Goal: Task Accomplishment & Management: Use online tool/utility

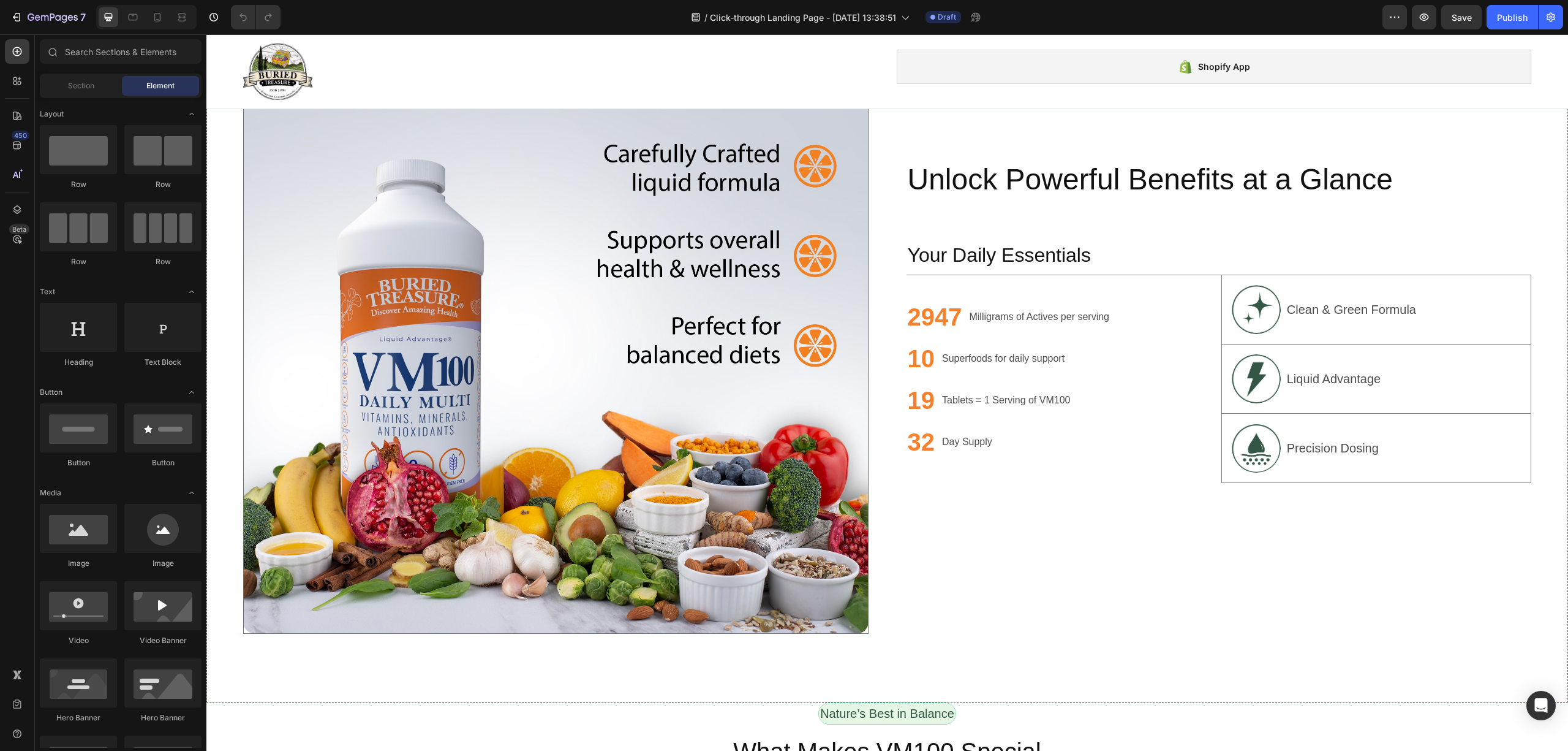
scroll to position [898, 0]
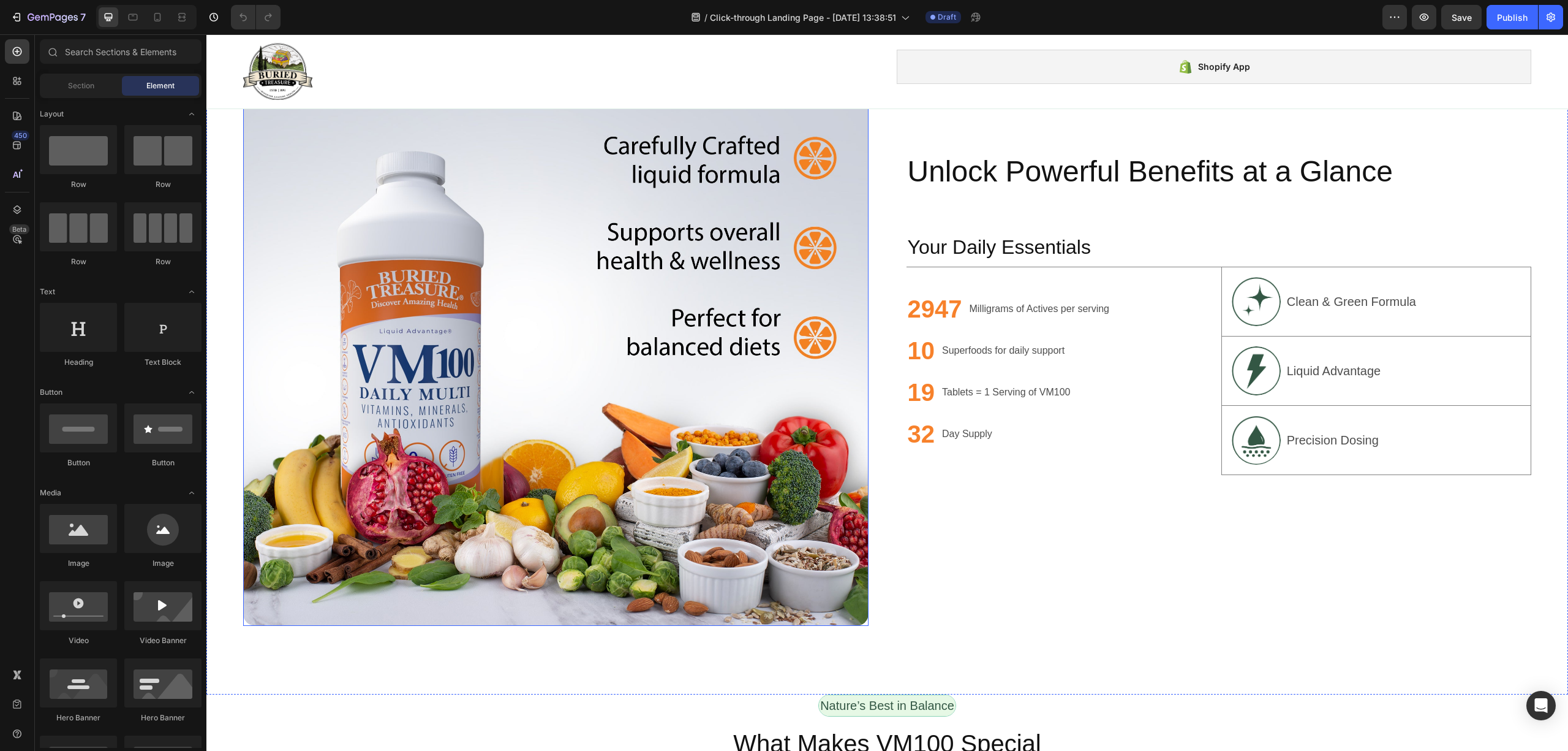
click at [561, 339] on img at bounding box center [556, 313] width 625 height 626
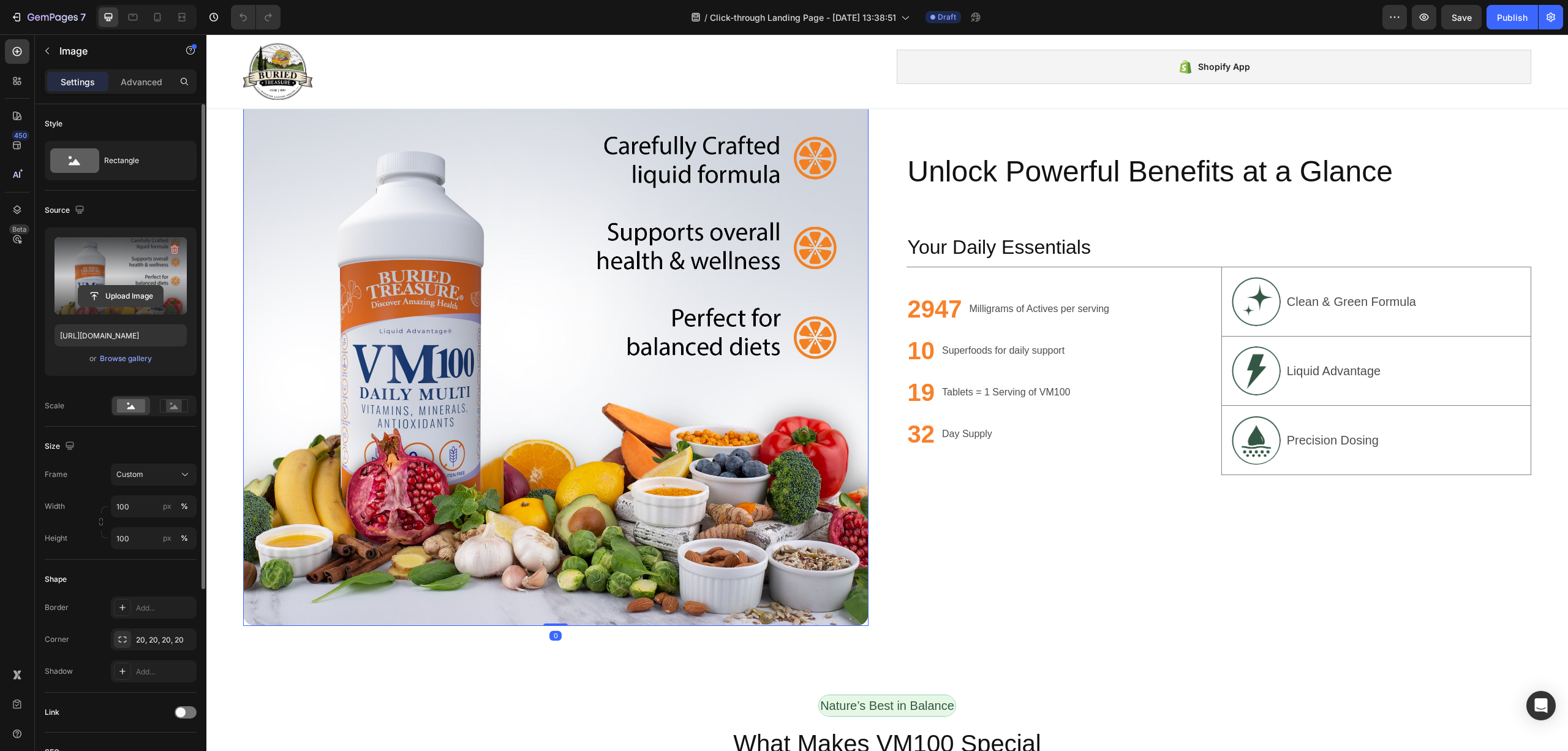
click at [106, 292] on input "file" at bounding box center [120, 295] width 84 height 20
type input "[URL][DOMAIN_NAME]"
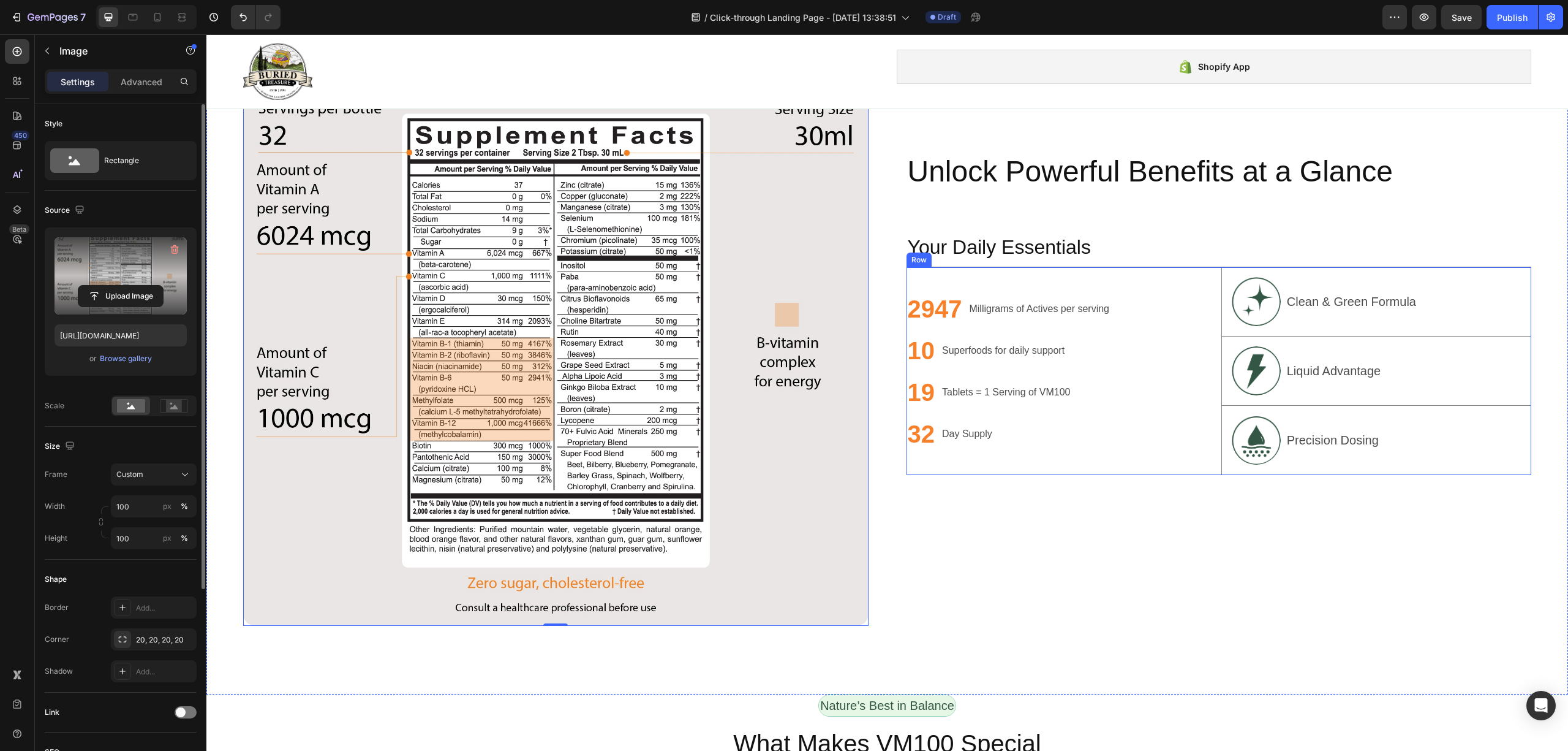
click at [985, 464] on div "2947 Heading Milligrams of Actives per serving Text Block Row 10 Heading Superf…" at bounding box center [1062, 371] width 310 height 208
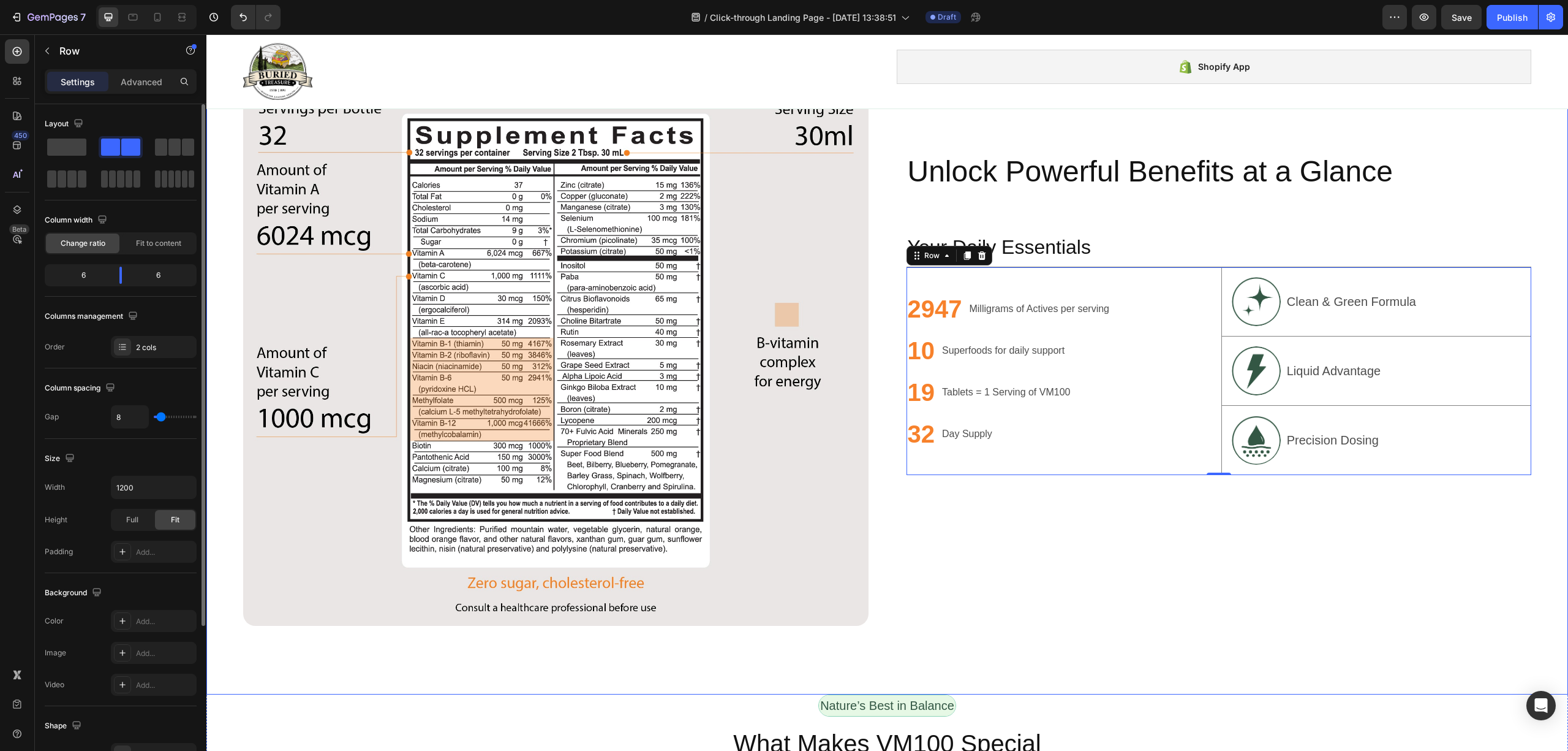
click at [1316, 547] on div "Unlock Powerful Benefits at a Glance Heading Text Block Your Daily Essentials H…" at bounding box center [1219, 313] width 625 height 626
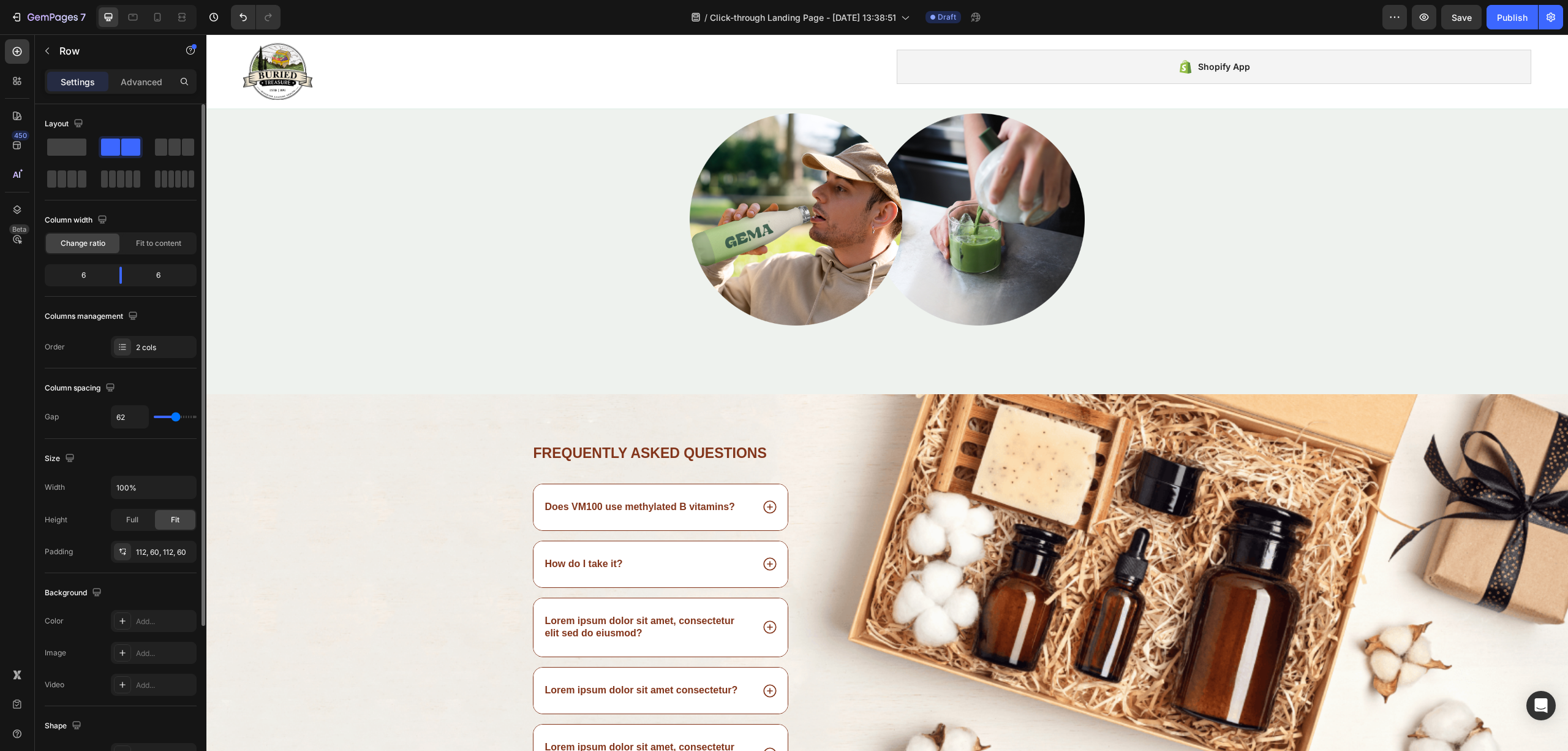
scroll to position [2942, 0]
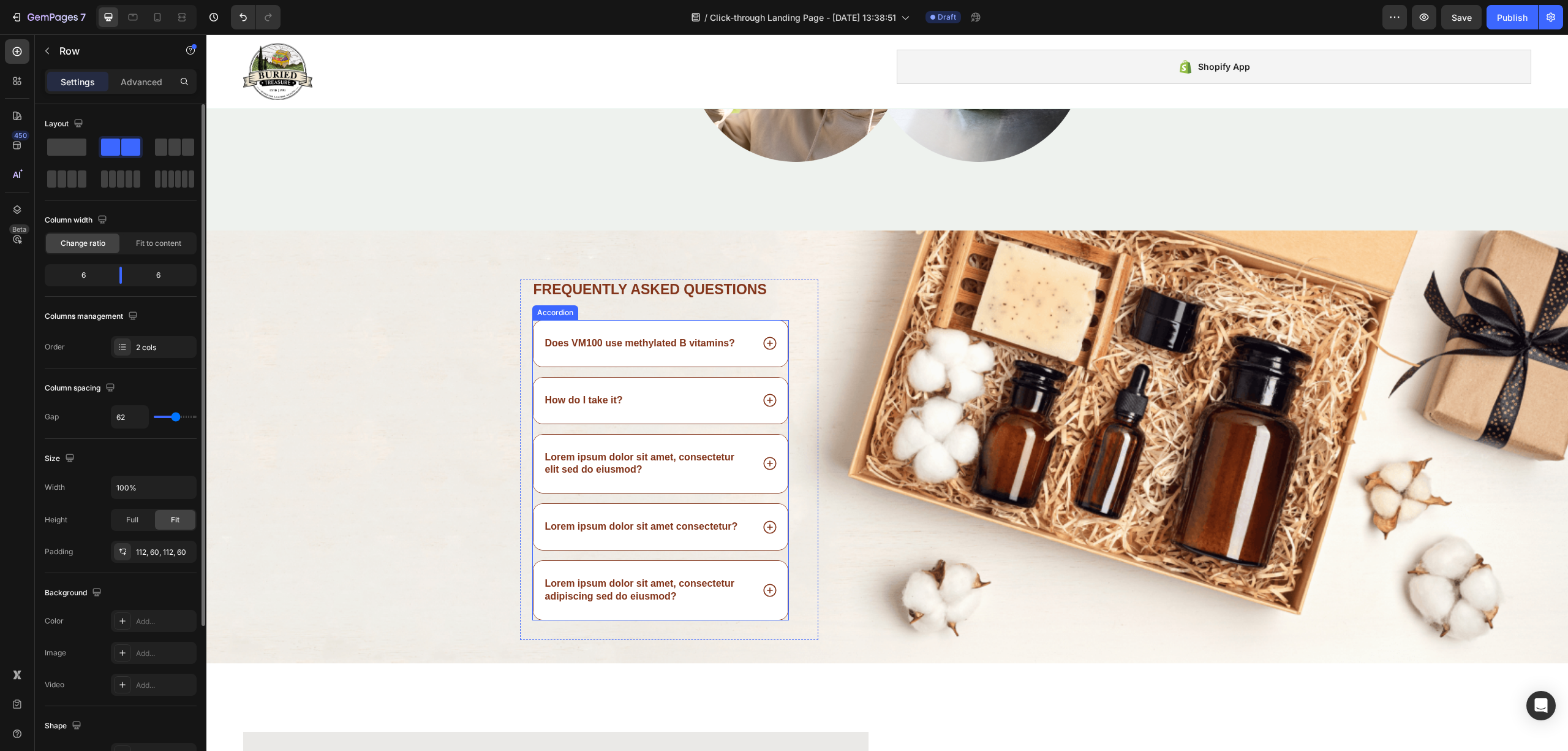
click at [655, 466] on p "Lorem ipsum dolor sit amet, consectetur elit sed do eiusmod?" at bounding box center [648, 464] width 206 height 26
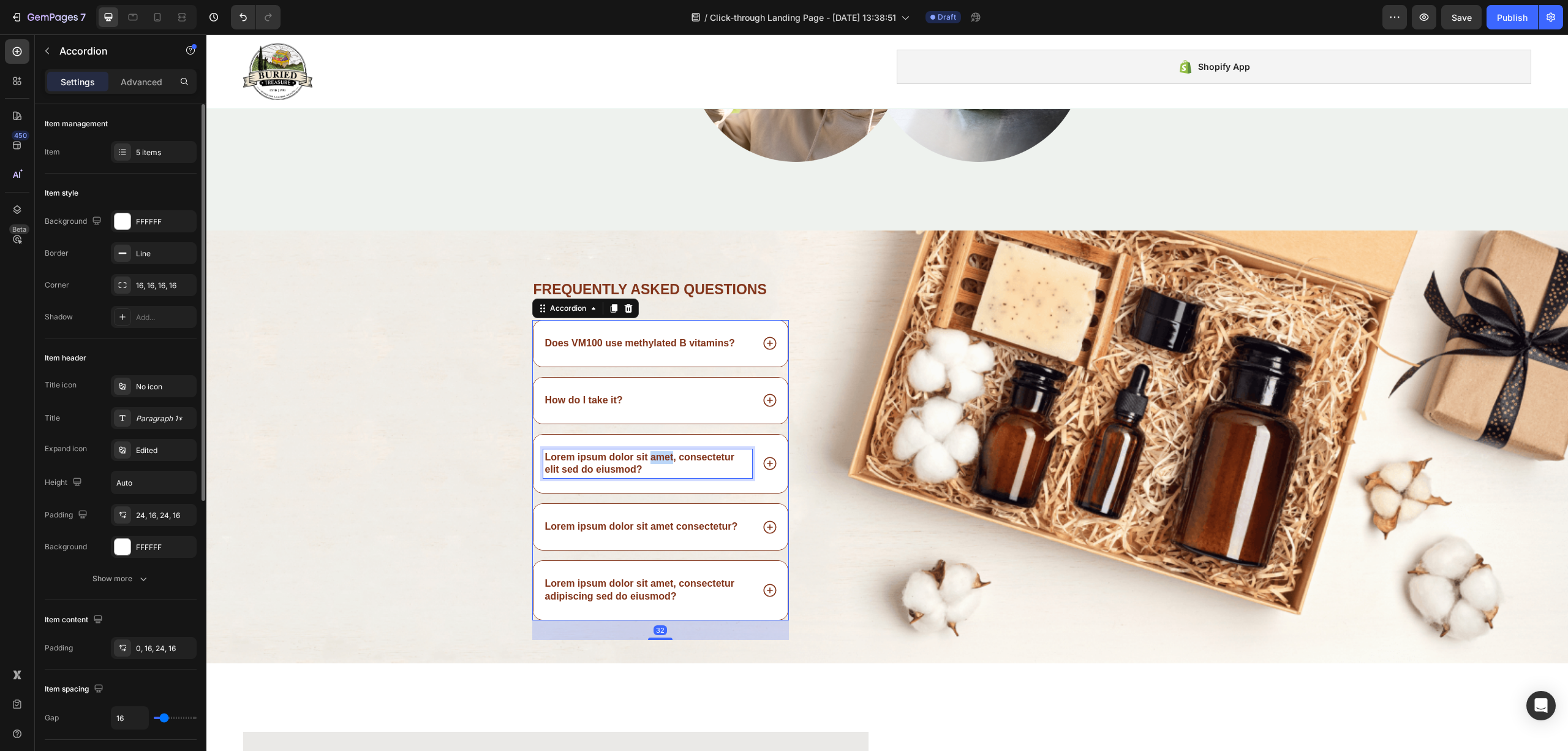
click at [655, 466] on p "Lorem ipsum dolor sit amet, consectetur elit sed do eiusmod?" at bounding box center [648, 464] width 206 height 26
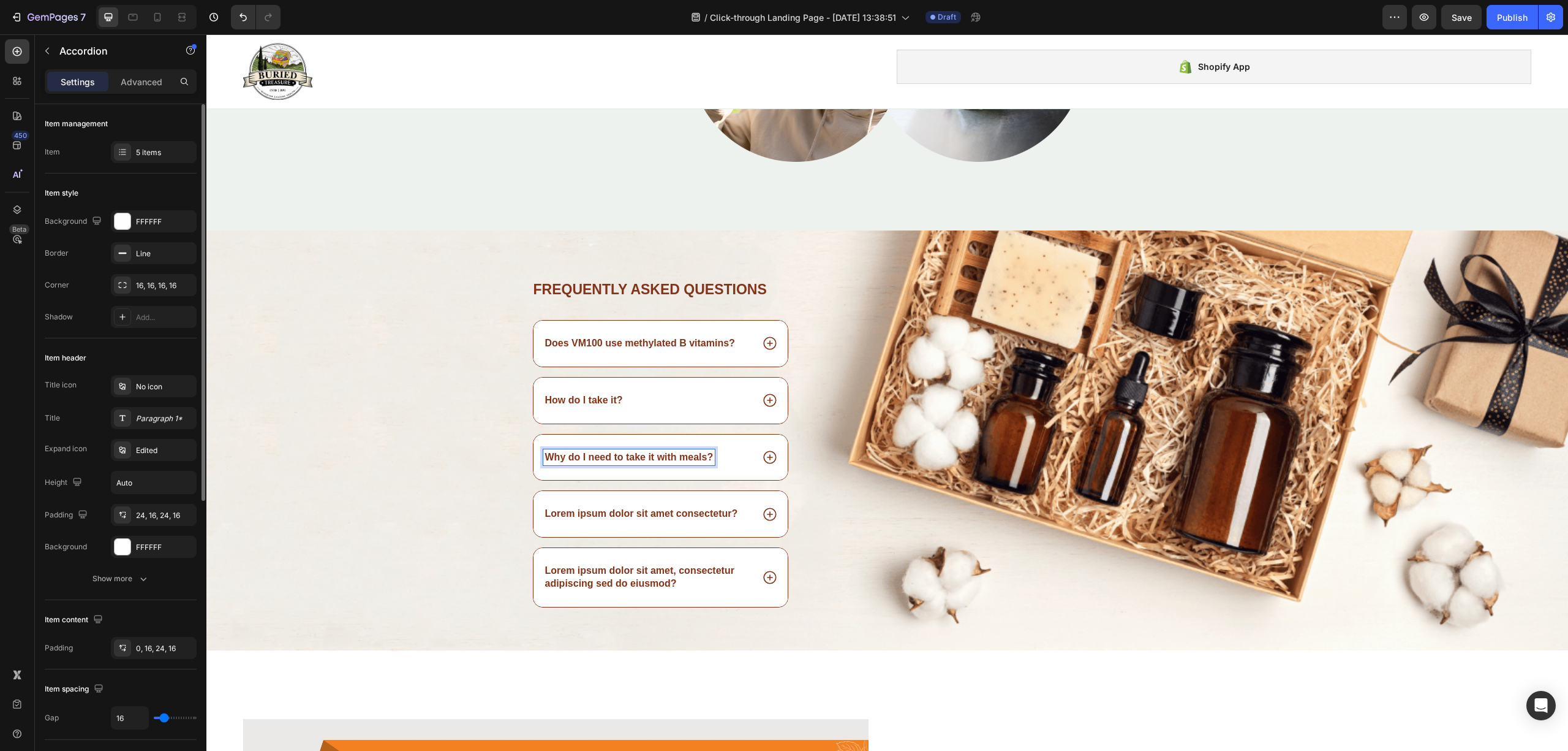
click at [772, 461] on div "Why do I need to take it with meals?" at bounding box center [660, 457] width 255 height 46
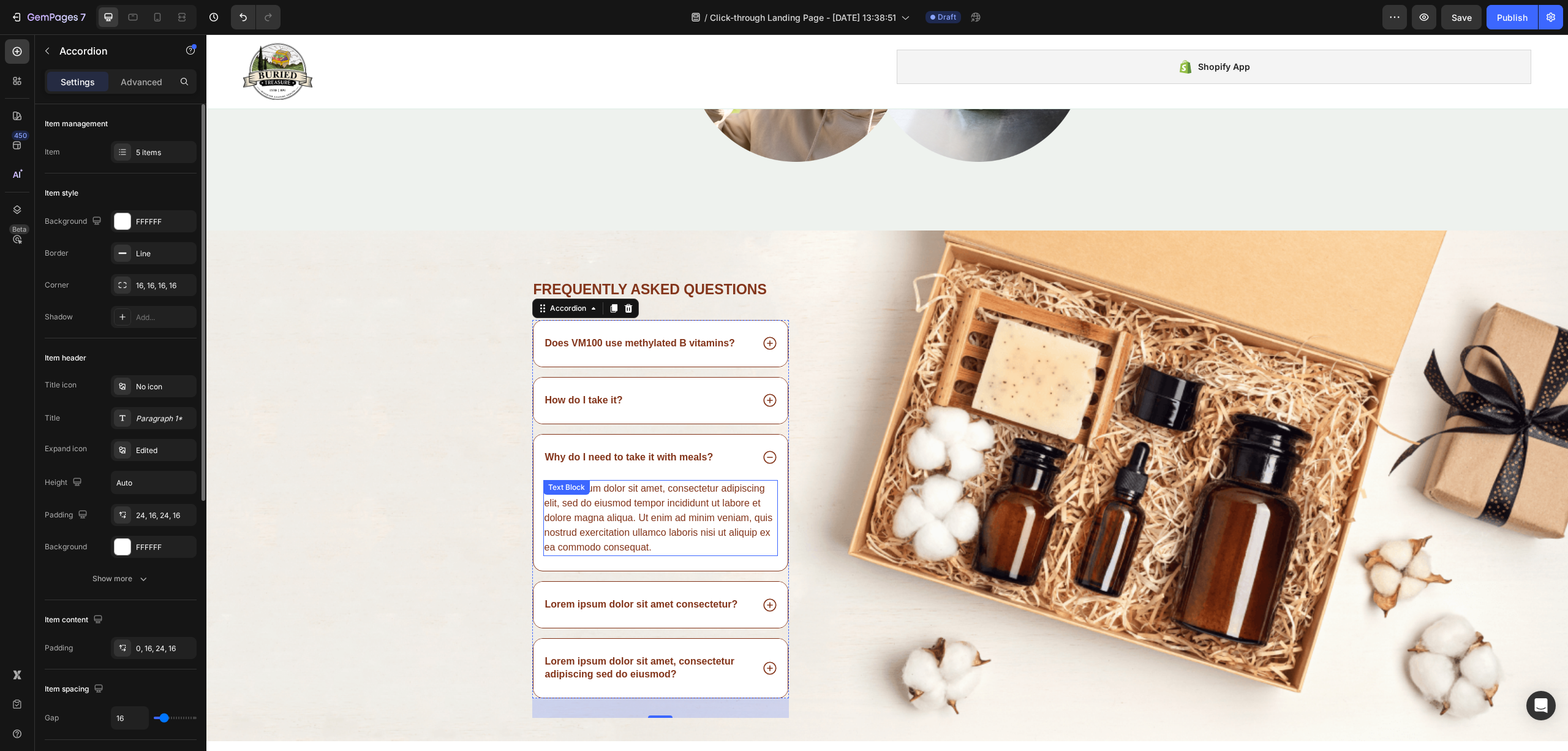
click at [619, 513] on div "Lorem ipsum dolor sit amet, consectetur adipiscing elit, sed do eiusmod tempor …" at bounding box center [660, 518] width 236 height 76
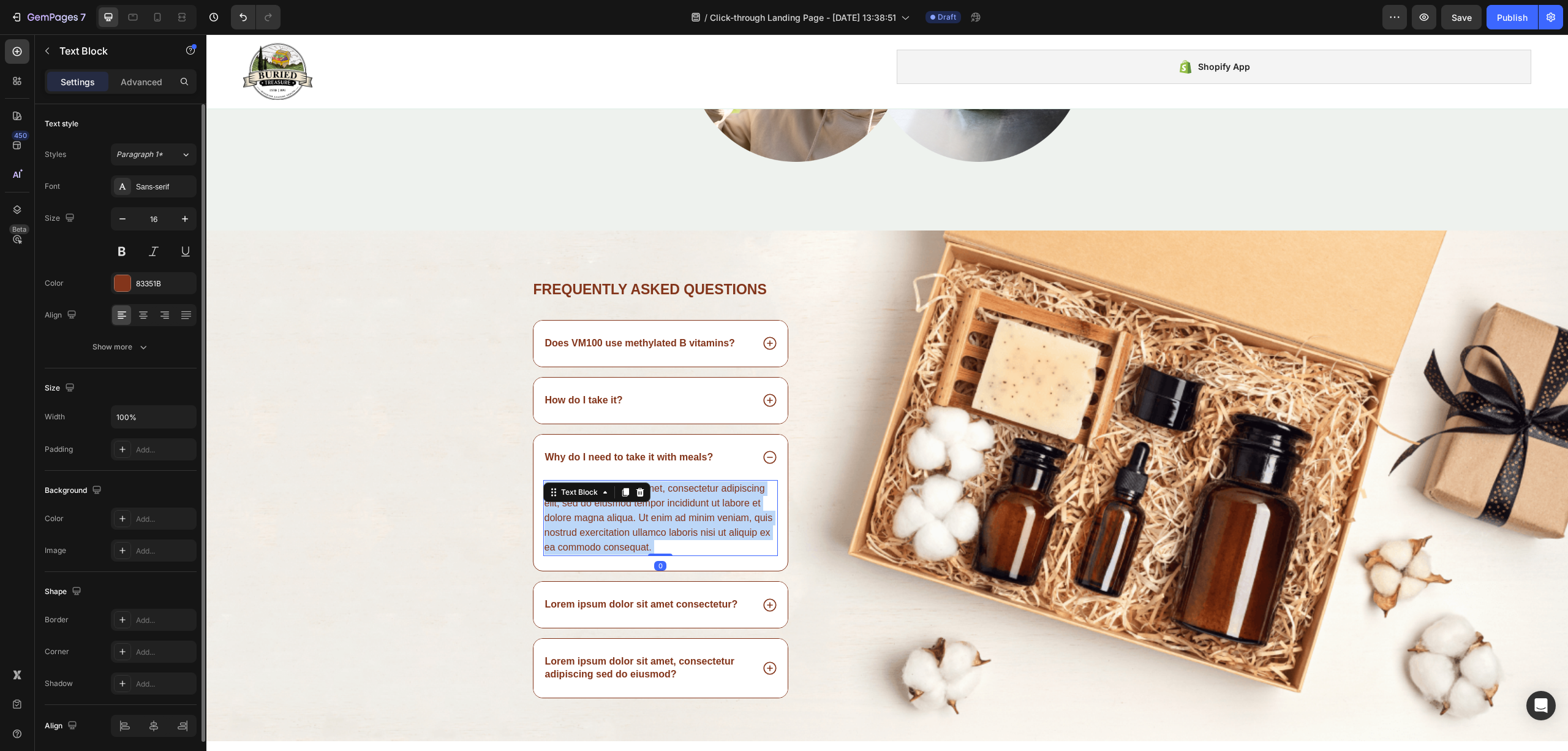
click at [619, 513] on div "Lorem ipsum dolor sit amet, consectetur adipiscing elit, sed do eiusmod tempor …" at bounding box center [660, 518] width 236 height 76
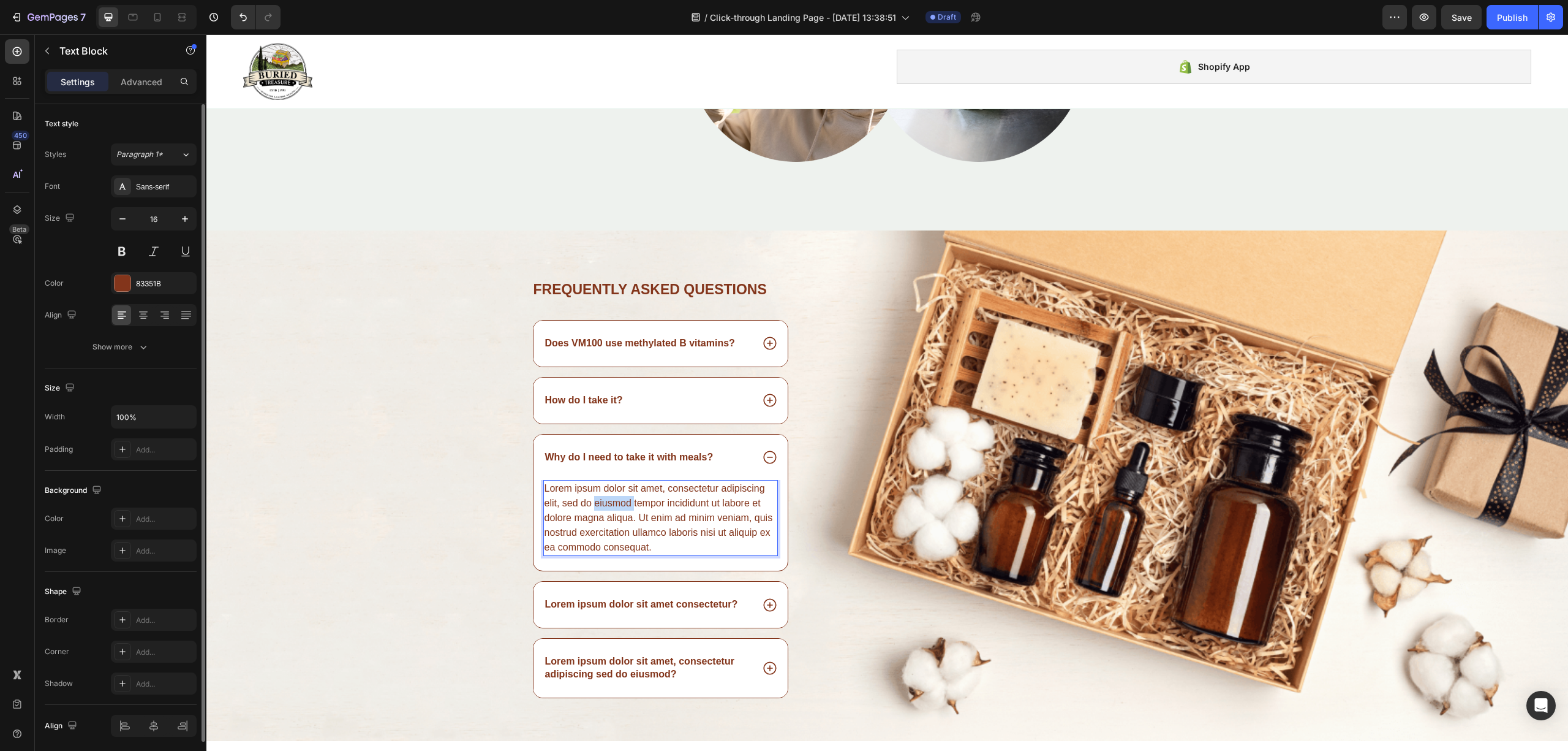
click at [619, 513] on p "Lorem ipsum dolor sit amet, consectetur adipiscing elit, sed do eiusmod tempor …" at bounding box center [661, 518] width 233 height 74
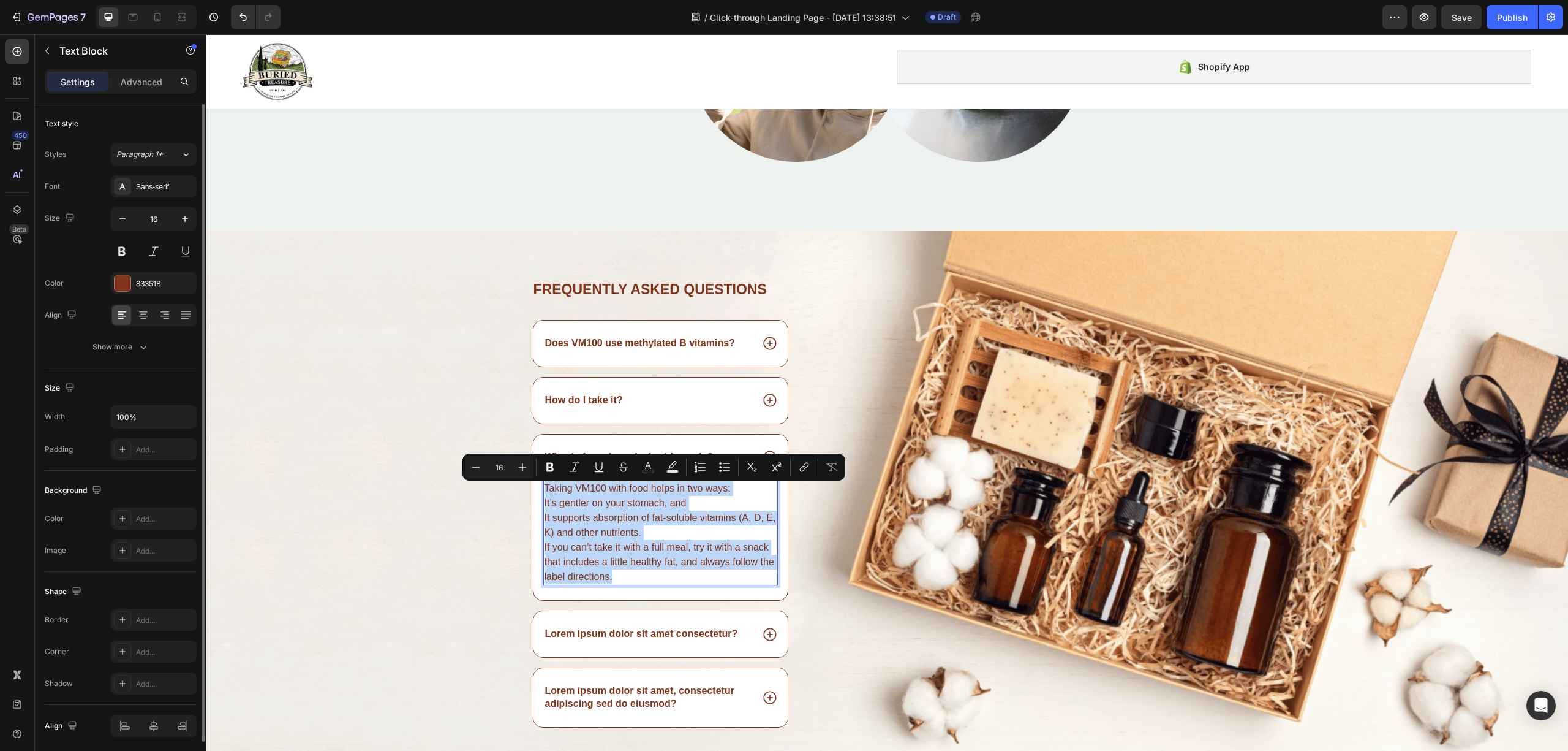
click at [682, 510] on p "It’s gentler on your stomach, and" at bounding box center [661, 503] width 233 height 15
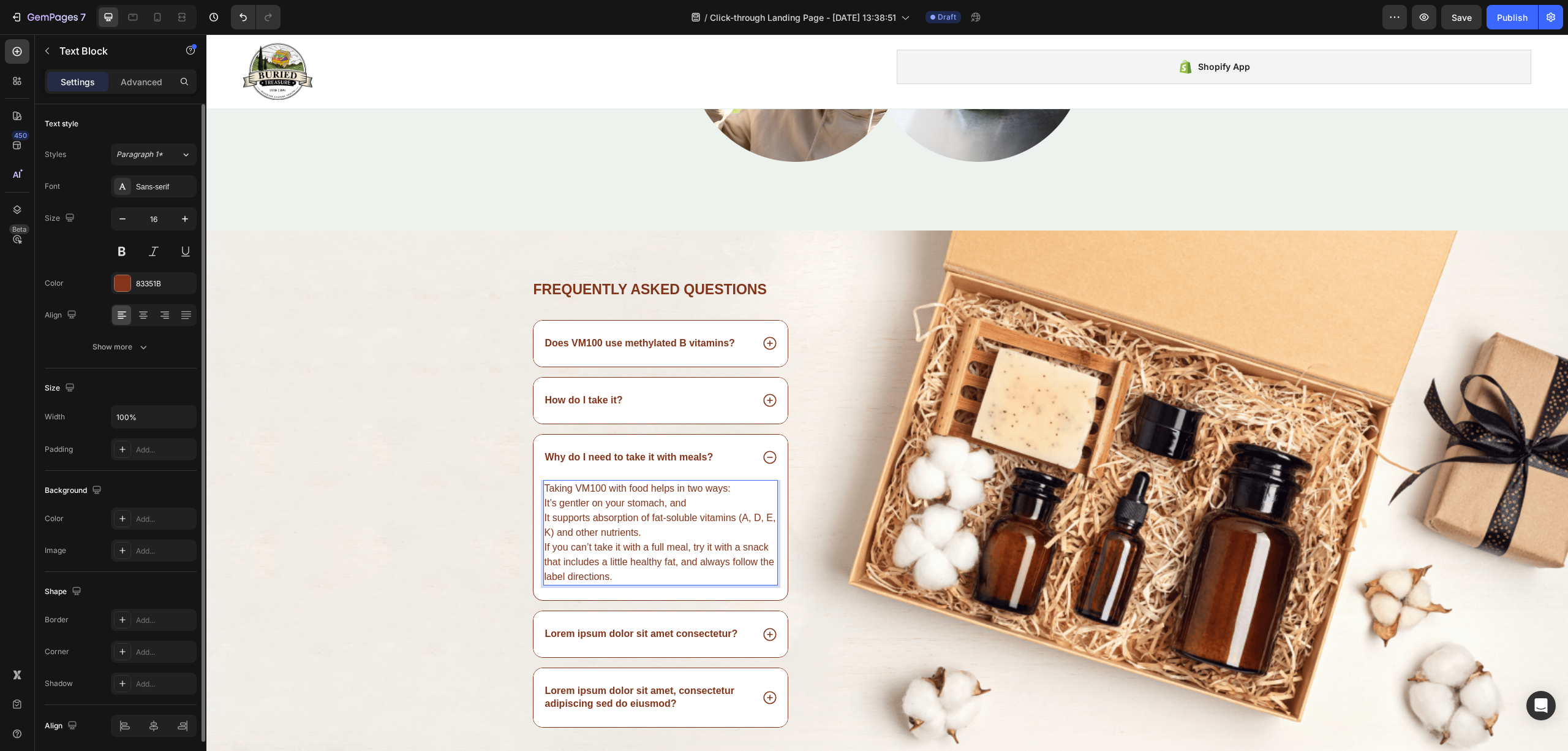
click at [546, 523] on p "It supports absorption of fat-soluble vitamins (A, D, E, K) and other nutrients…" at bounding box center [661, 547] width 233 height 74
click at [766, 454] on icon at bounding box center [770, 457] width 16 height 16
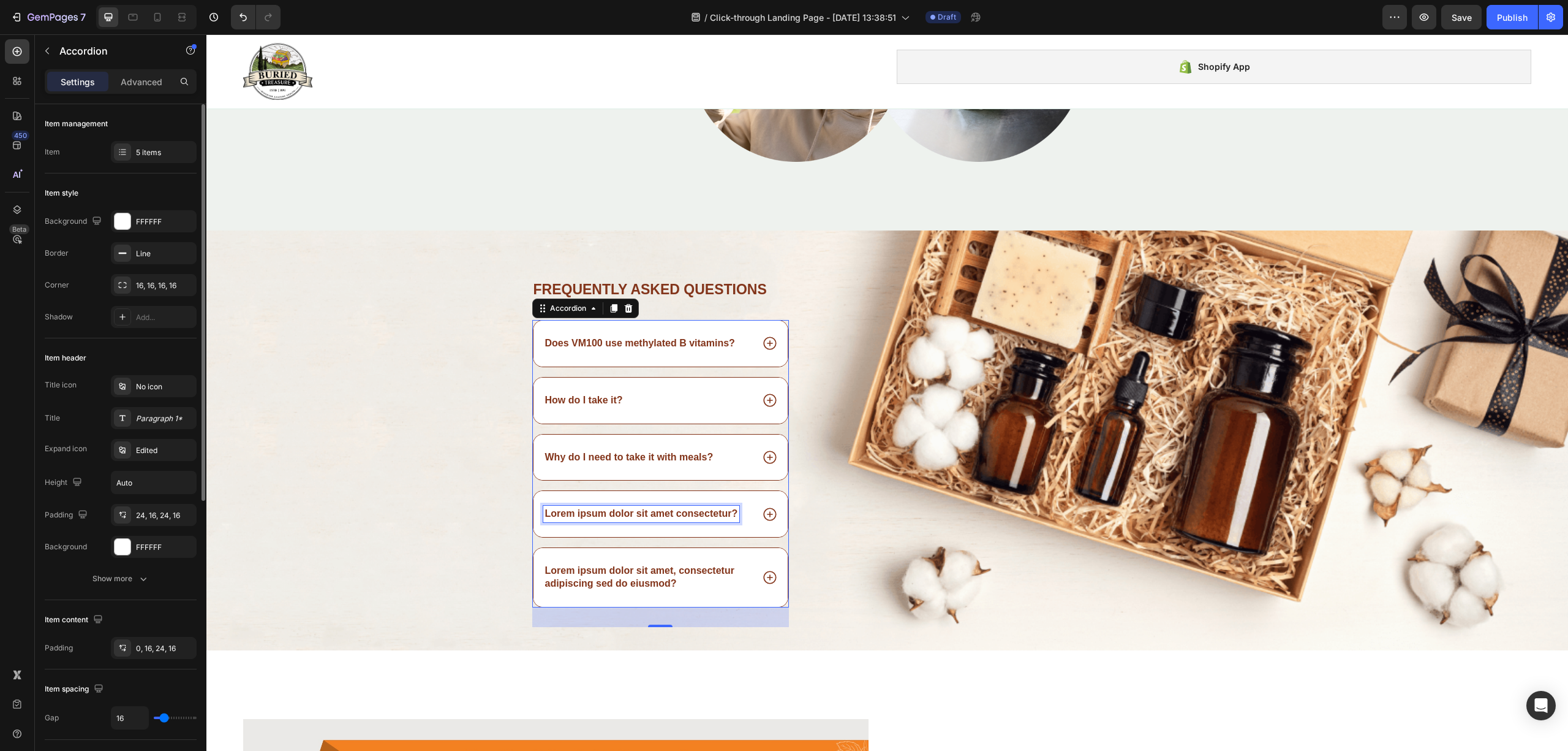
click at [657, 508] on div "Lorem ipsum dolor sit amet consectetur?" at bounding box center [641, 513] width 197 height 16
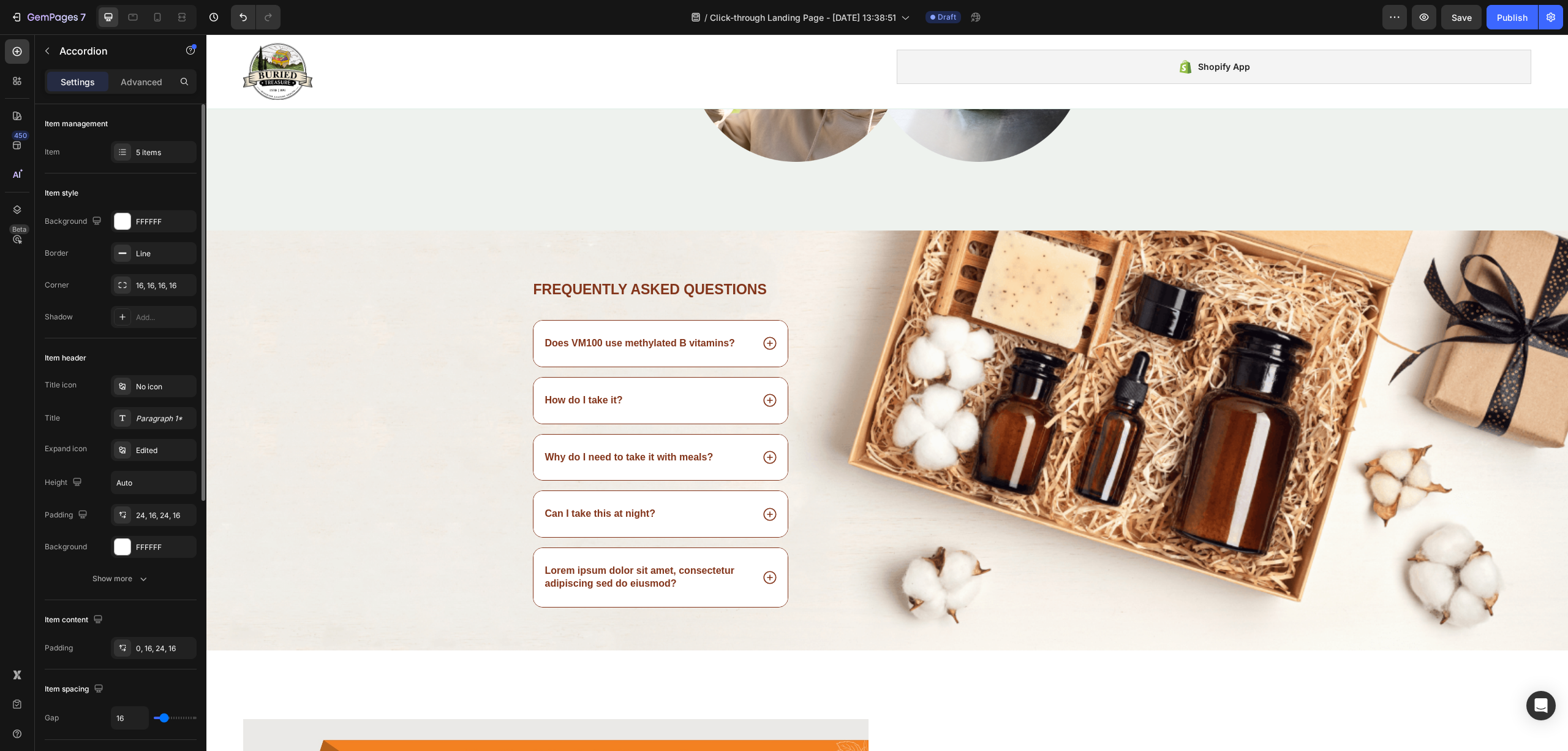
click at [762, 520] on icon at bounding box center [770, 514] width 16 height 16
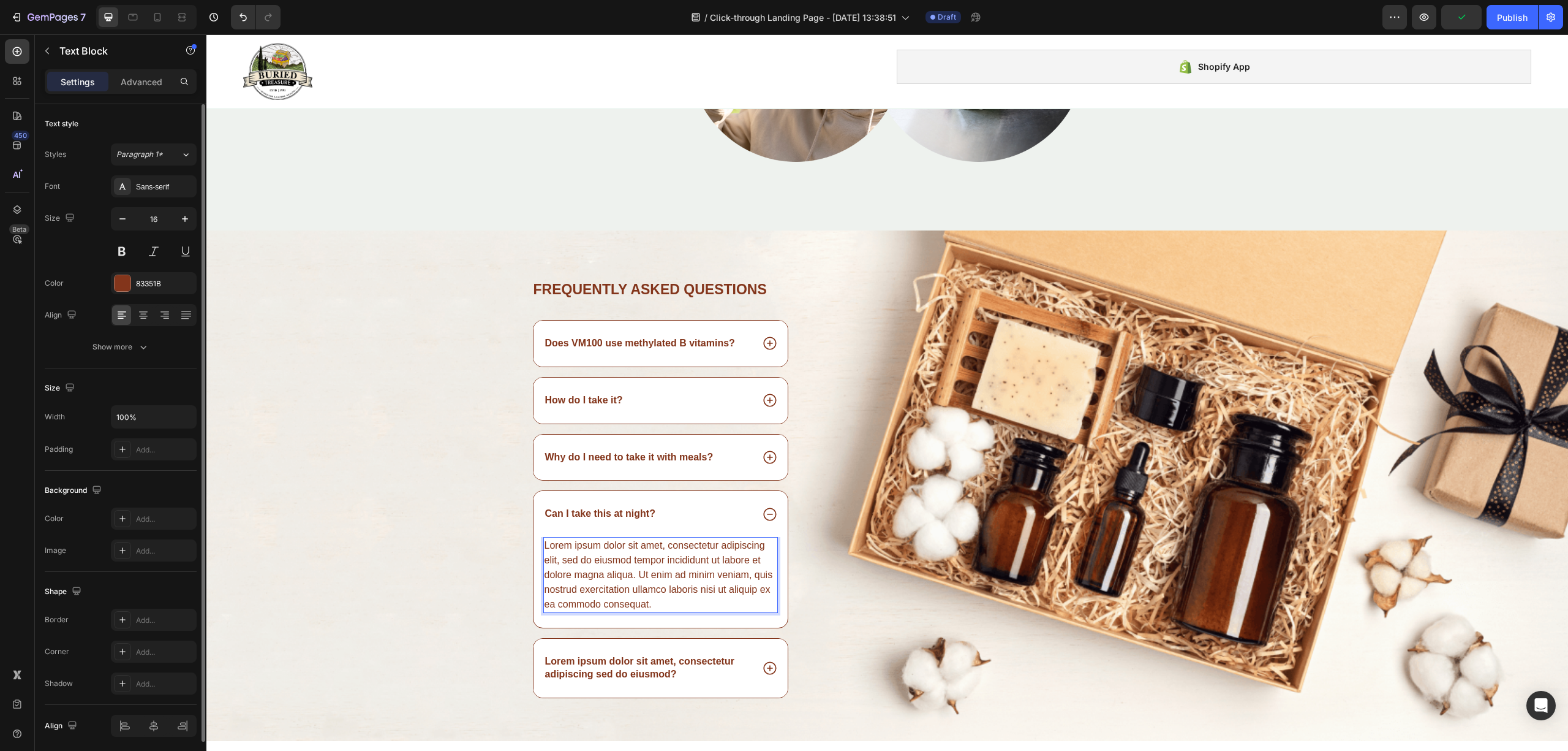
click at [611, 571] on div "Lorem ipsum dolor sit amet, consectetur adipiscing elit, sed do eiusmod tempor …" at bounding box center [660, 574] width 236 height 76
click at [601, 661] on p "Lorem ipsum dolor sit amet, consectetur adipiscing sed do eiusmod?" at bounding box center [648, 668] width 206 height 26
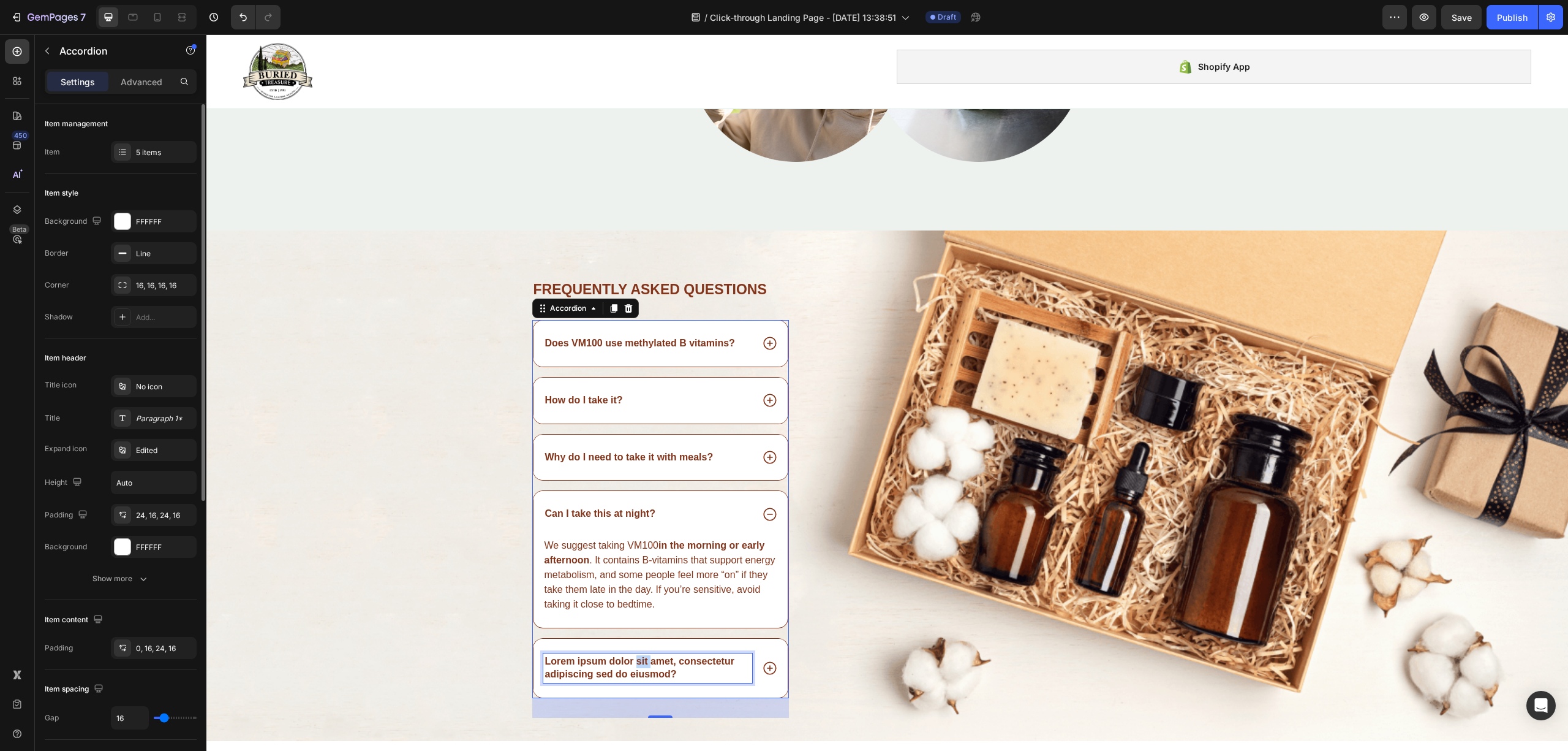
click at [630, 668] on p "Lorem ipsum dolor sit amet, consectetur adipiscing sed do eiusmod?" at bounding box center [648, 668] width 206 height 26
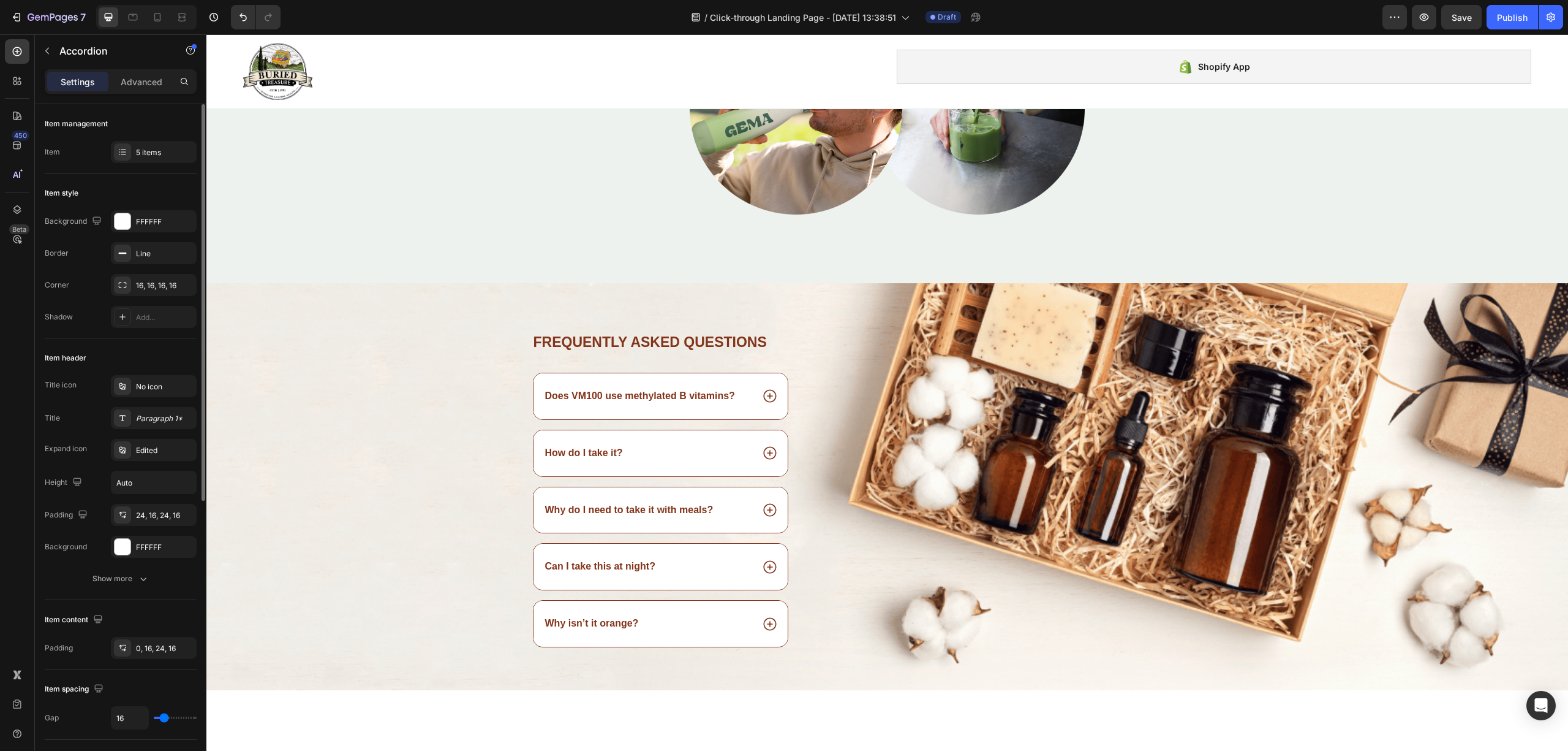
scroll to position [2883, 0]
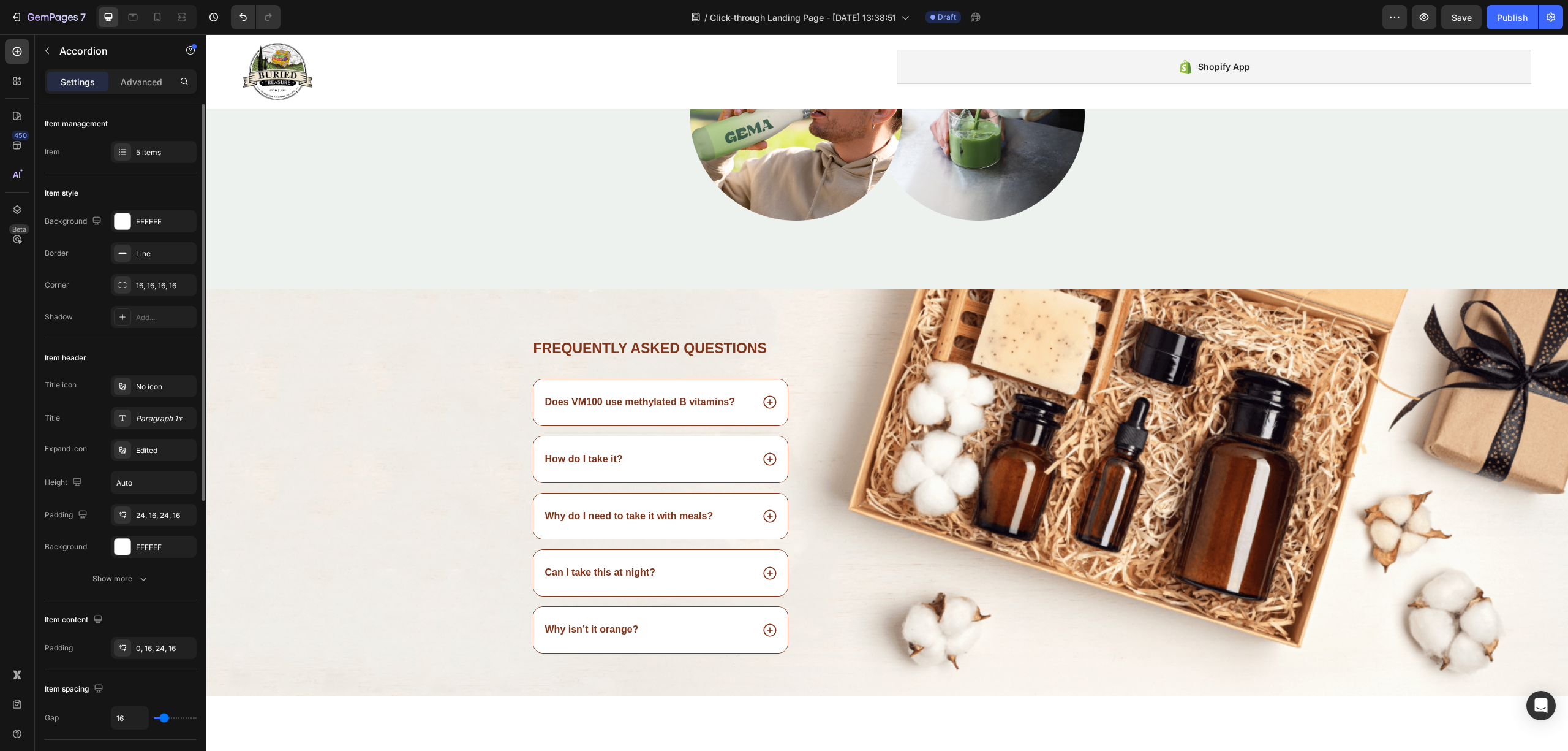
click at [775, 653] on div "Does VM100 use methylated B vitamins? How do I take it? Why do I need to take i…" at bounding box center [660, 515] width 257 height 275
click at [768, 634] on icon at bounding box center [770, 630] width 16 height 16
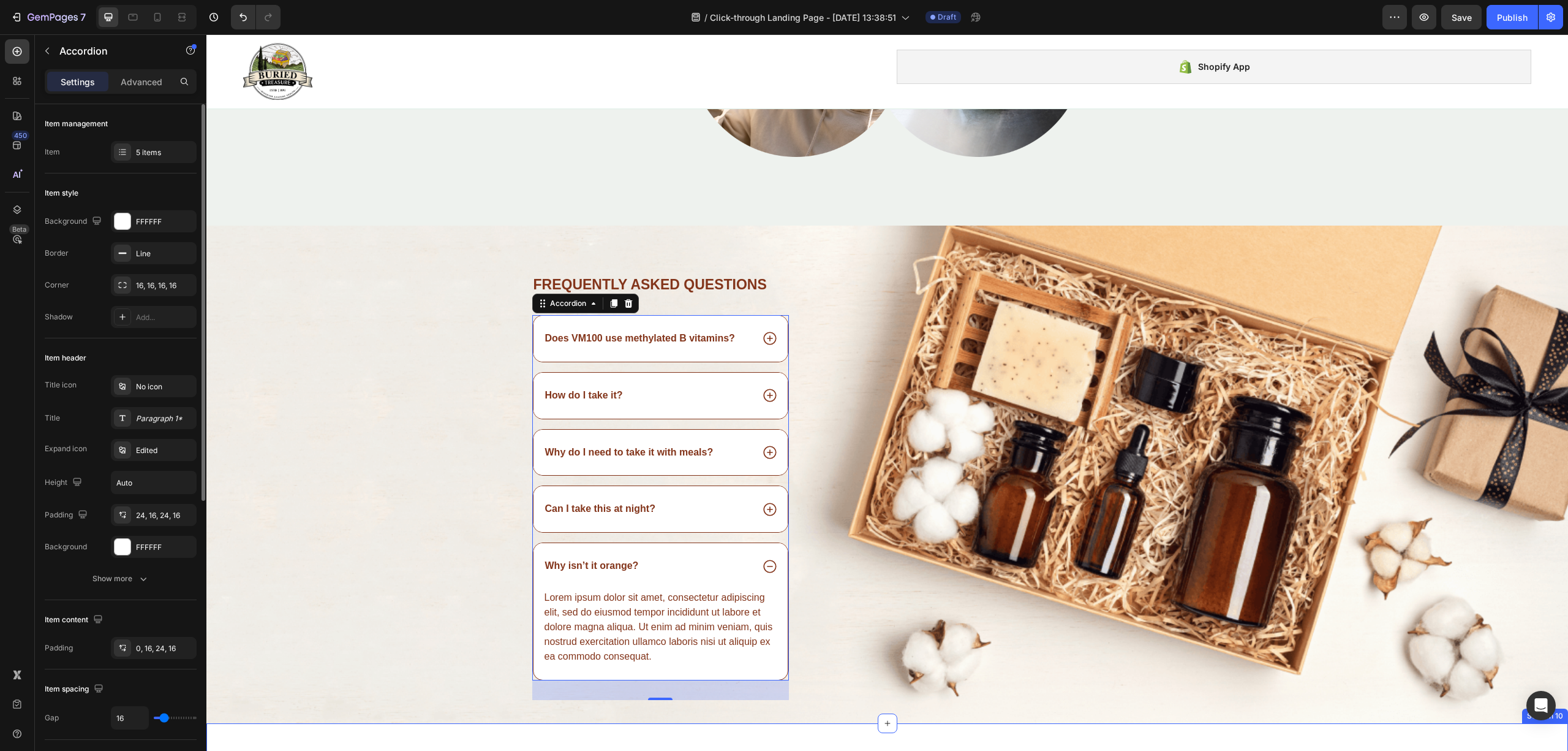
scroll to position [3046, 0]
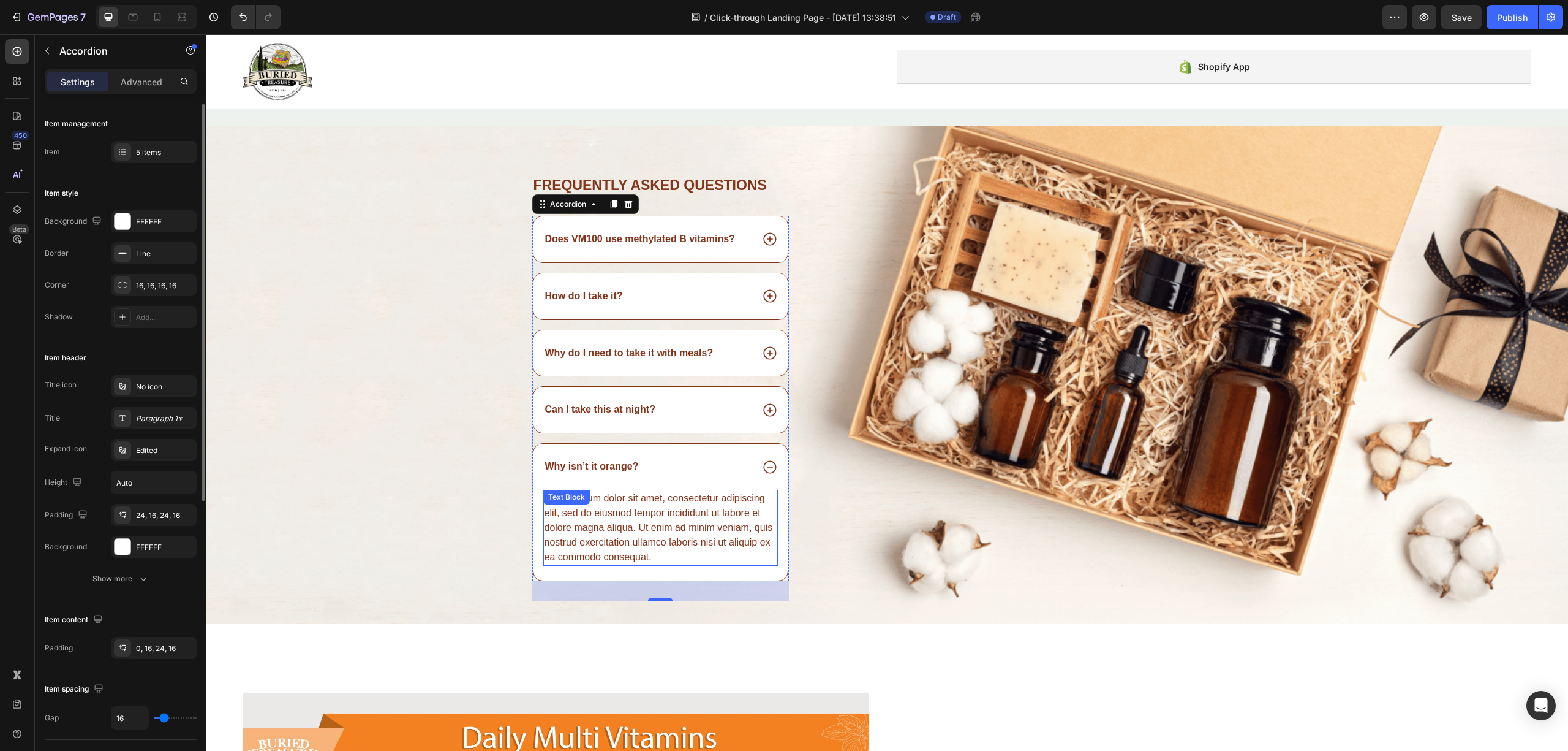
click at [656, 565] on div "Lorem ipsum dolor sit amet, consectetur adipiscing elit, sed do eiusmod tempor …" at bounding box center [660, 528] width 236 height 76
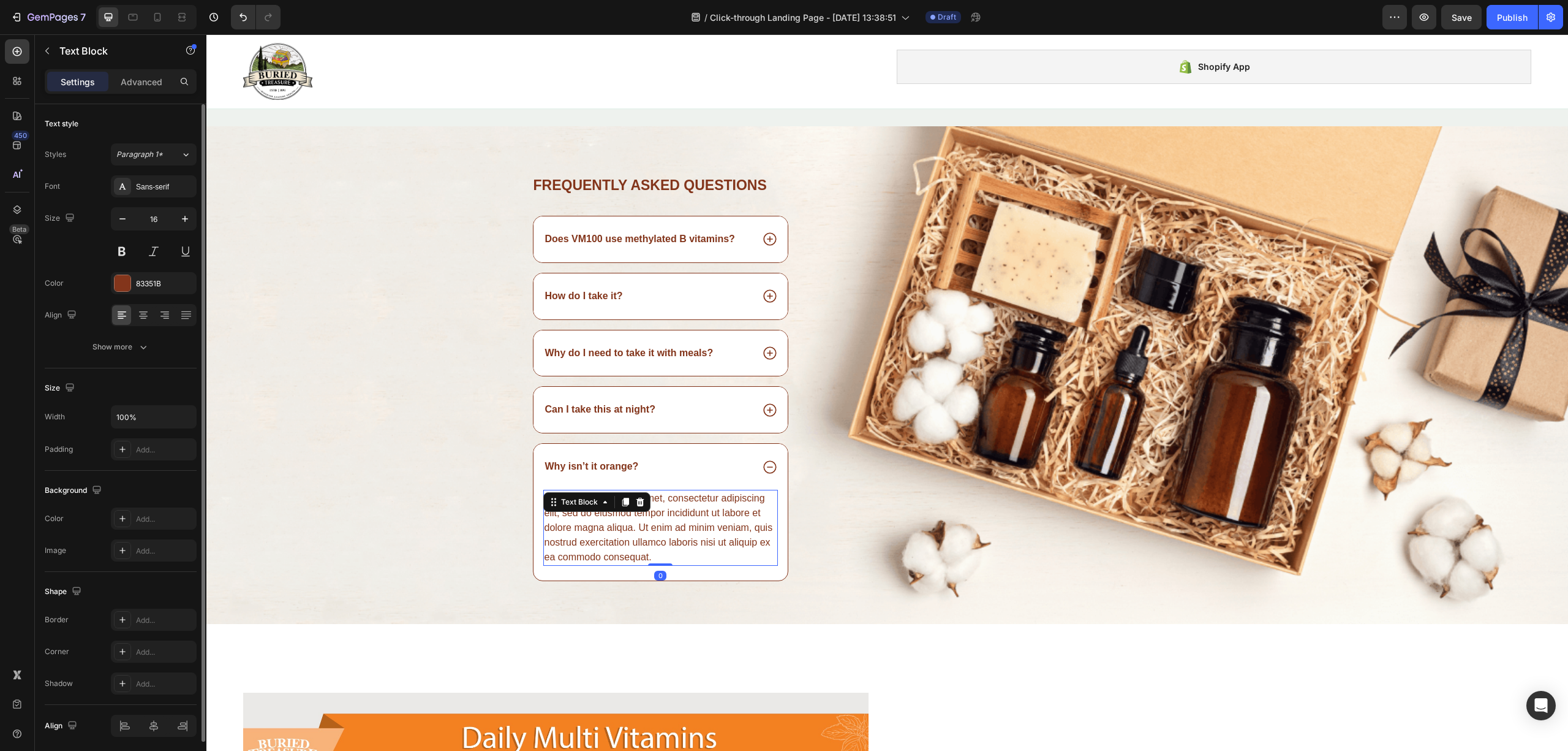
click at [656, 565] on div "Lorem ipsum dolor sit amet, consectetur adipiscing elit, sed do eiusmod tempor …" at bounding box center [660, 528] width 236 height 76
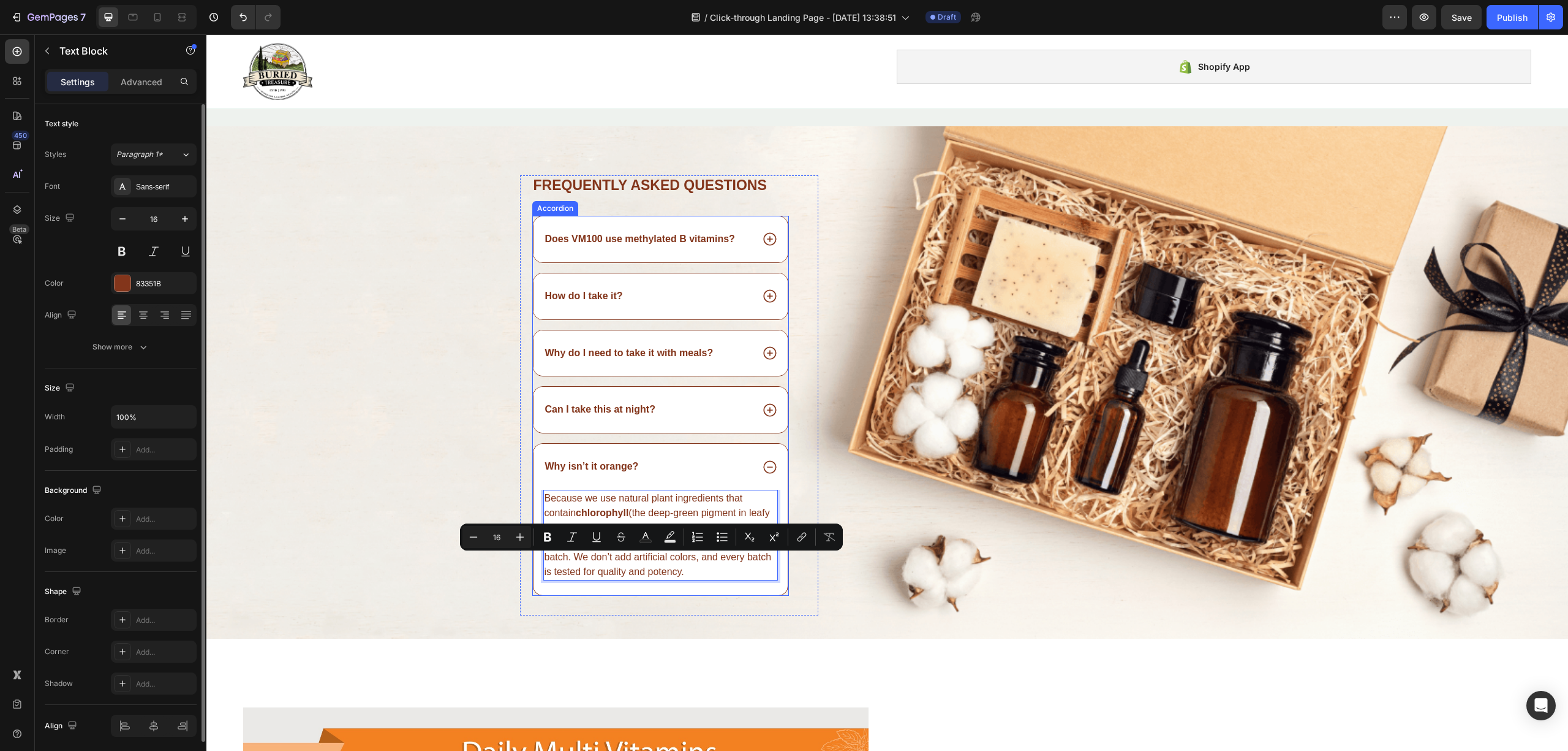
drag, startPoint x: 696, startPoint y: 562, endPoint x: 717, endPoint y: 591, distance: 35.8
click at [717, 591] on div "Because we use natural plant ingredients that contain chlorophyll (the deep-gre…" at bounding box center [660, 542] width 255 height 106
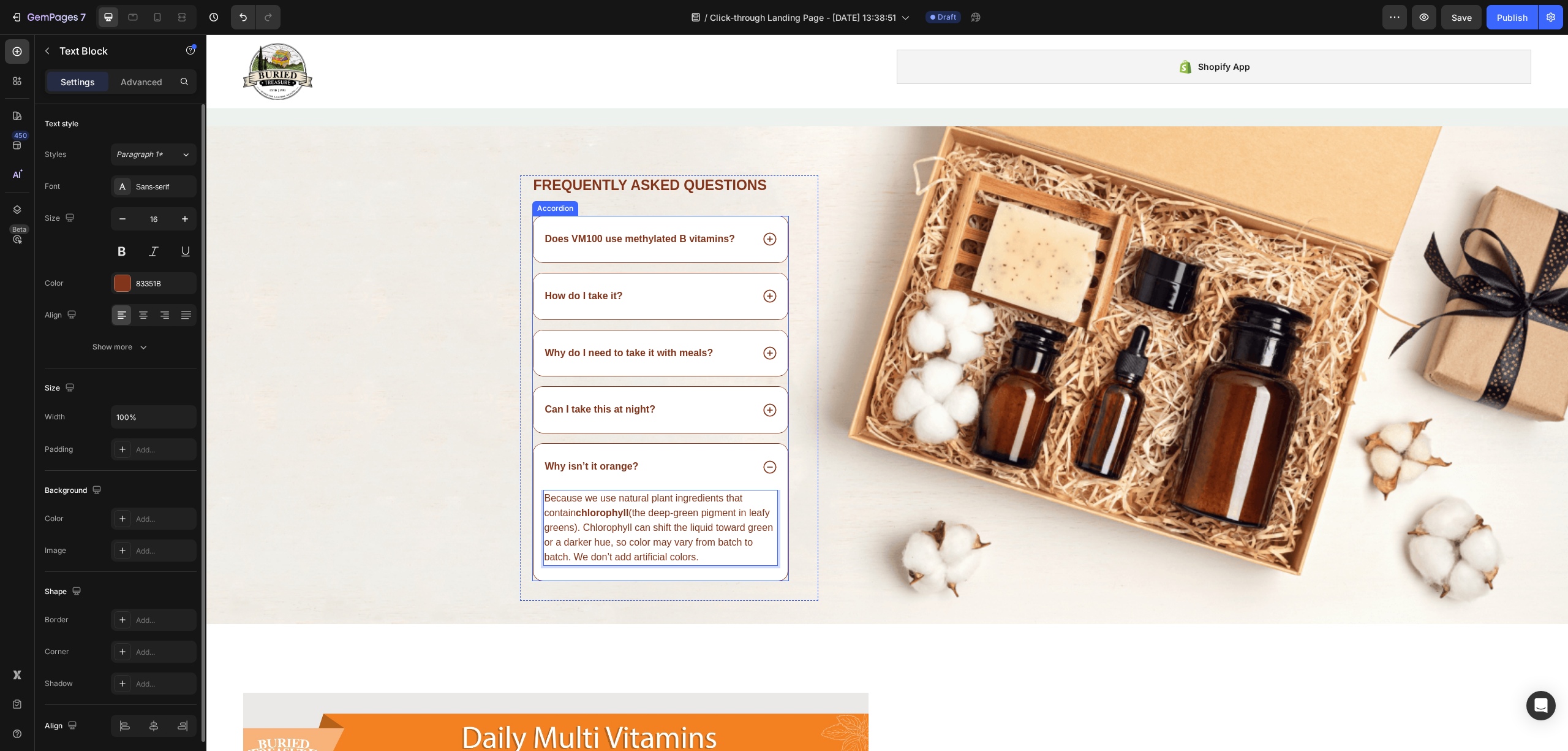
click at [762, 472] on icon at bounding box center [770, 467] width 16 height 16
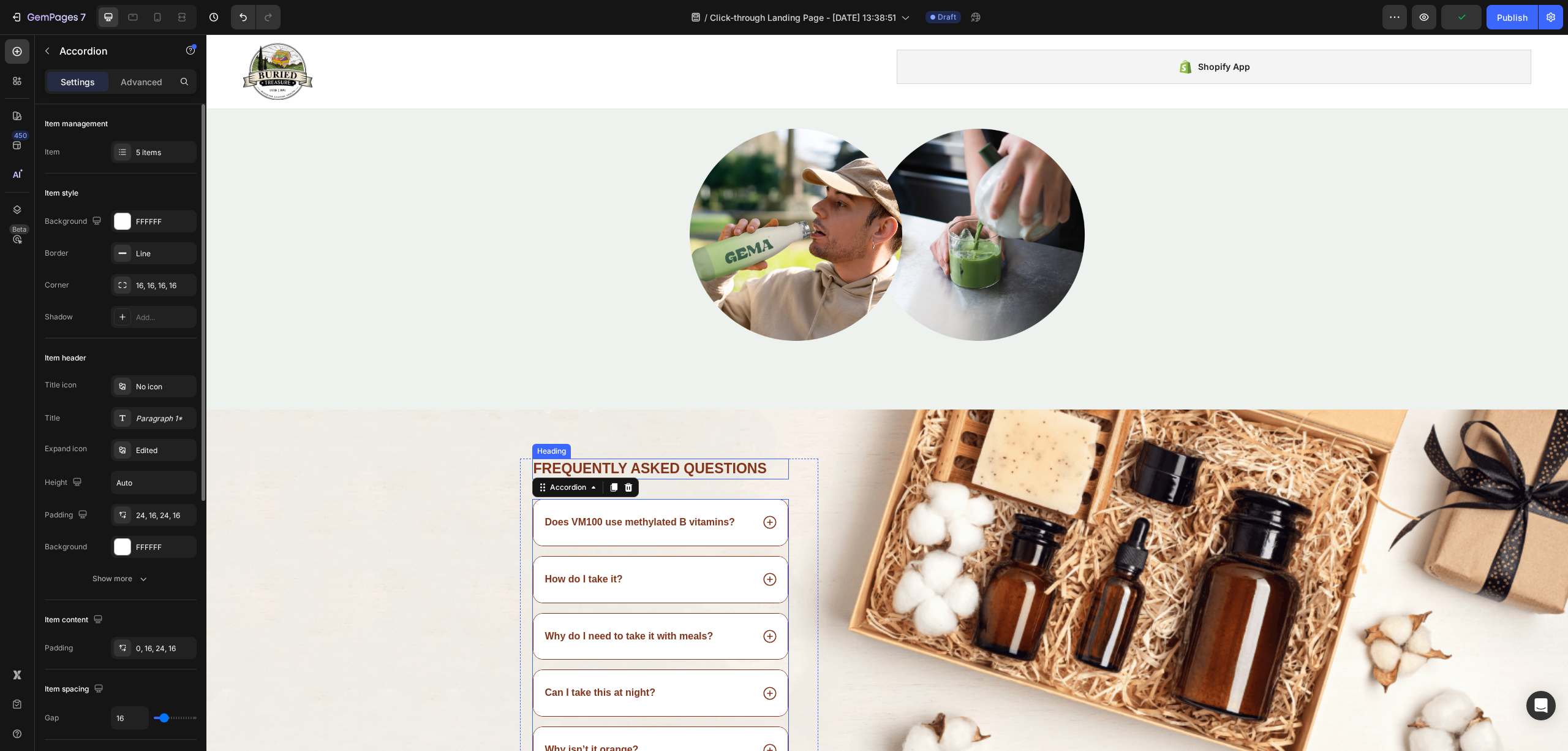
scroll to position [2638, 0]
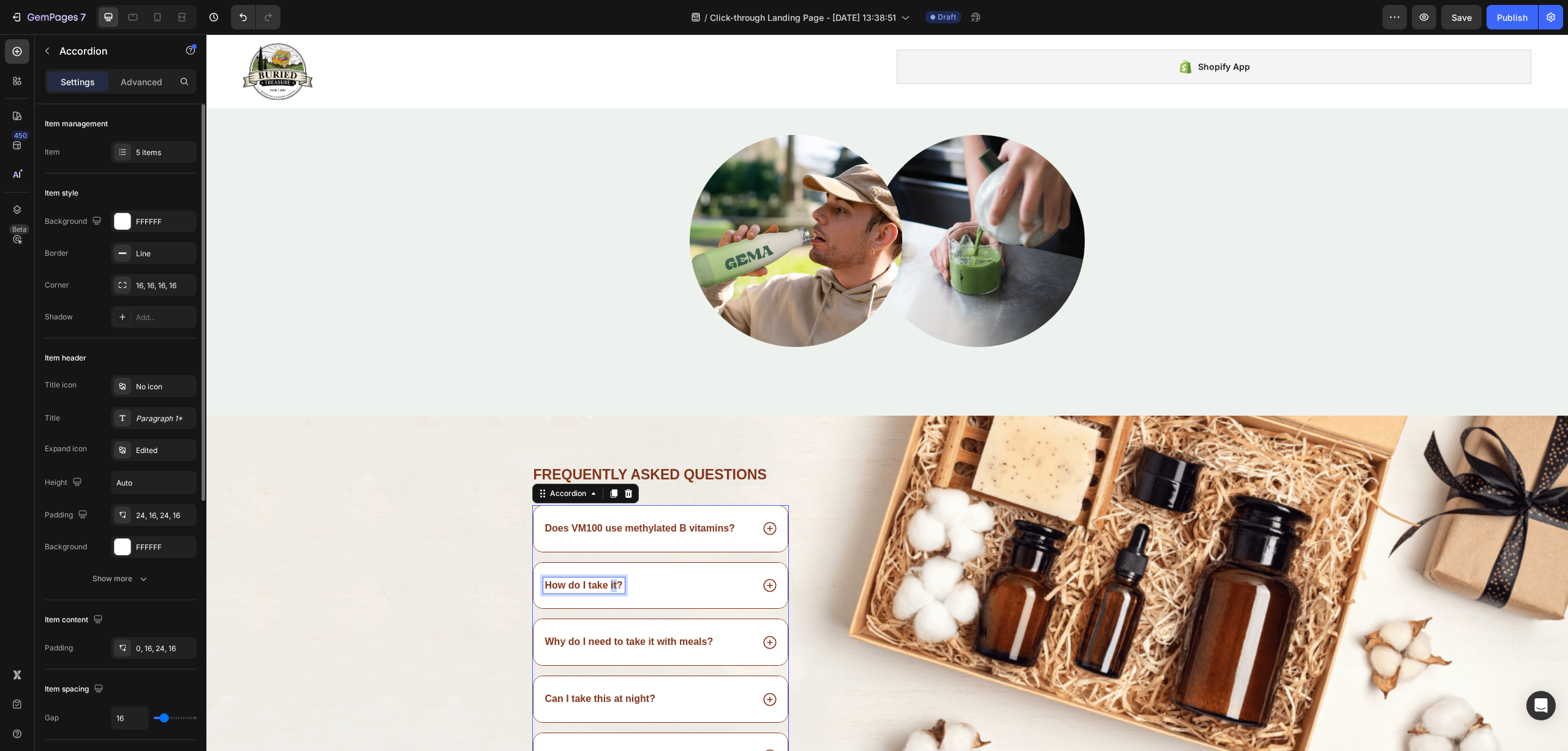
click at [606, 587] on p "How do I take it?" at bounding box center [584, 585] width 78 height 13
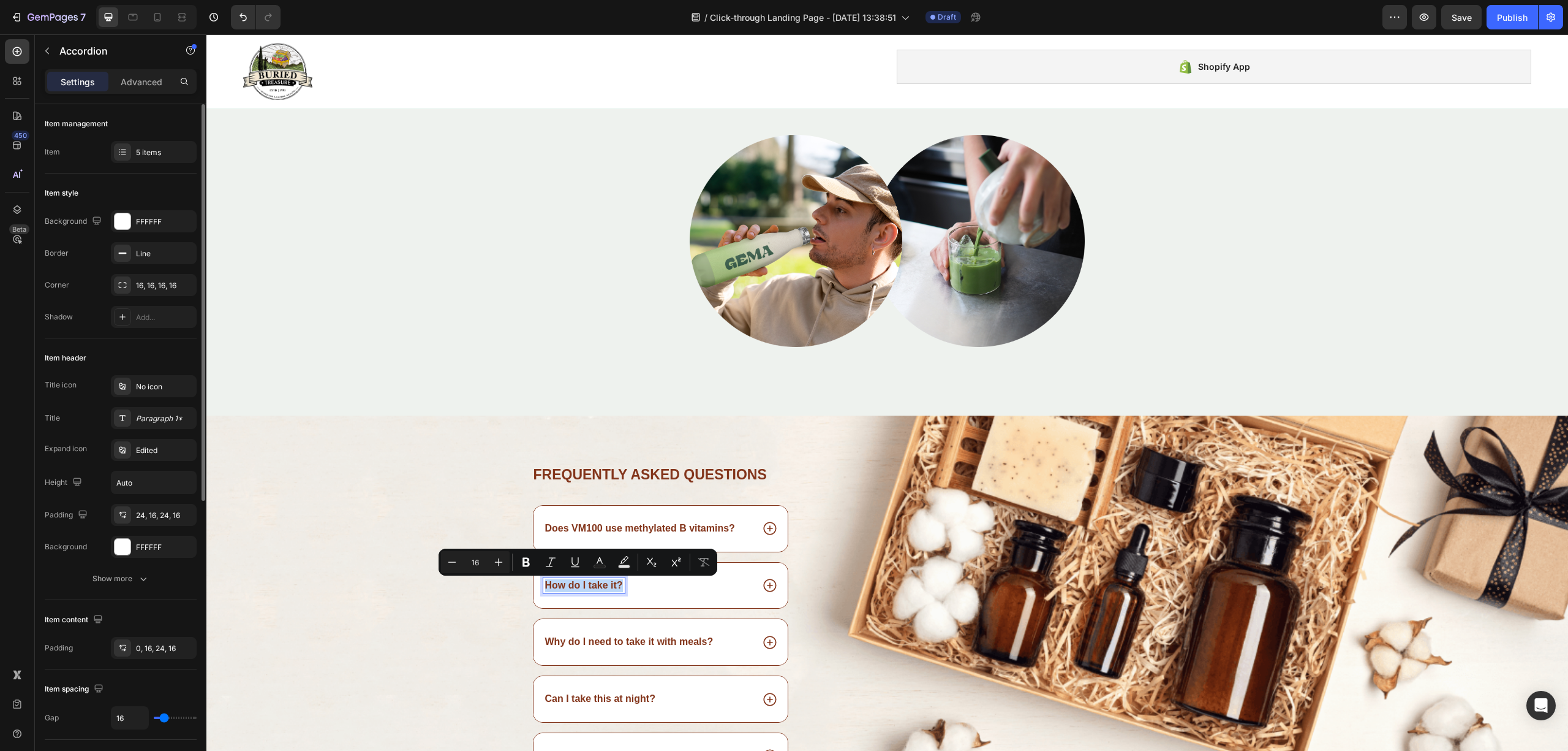
click at [606, 587] on p "How do I take it?" at bounding box center [584, 585] width 78 height 13
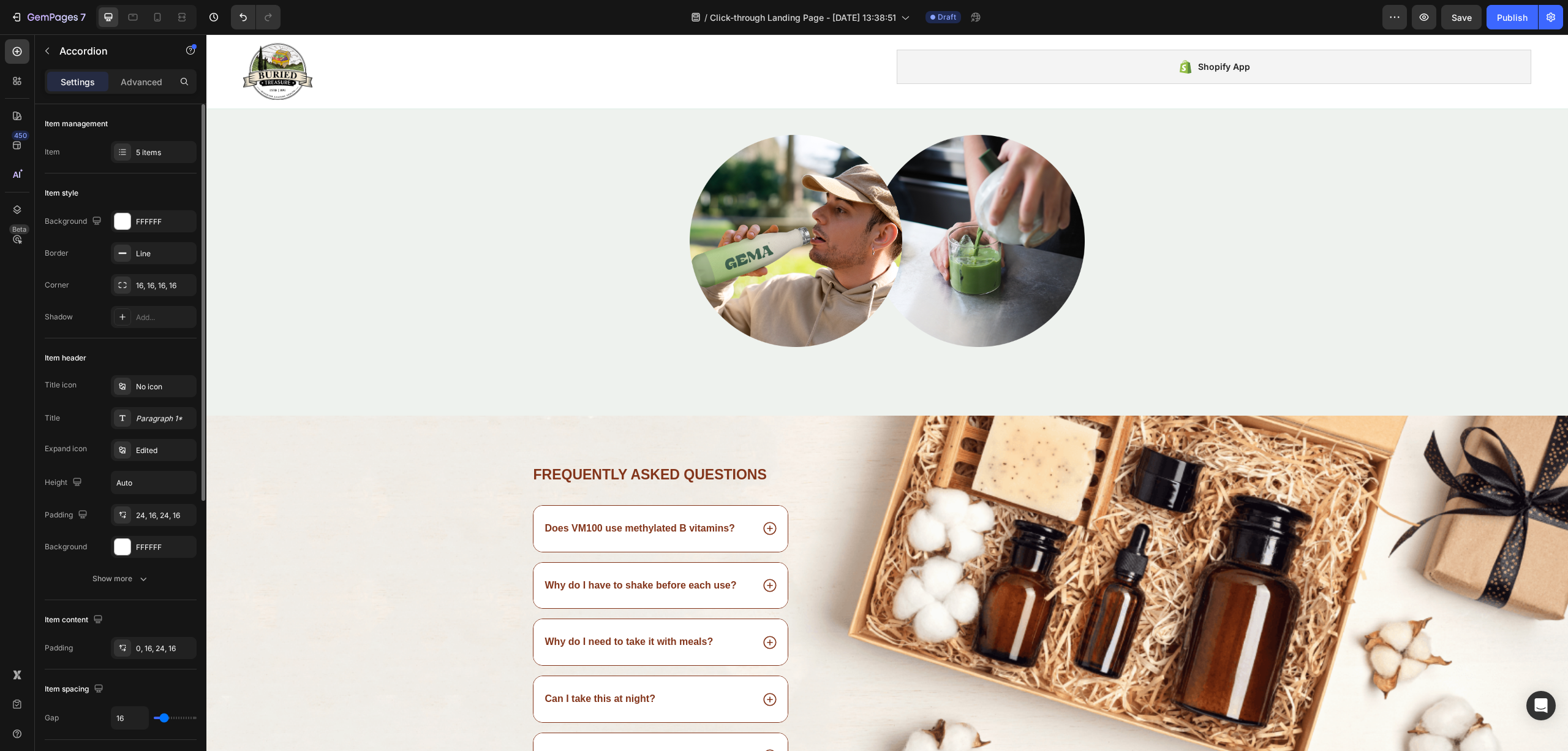
click at [765, 599] on div "Why do I have to shake before each use?" at bounding box center [660, 585] width 255 height 46
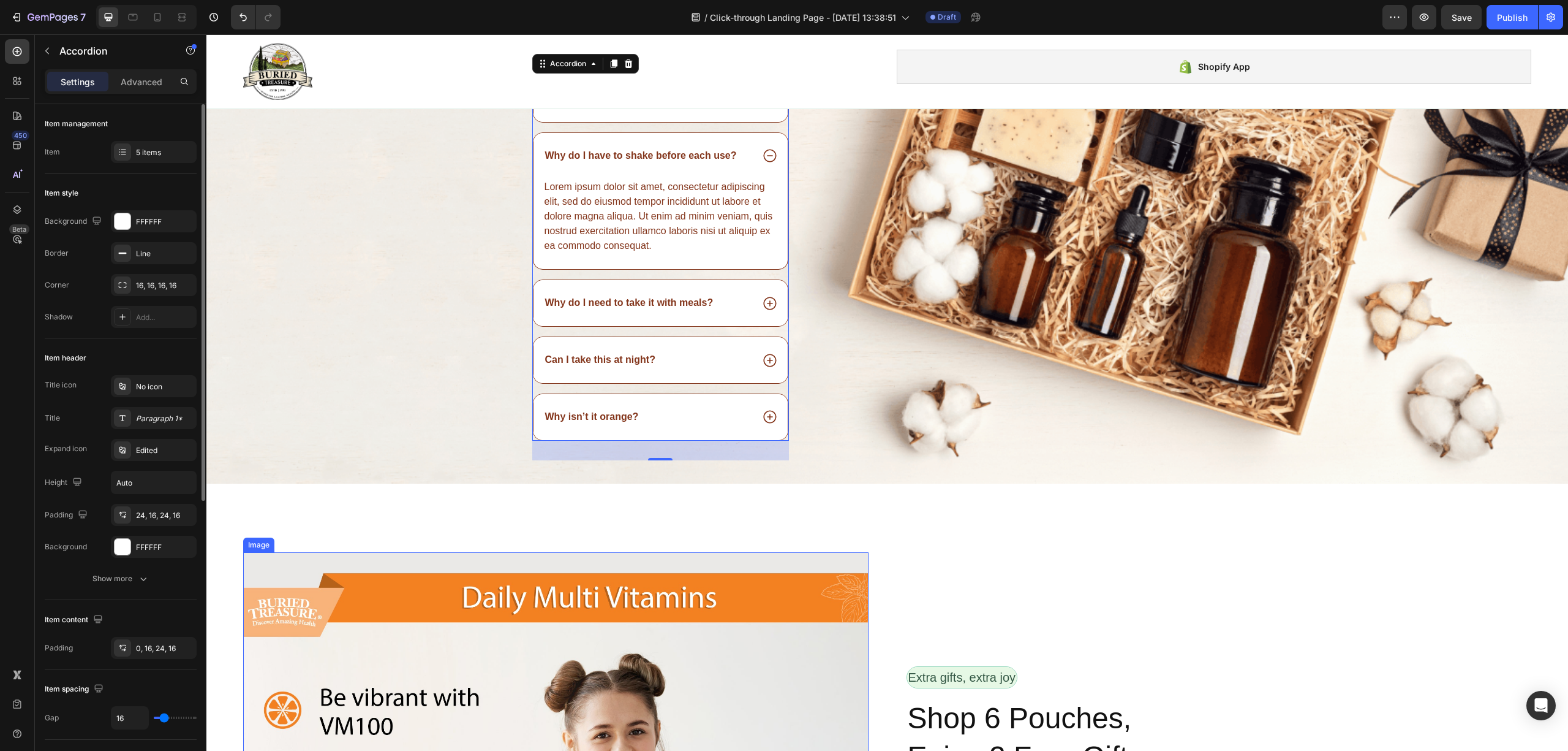
scroll to position [3128, 0]
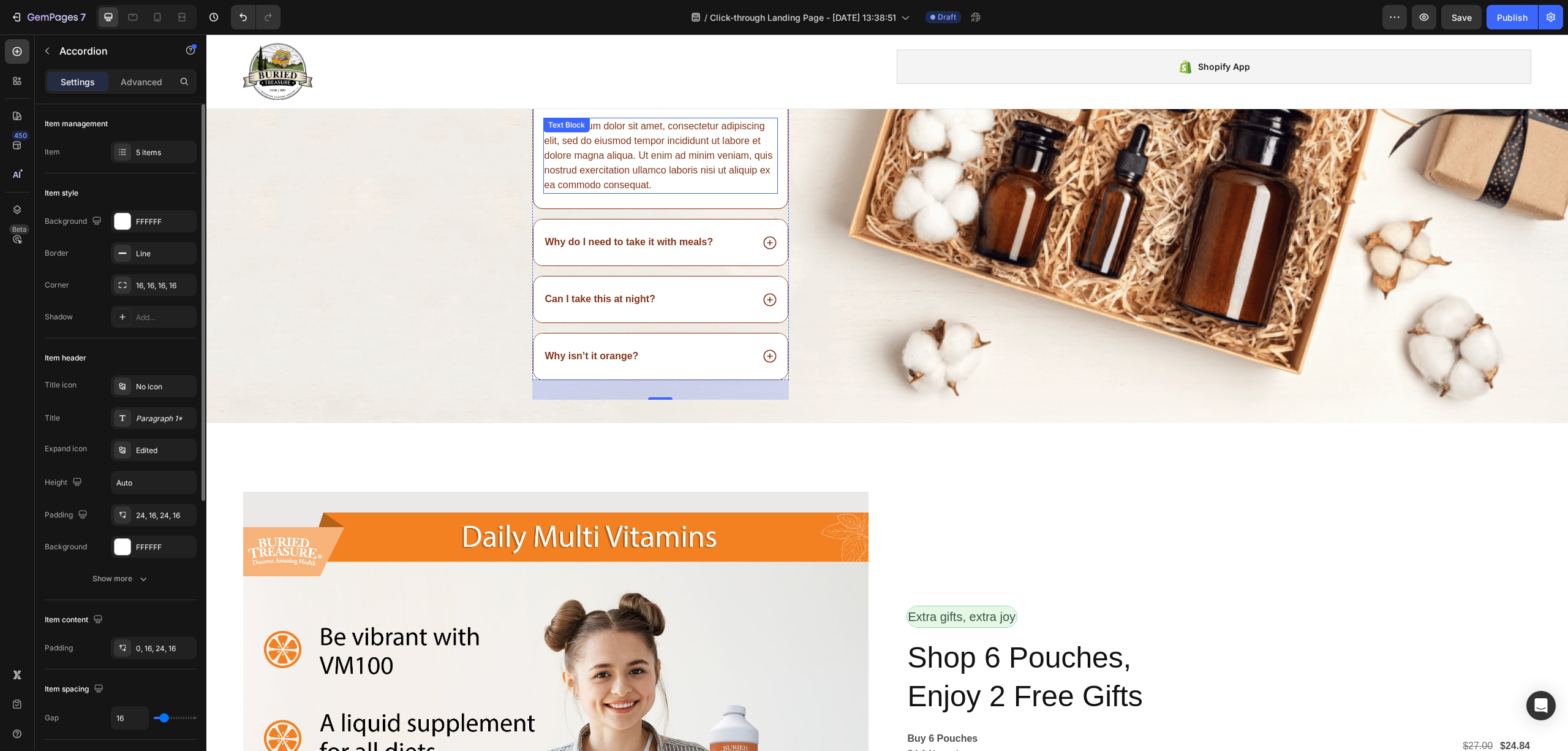
click at [600, 153] on div "Lorem ipsum dolor sit amet, consectetur adipiscing elit, sed do eiusmod tempor …" at bounding box center [660, 155] width 236 height 76
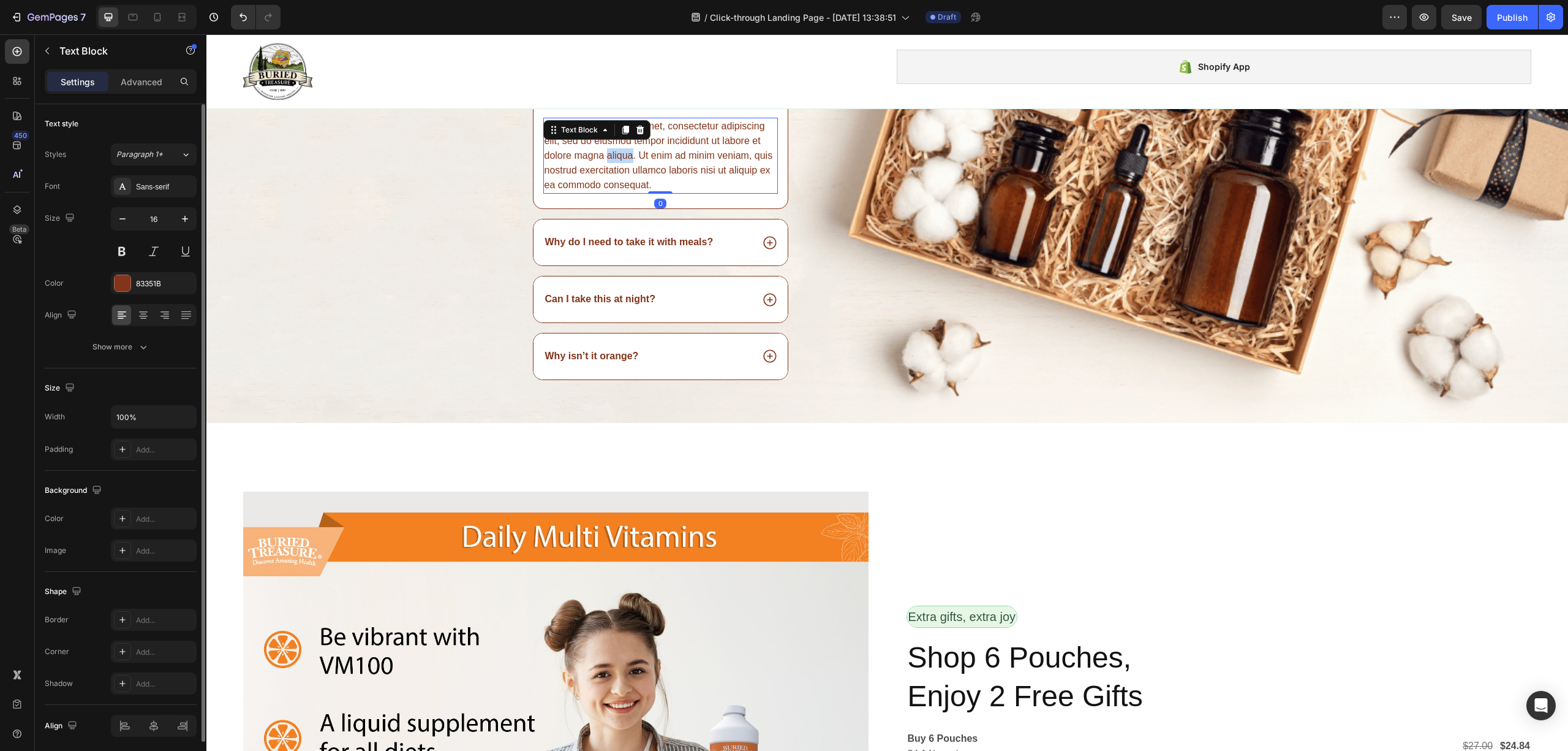
click at [600, 153] on div "Lorem ipsum dolor sit amet, consectetur adipiscing elit, sed do eiusmod tempor …" at bounding box center [660, 155] width 236 height 76
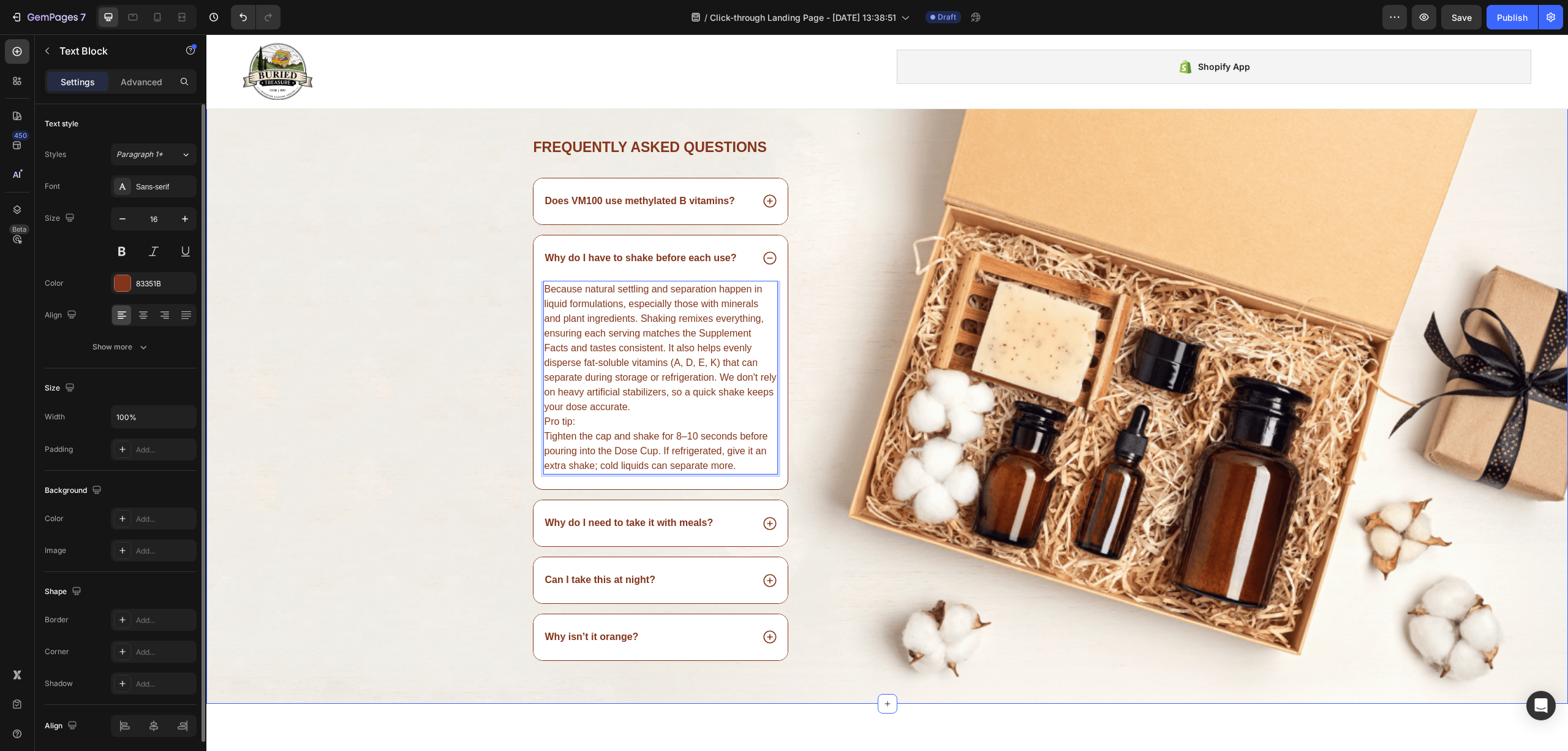
scroll to position [2964, 0]
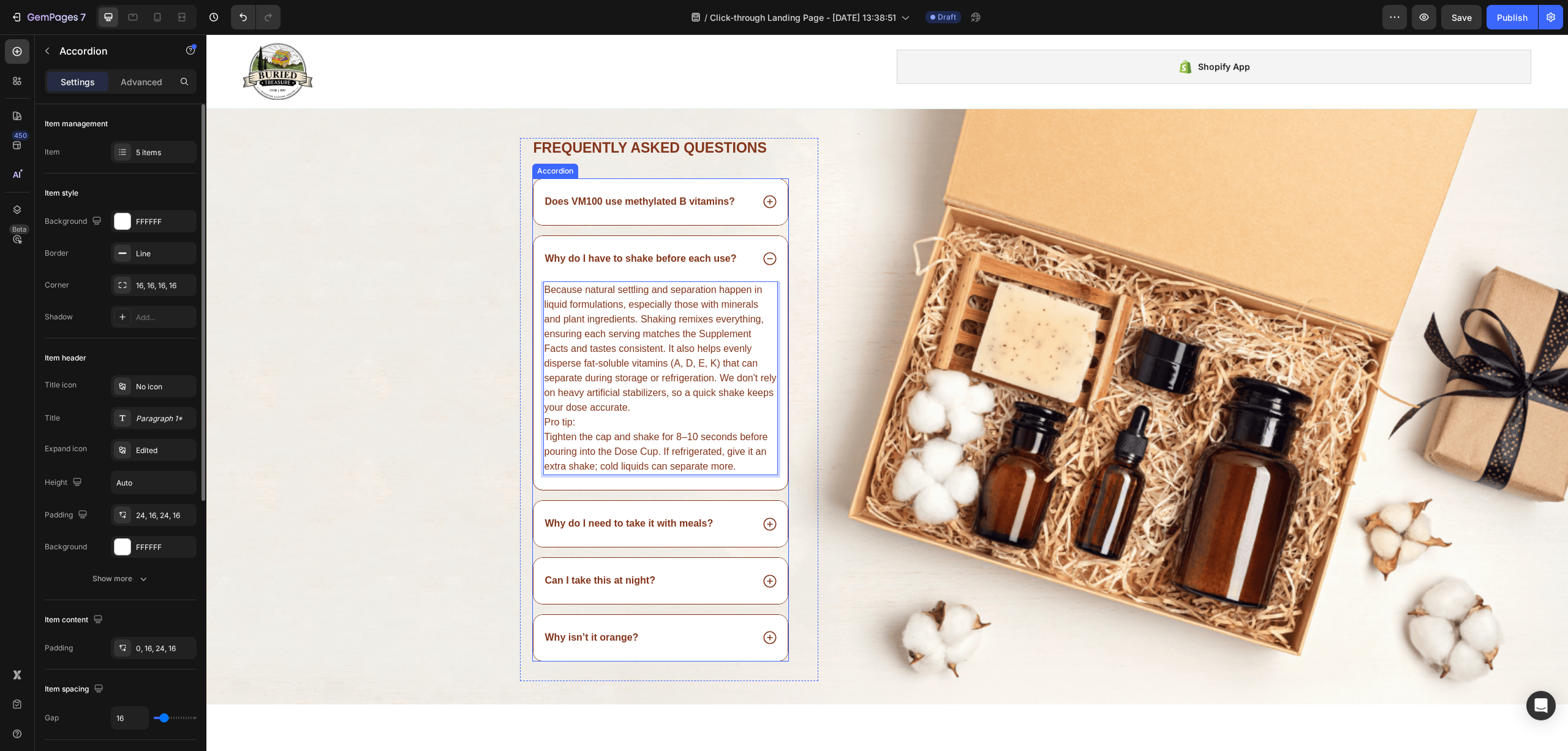
click at [766, 261] on icon at bounding box center [770, 258] width 16 height 16
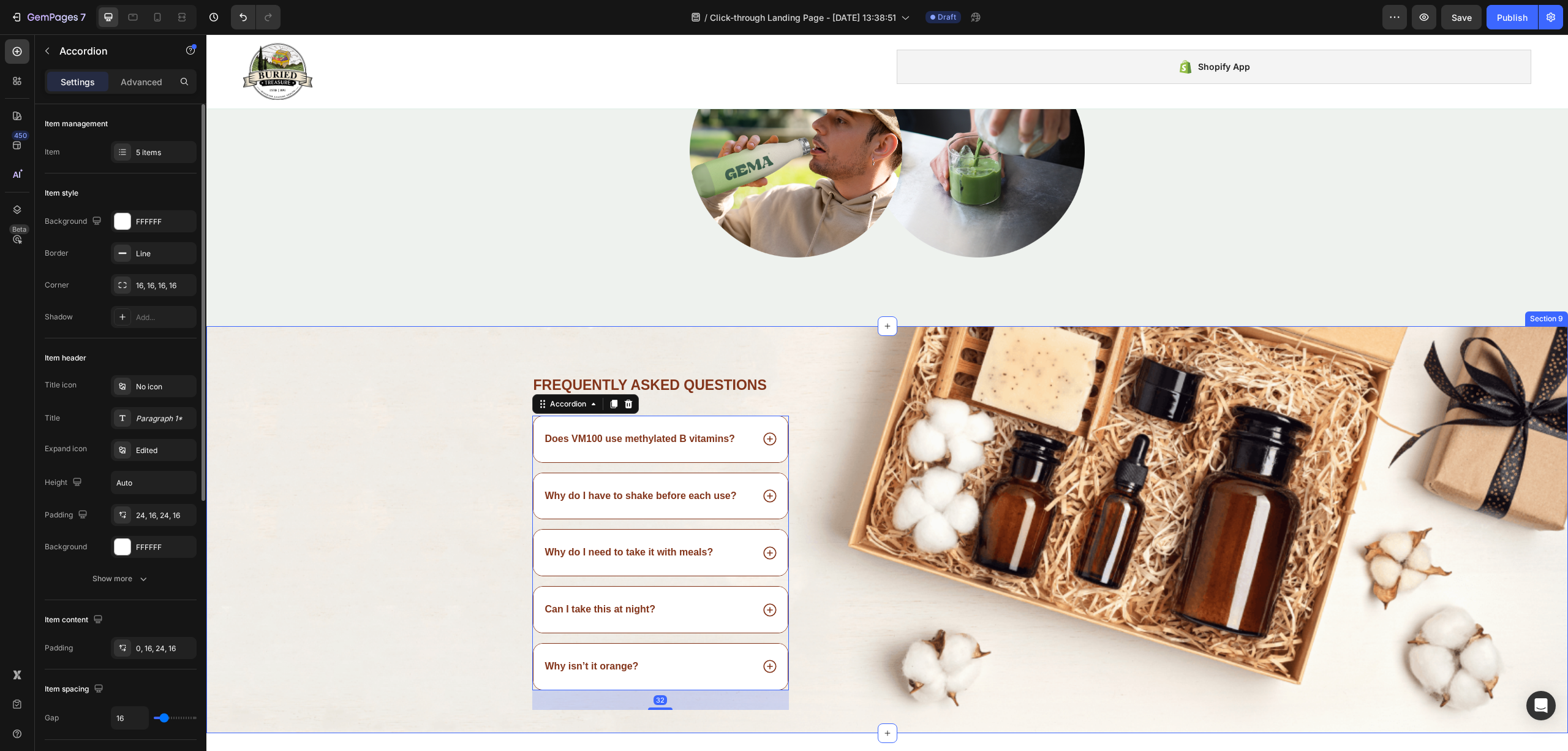
scroll to position [2720, 0]
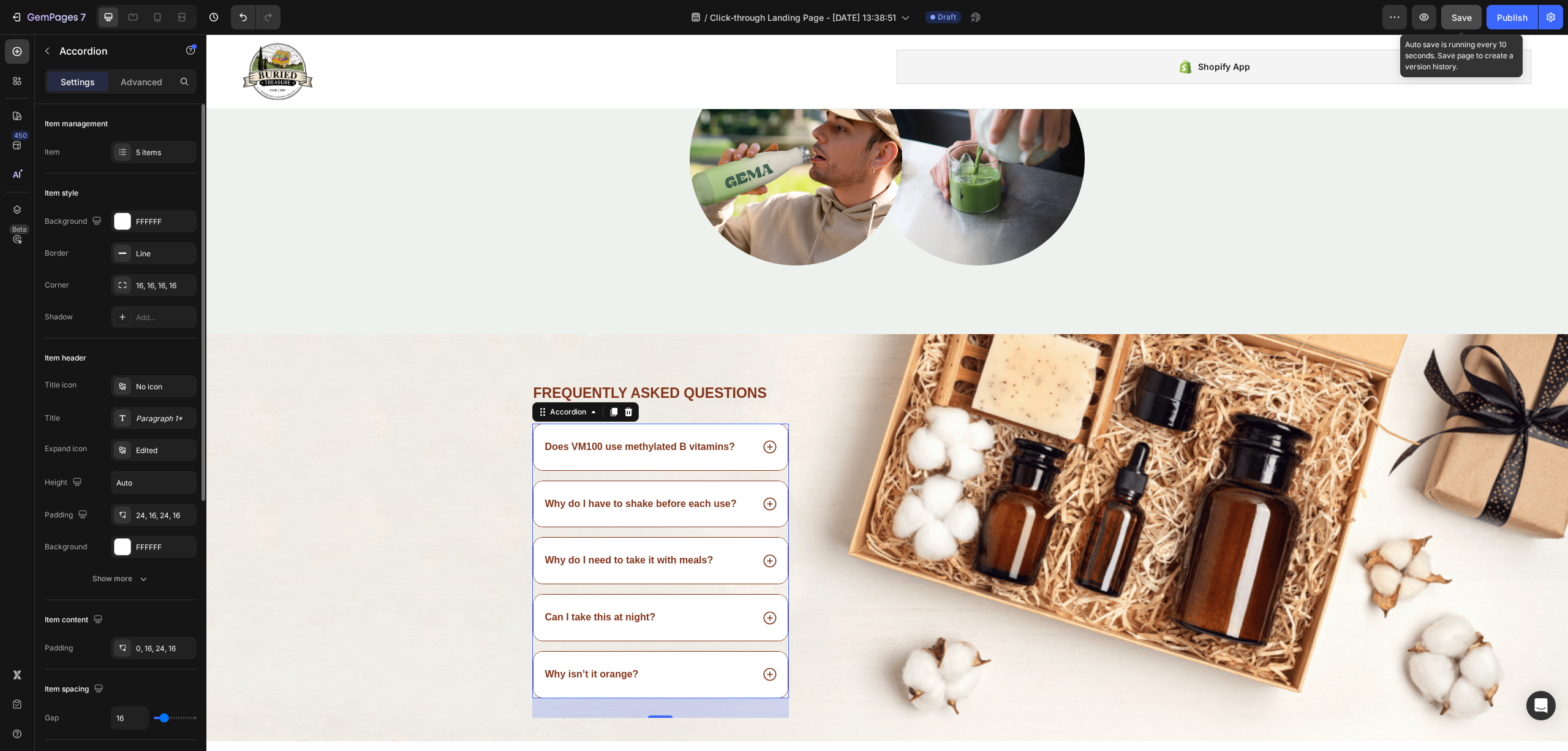
click at [1449, 17] on button "Save" at bounding box center [1461, 16] width 41 height 24
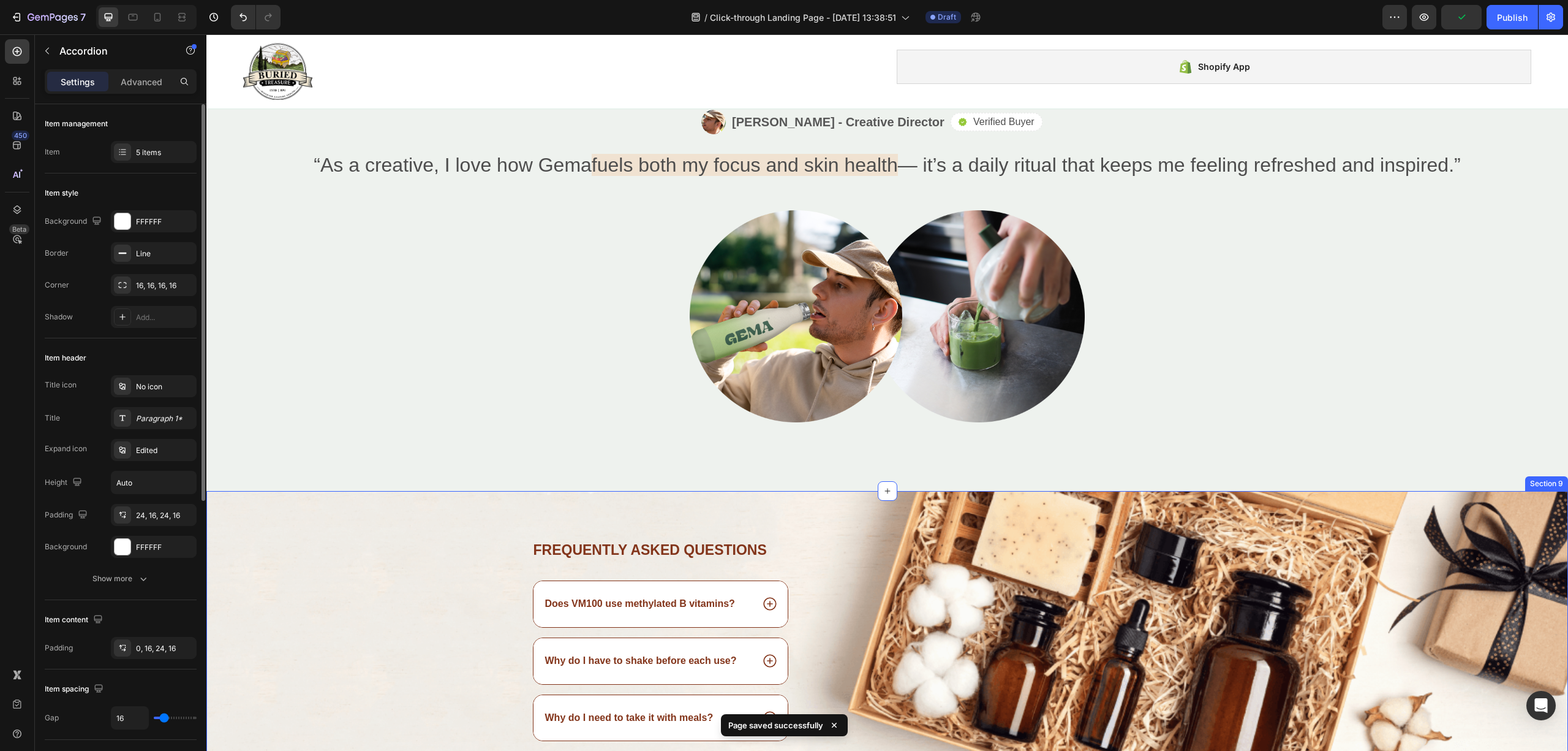
scroll to position [2452, 0]
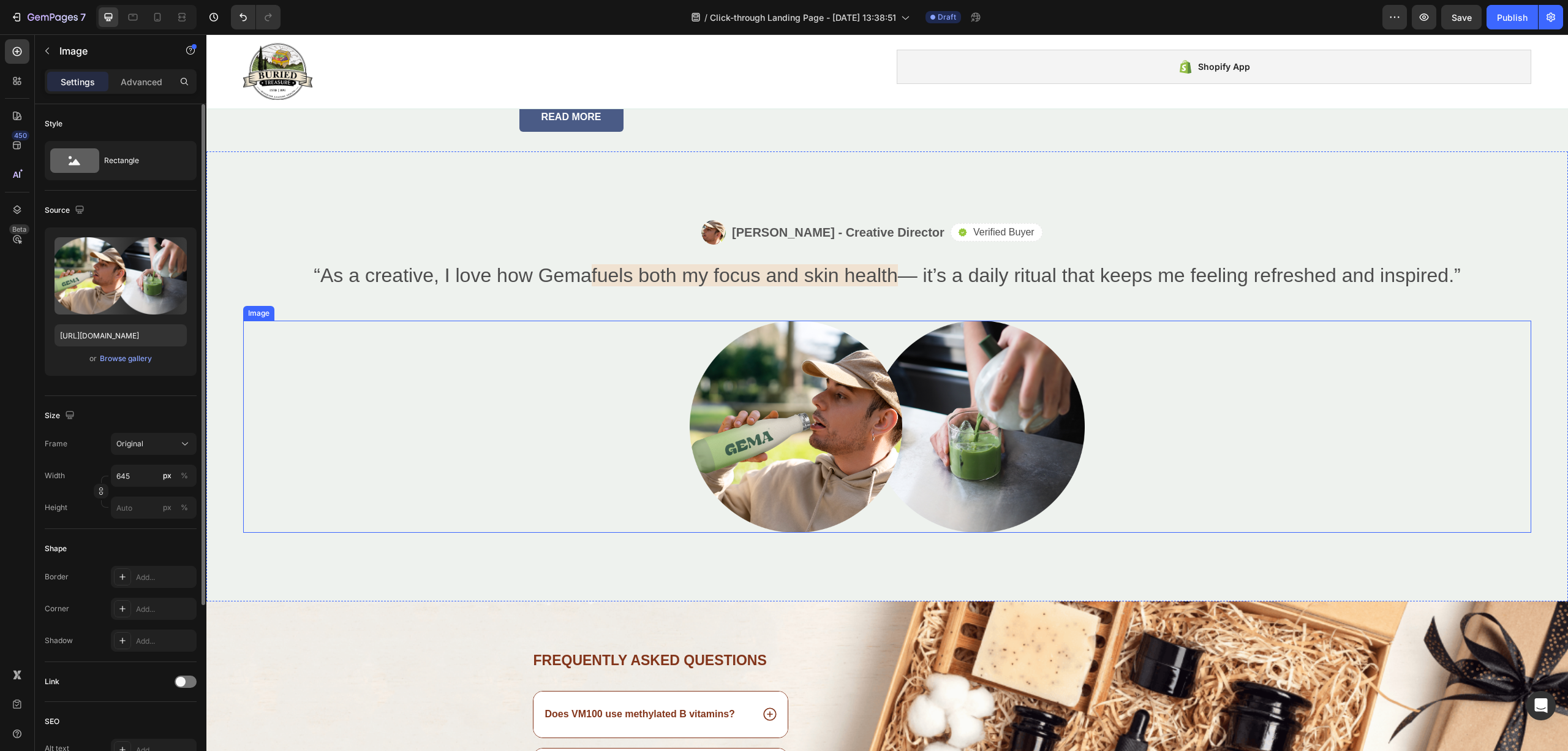
click at [353, 441] on div at bounding box center [887, 426] width 1288 height 212
click at [383, 330] on div "Image [PERSON_NAME] - Creative Director Text Block Row Icon Verified Buyer Text…" at bounding box center [887, 376] width 1361 height 450
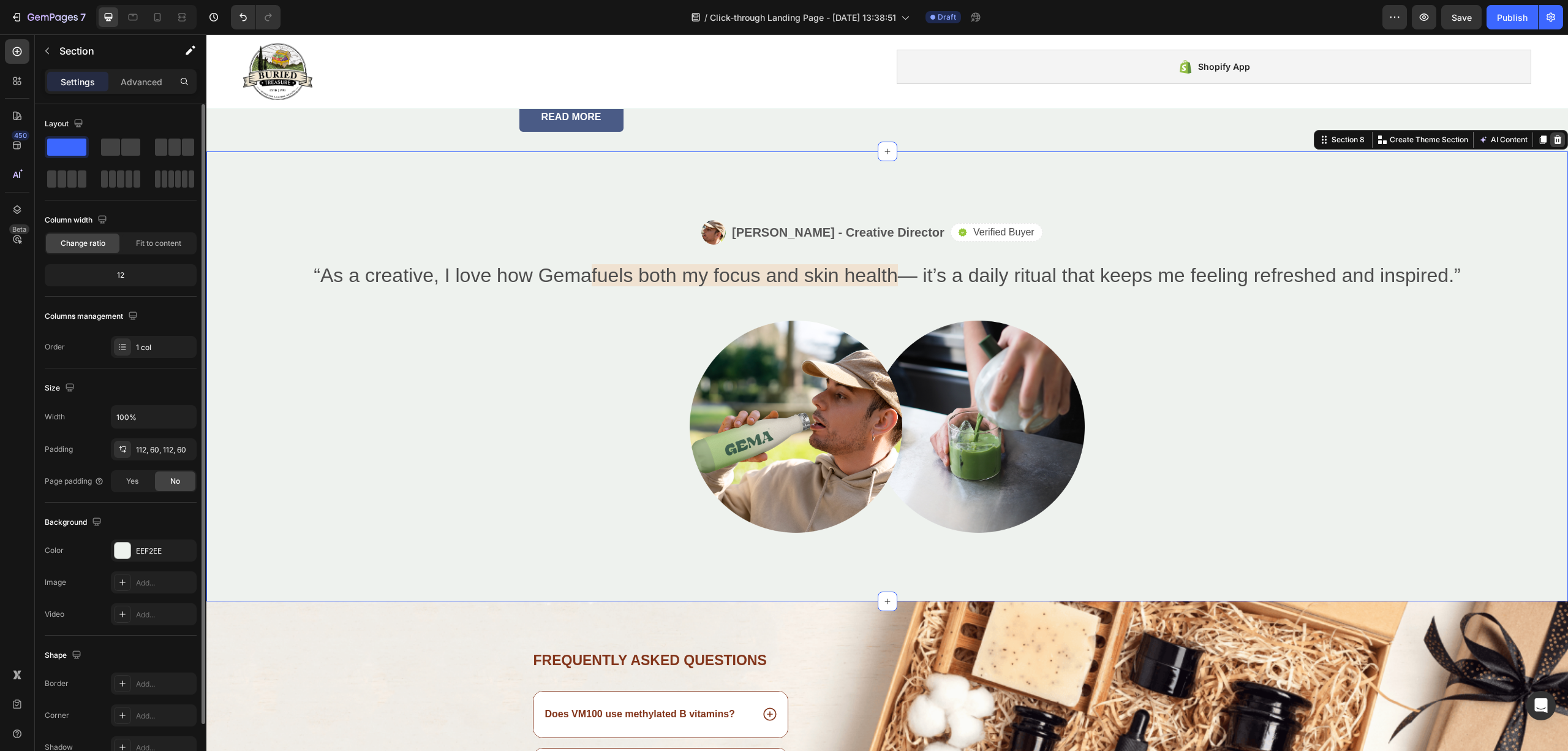
click at [1554, 144] on icon at bounding box center [1558, 140] width 8 height 9
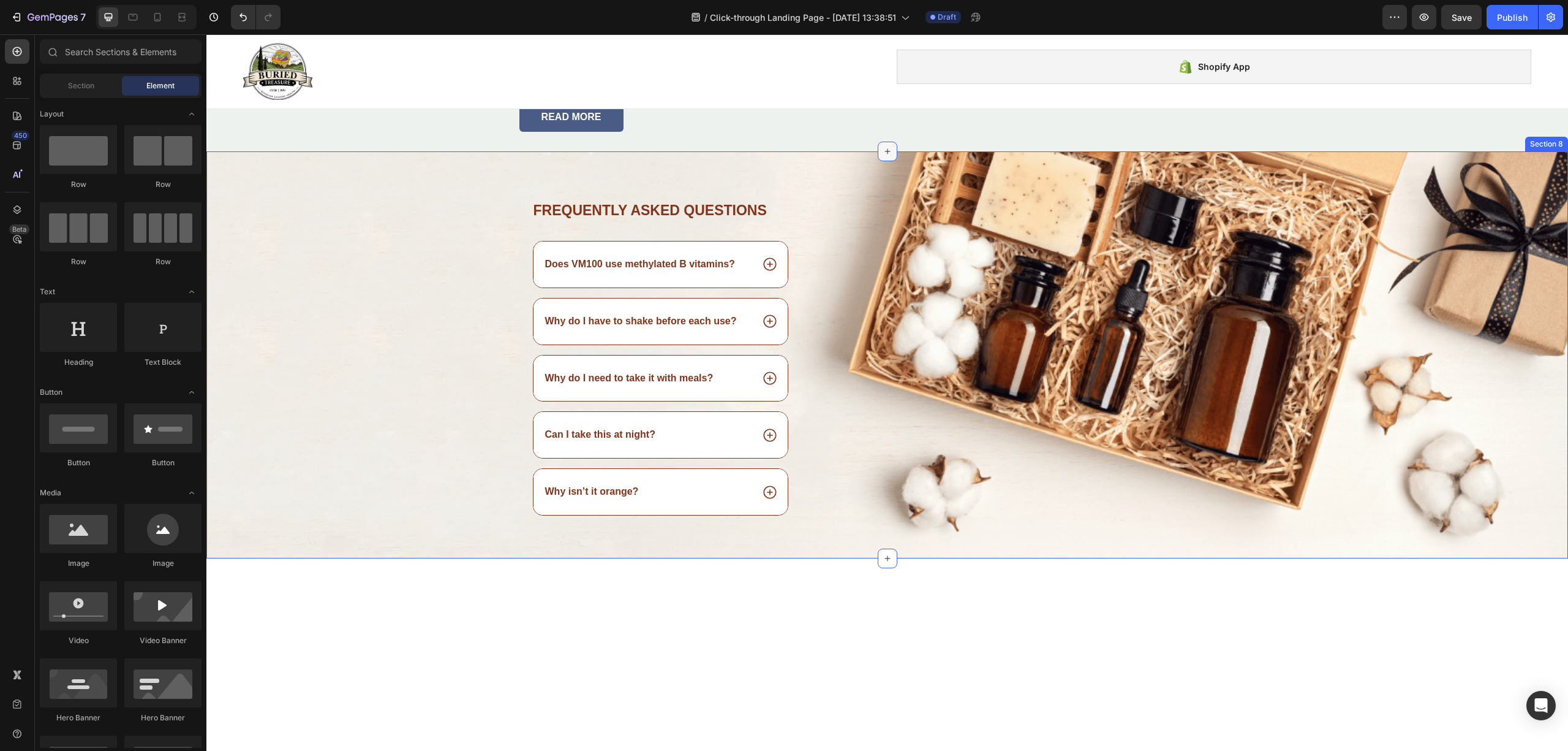
click at [884, 156] on icon at bounding box center [887, 151] width 10 height 10
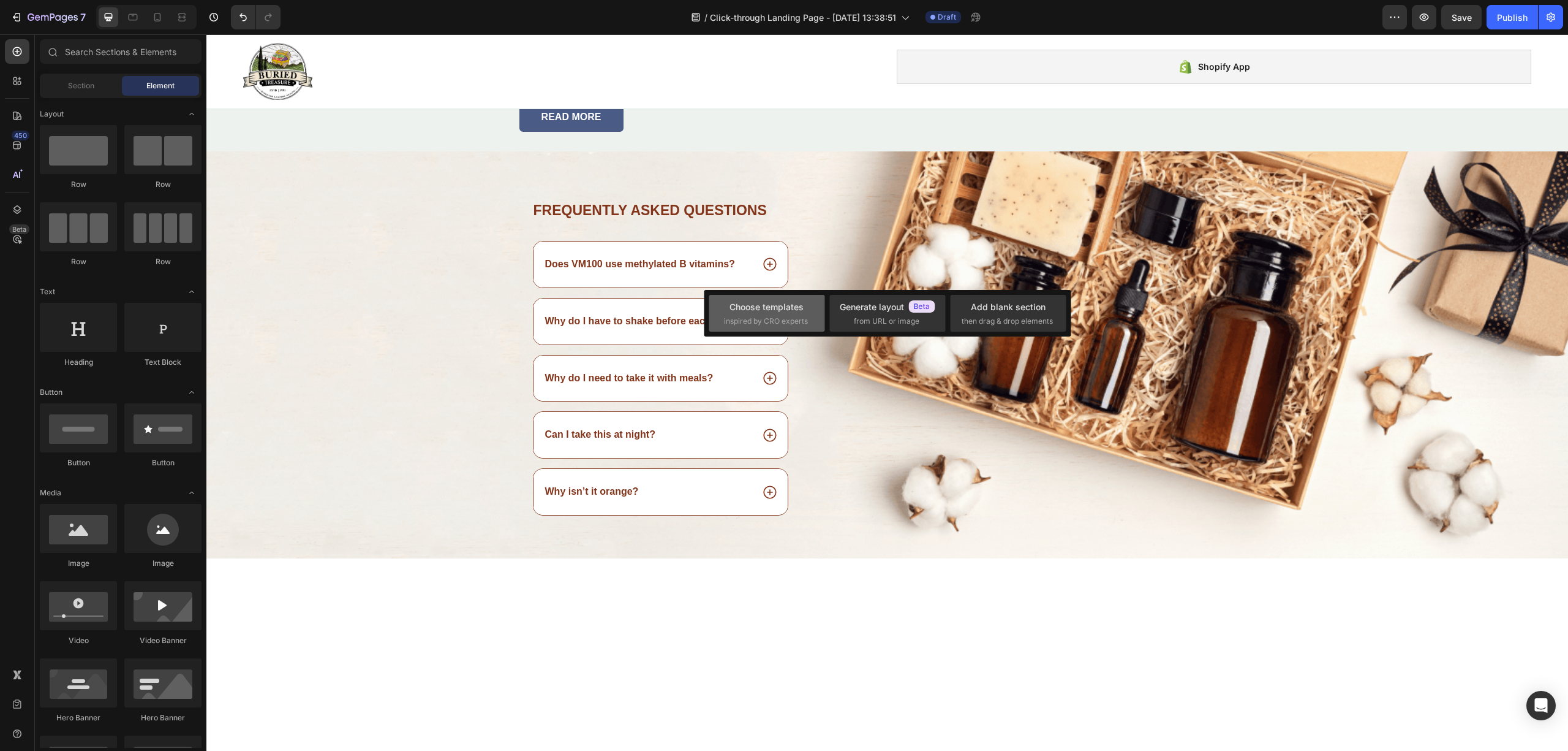
click at [767, 312] on div "Choose templates" at bounding box center [766, 307] width 74 height 13
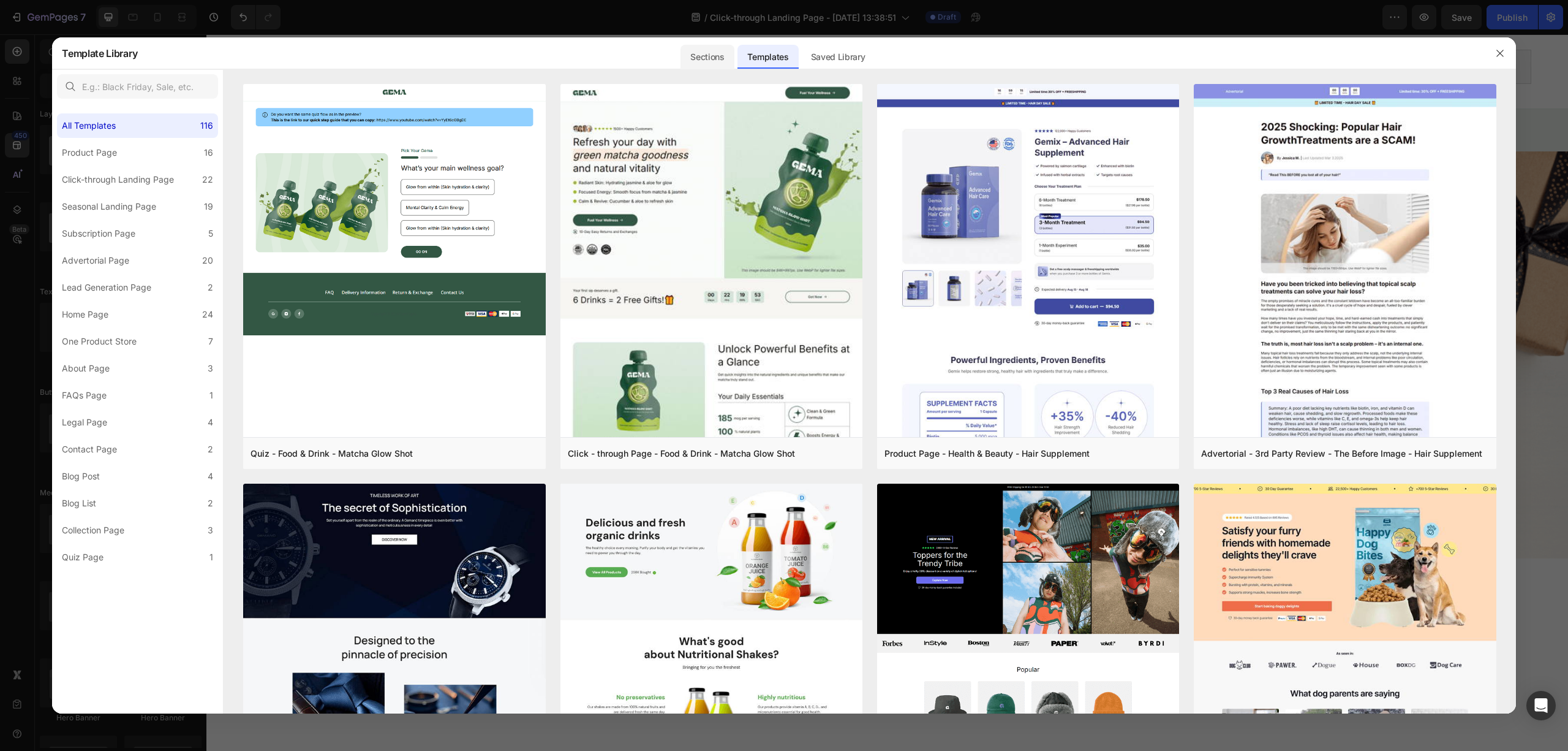
click at [698, 51] on div "Sections" at bounding box center [707, 56] width 53 height 24
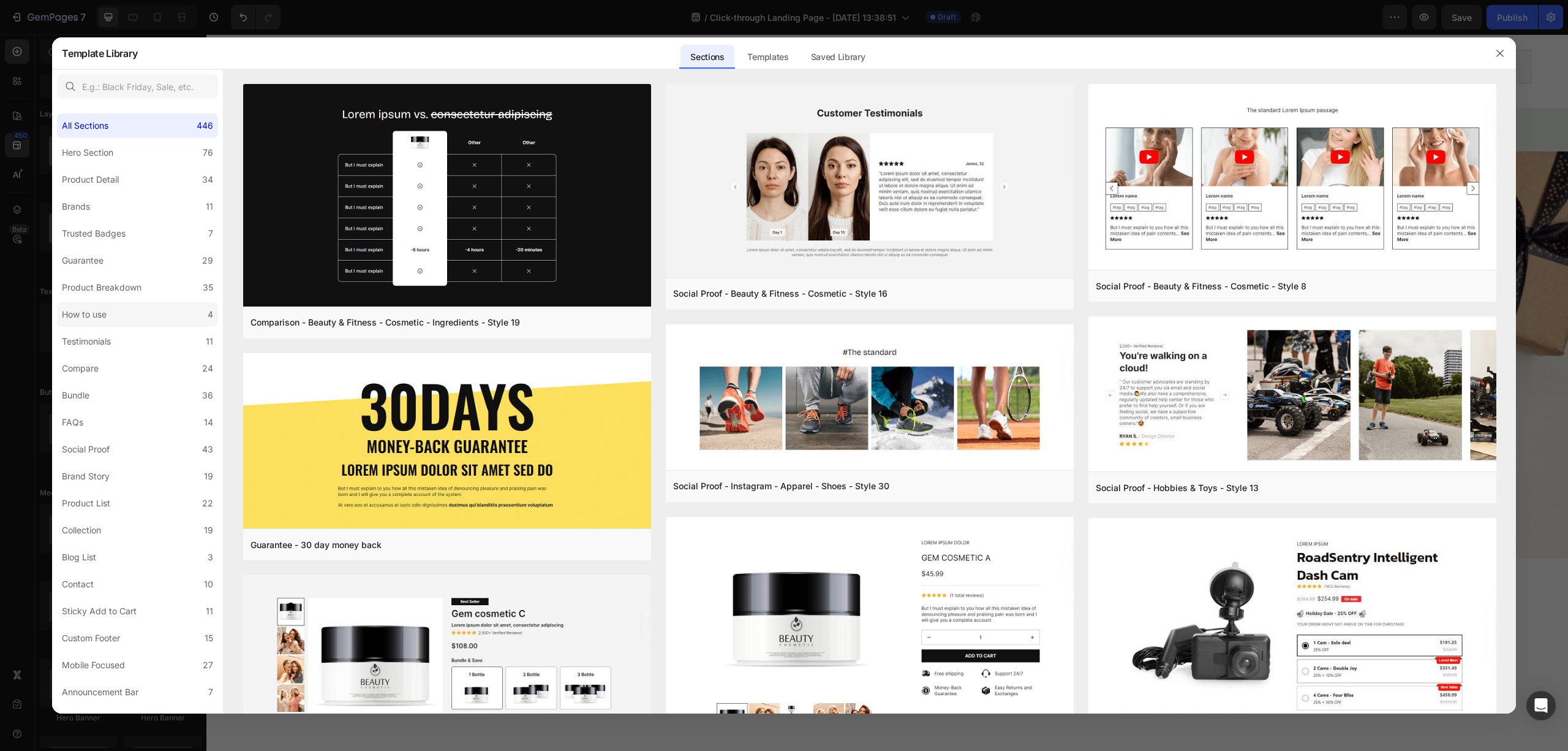
click at [137, 322] on label "How to use 4" at bounding box center [138, 313] width 161 height 24
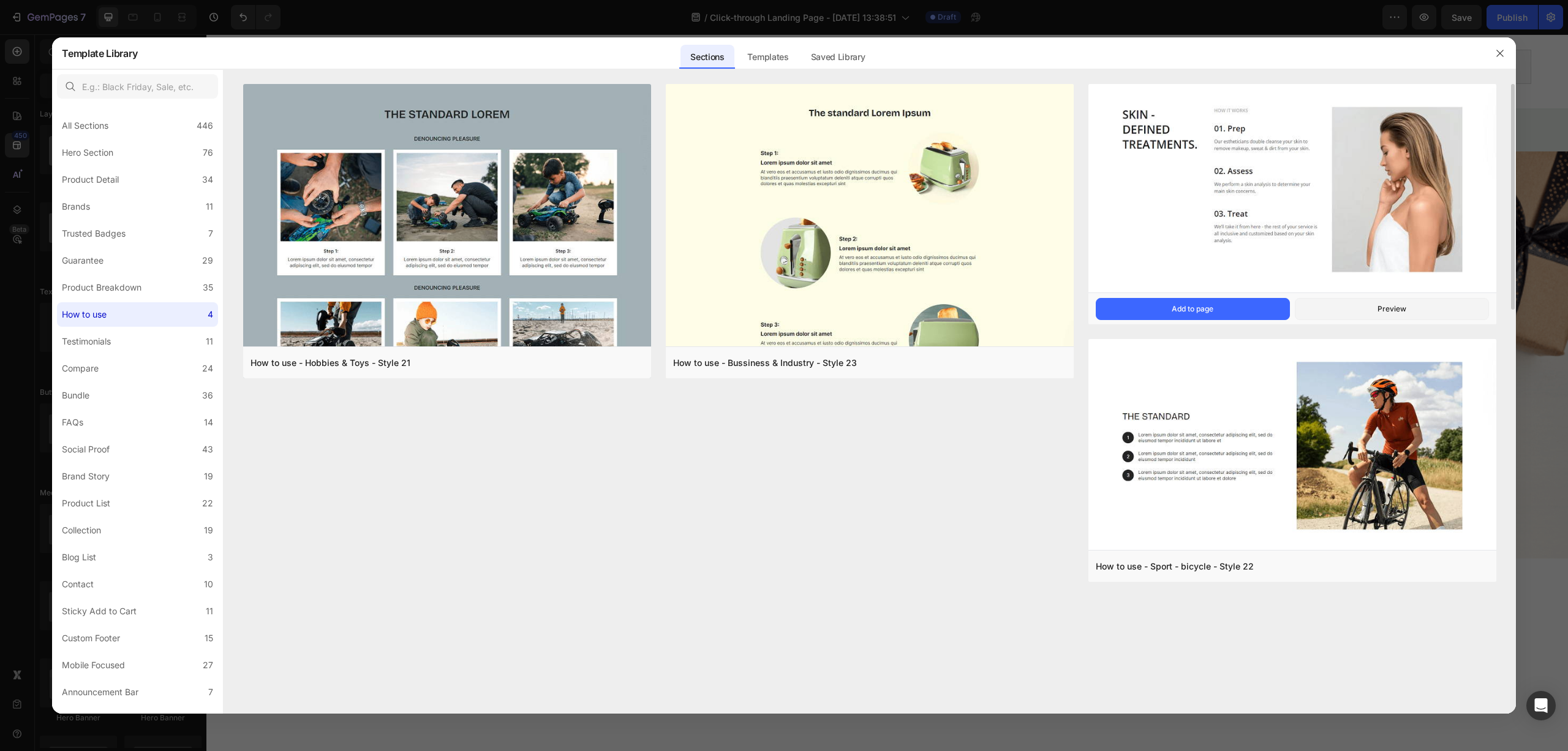
click at [1103, 211] on img at bounding box center [1292, 189] width 408 height 211
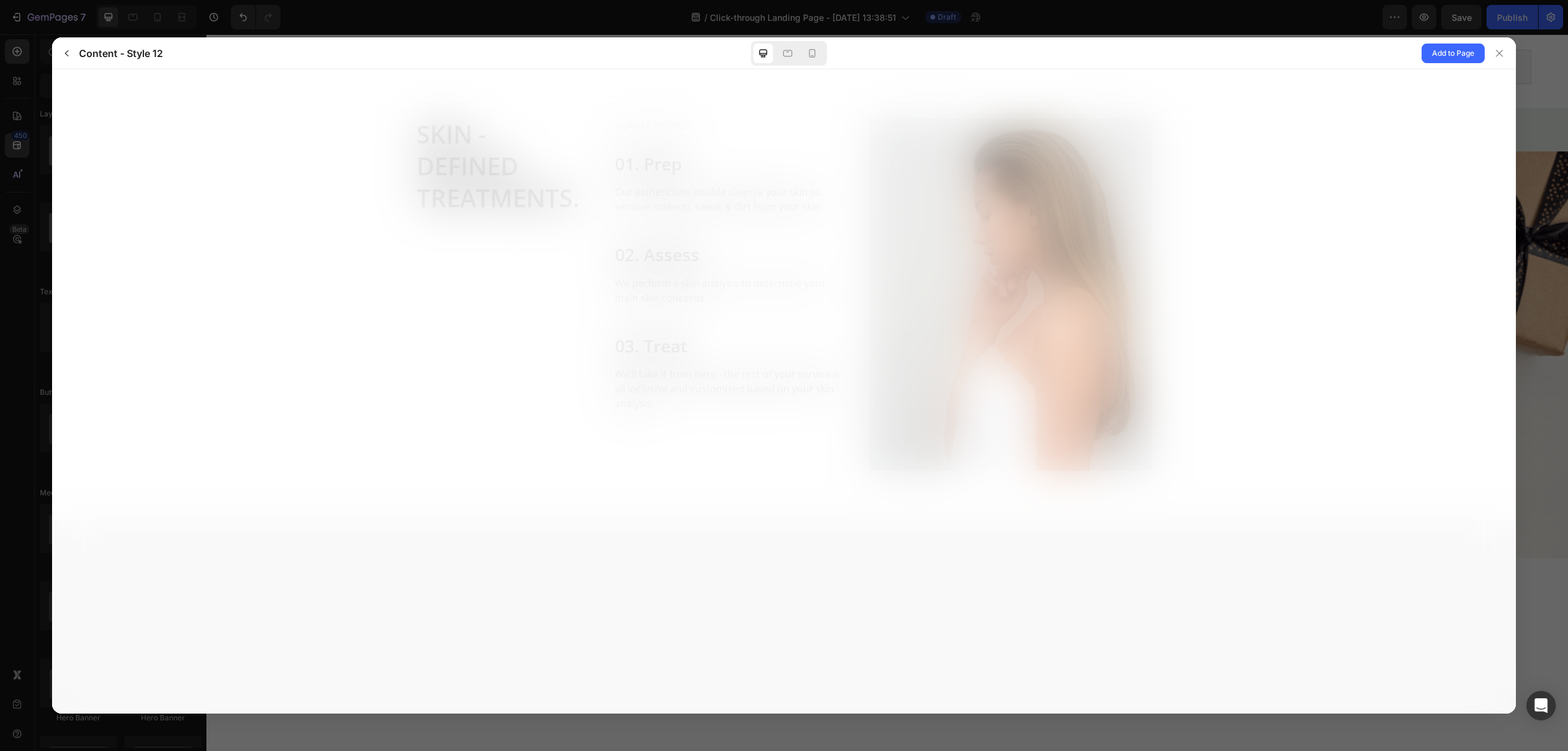
scroll to position [0, 0]
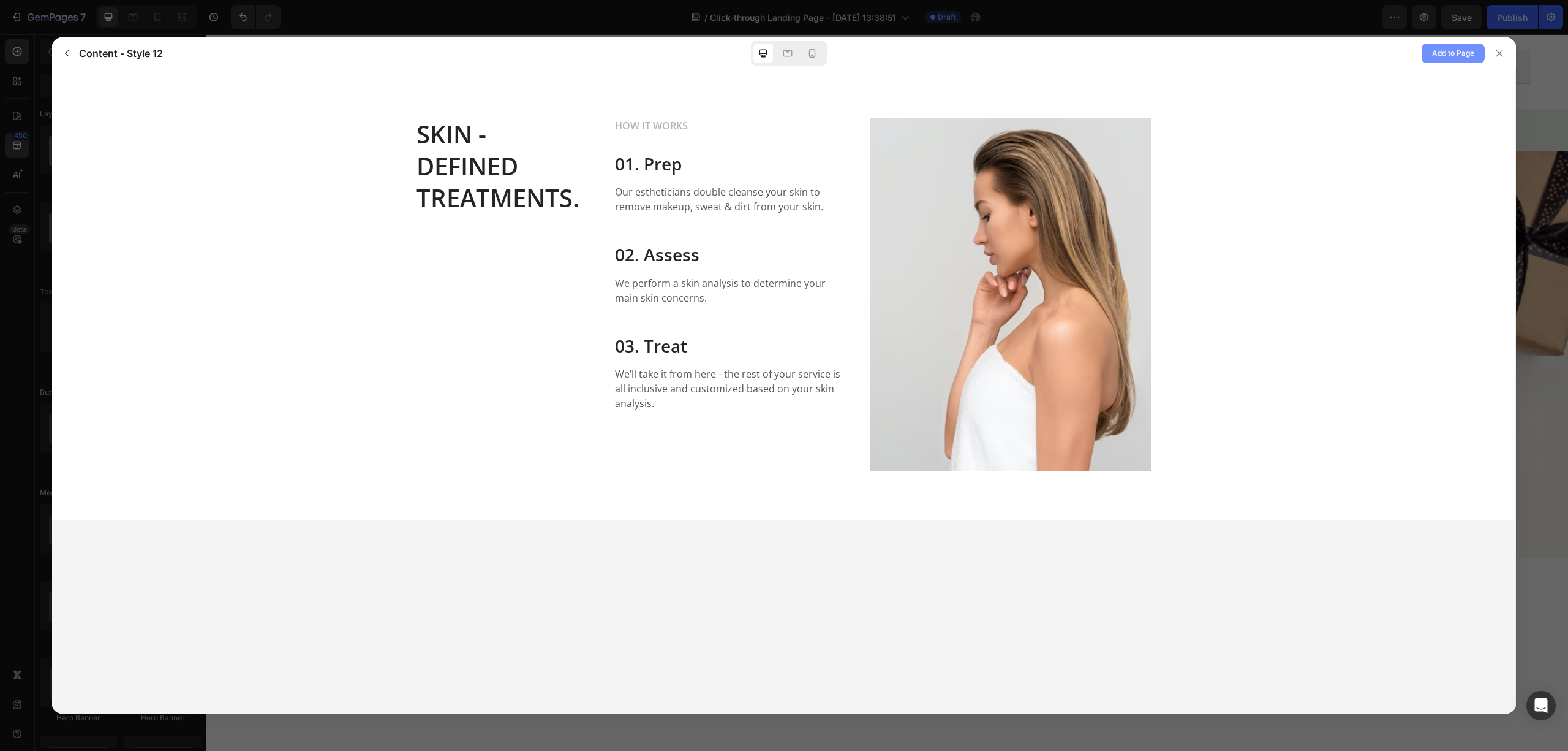
click at [1463, 54] on span "Add to Page" at bounding box center [1454, 52] width 43 height 15
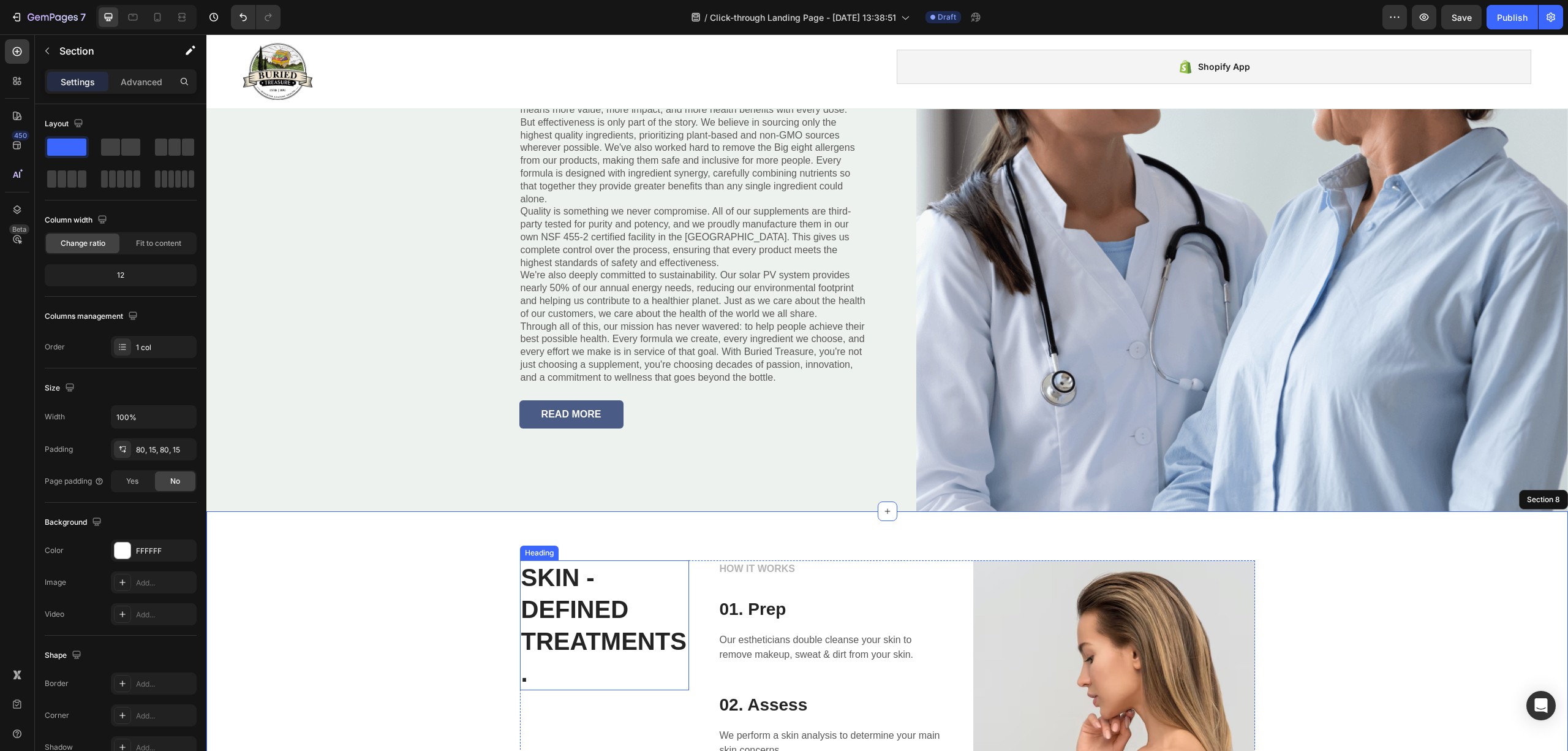
scroll to position [2280, 0]
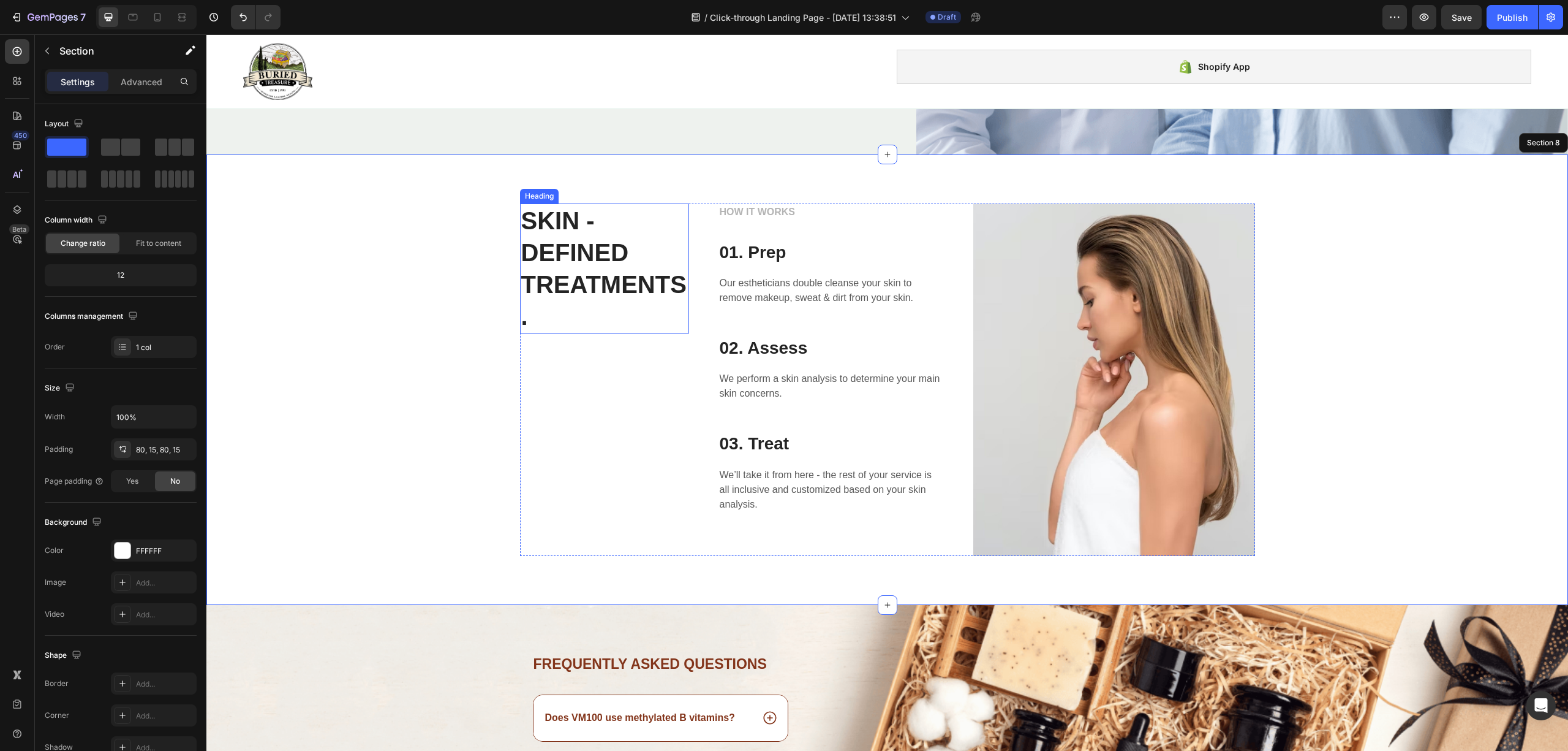
click at [613, 285] on p "SKIN - DEFINED TREATMENTS." at bounding box center [605, 268] width 167 height 127
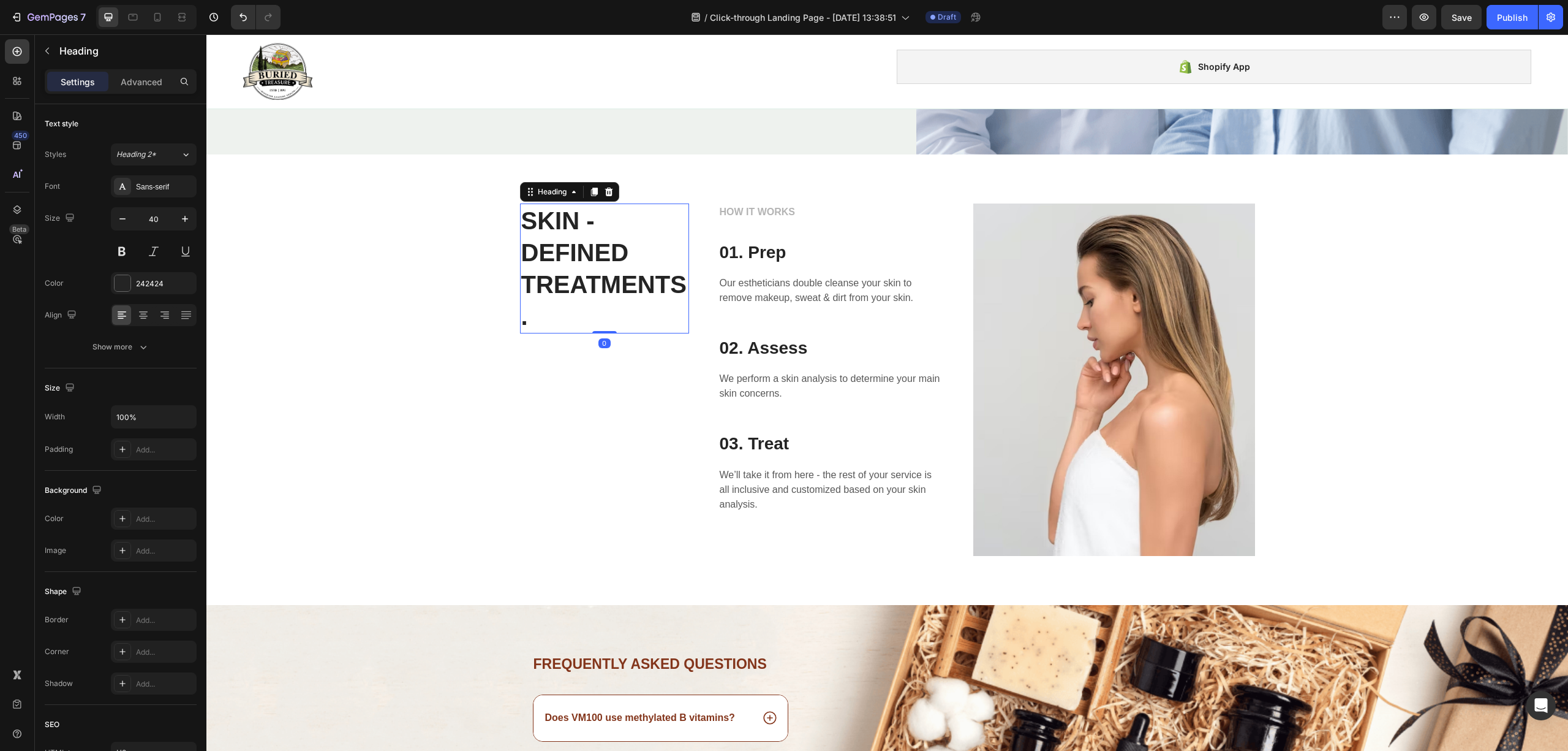
click at [616, 279] on p "SKIN - DEFINED TREATMENTS." at bounding box center [605, 268] width 167 height 127
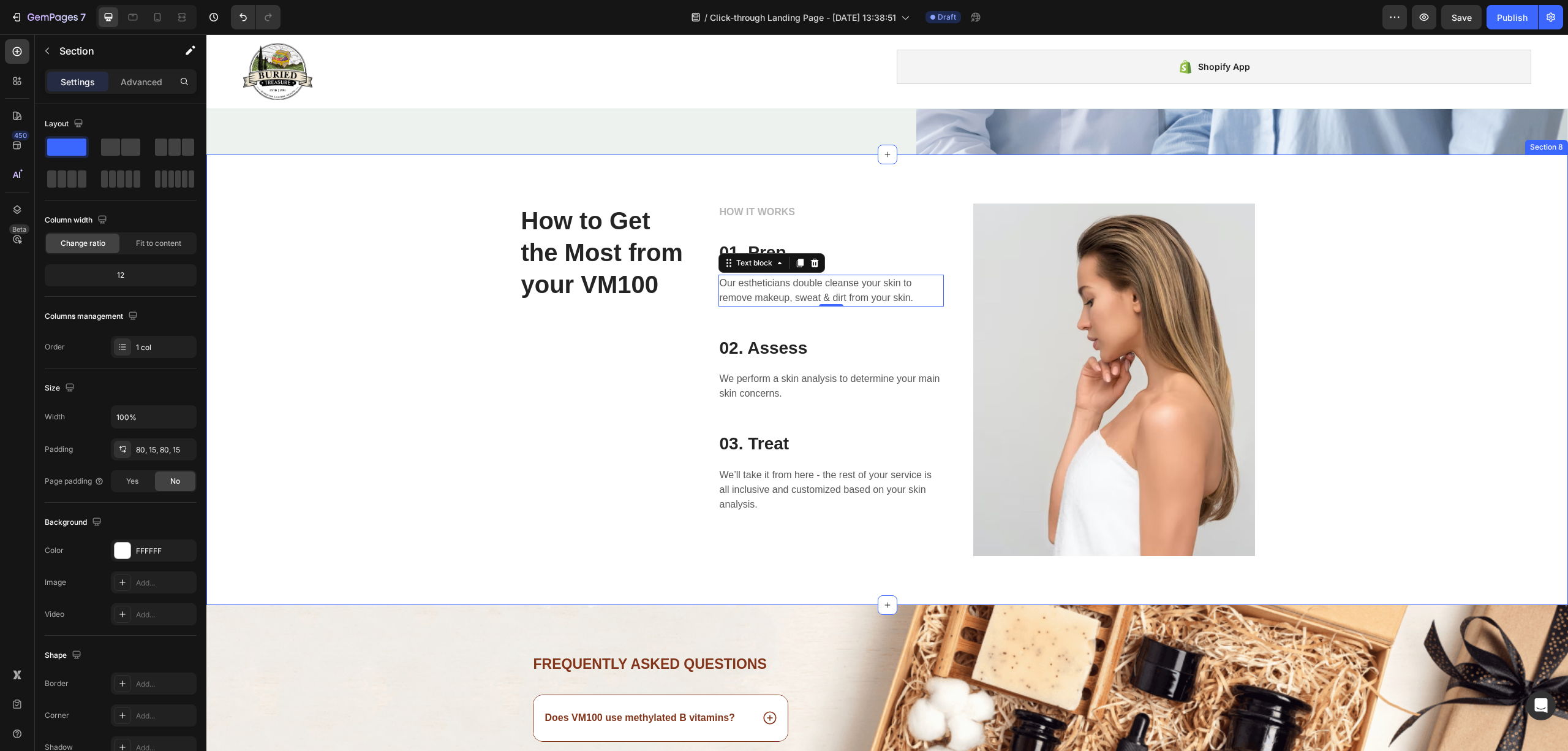
click at [294, 434] on div "How to Get the Most from your VM100 Heading HOW IT WORKS Text block 01. Prep He…" at bounding box center [886, 379] width 1343 height 352
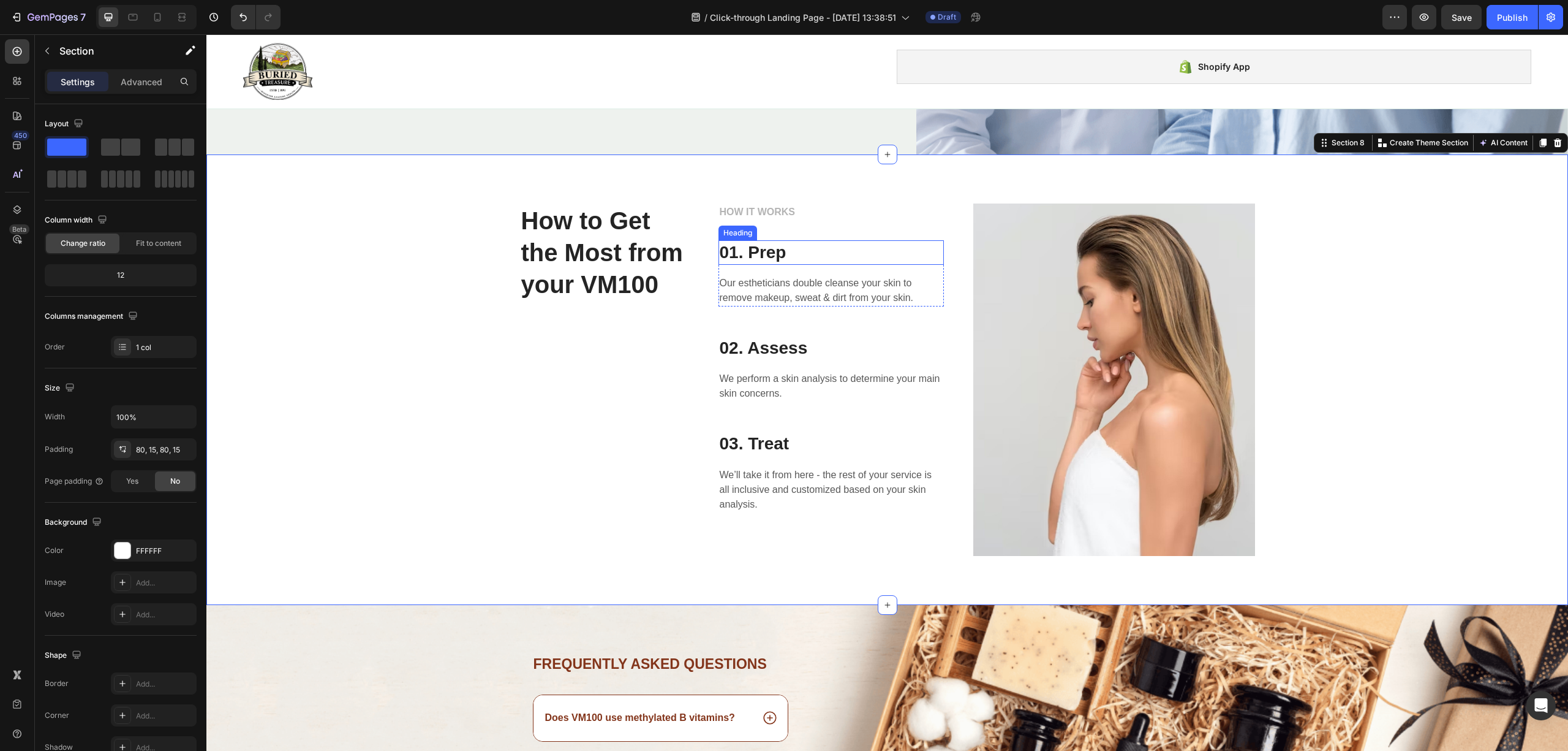
click at [784, 252] on p "01. Prep" at bounding box center [831, 252] width 223 height 22
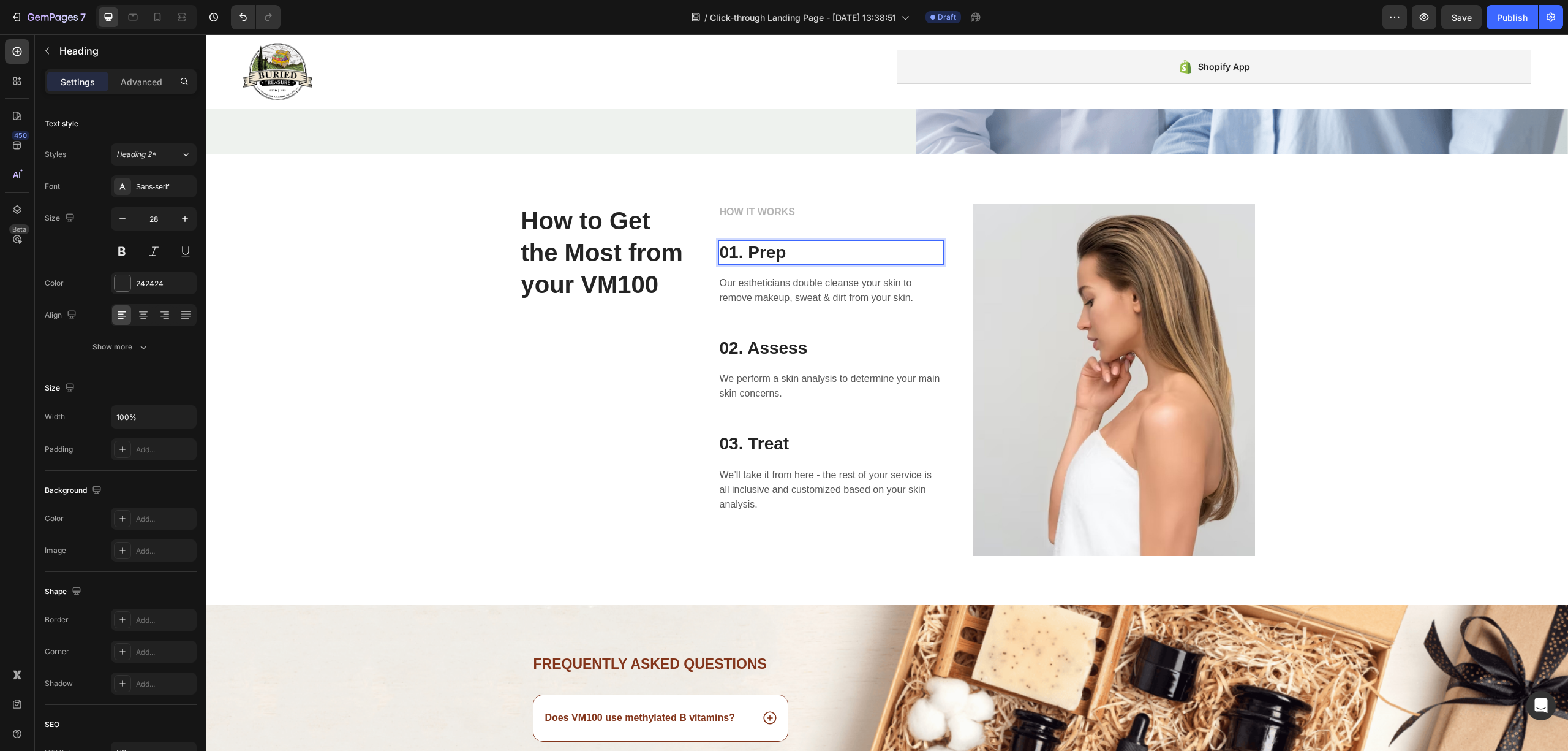
click at [778, 250] on p "01. Prep" at bounding box center [831, 252] width 223 height 22
click at [794, 255] on p "01. Prep" at bounding box center [831, 252] width 223 height 22
click at [800, 297] on p "Our estheticians double cleanse your skin to remove makeup, sweat & dirt from y…" at bounding box center [831, 290] width 223 height 29
click at [836, 248] on p "01. Take with Meals" at bounding box center [831, 252] width 223 height 22
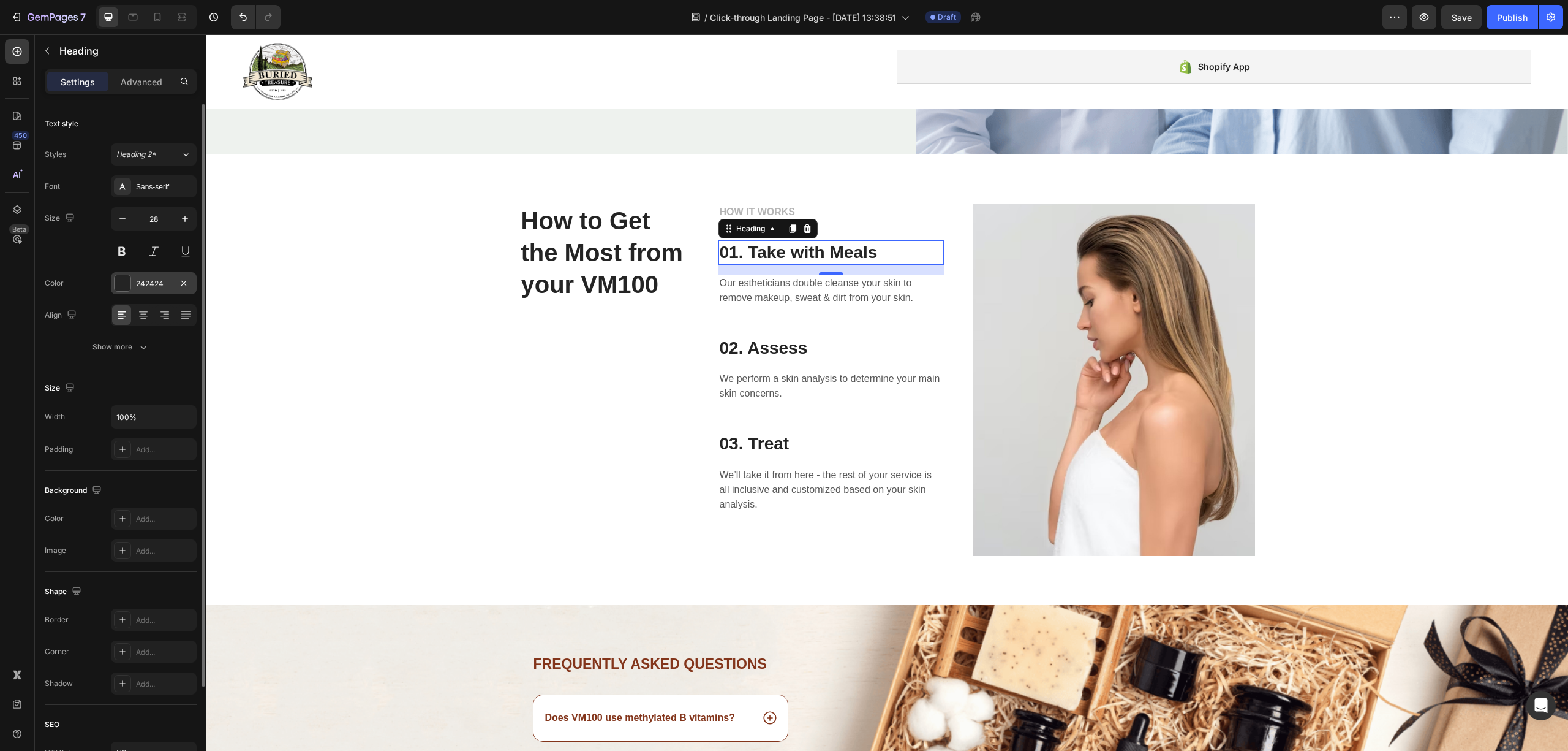
click at [124, 276] on div at bounding box center [122, 283] width 16 height 16
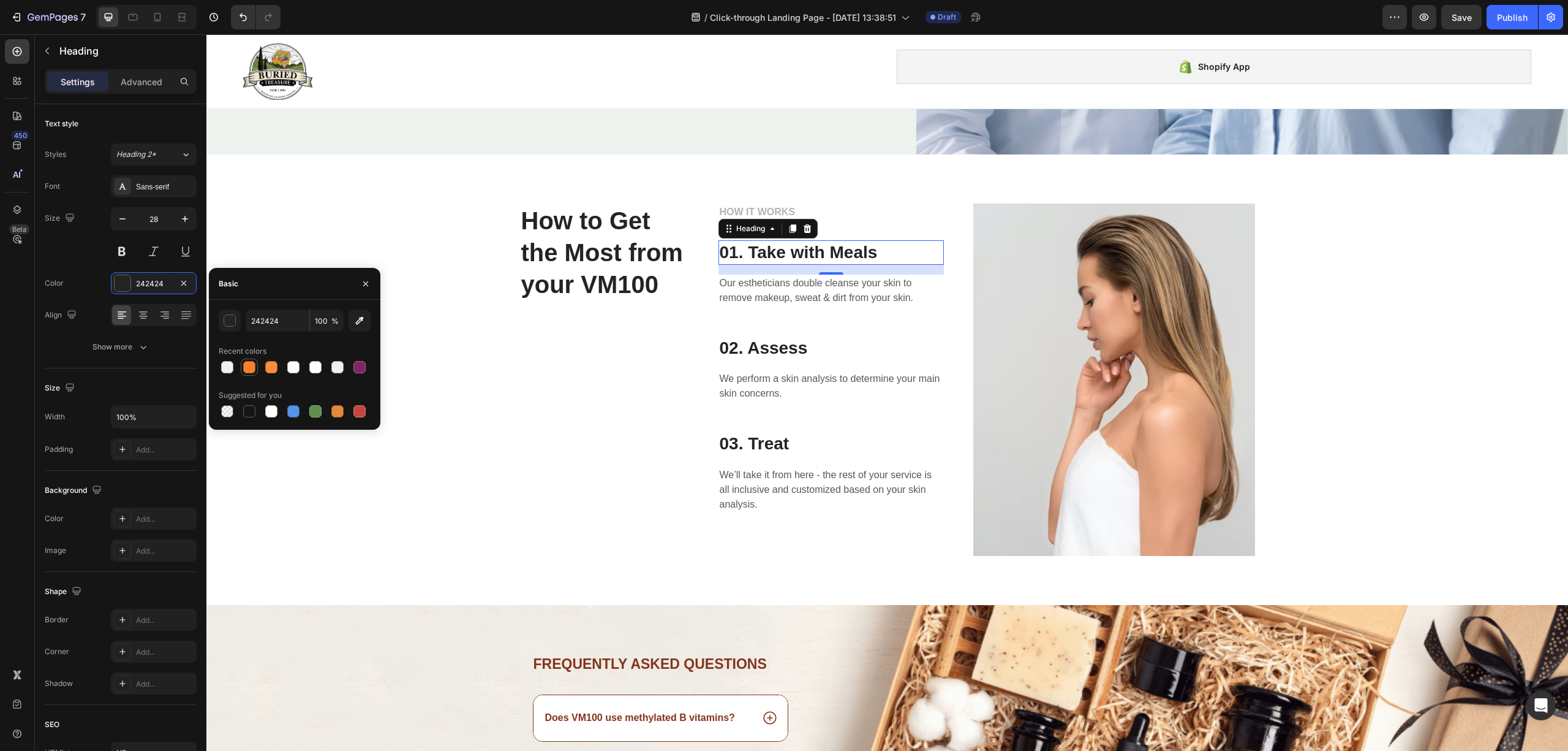
click at [254, 371] on div at bounding box center [249, 367] width 13 height 13
type input "F7812B"
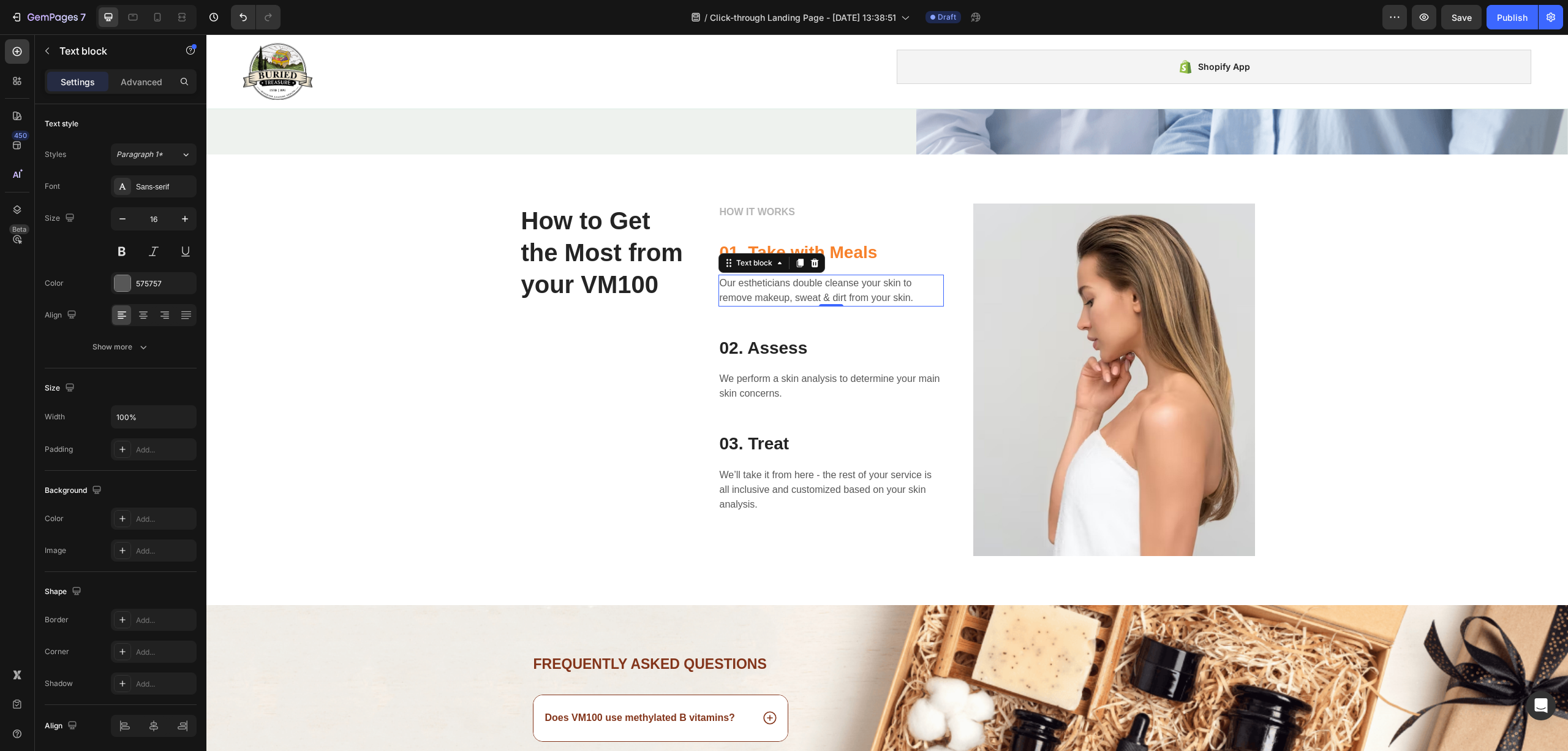
click at [846, 294] on p "Our estheticians double cleanse your skin to remove makeup, sweat & dirt from y…" at bounding box center [831, 290] width 223 height 29
click at [846, 290] on p "Our estheticians double cleanse your skin to remove makeup, sweat & dirt from y…" at bounding box center [831, 290] width 223 height 29
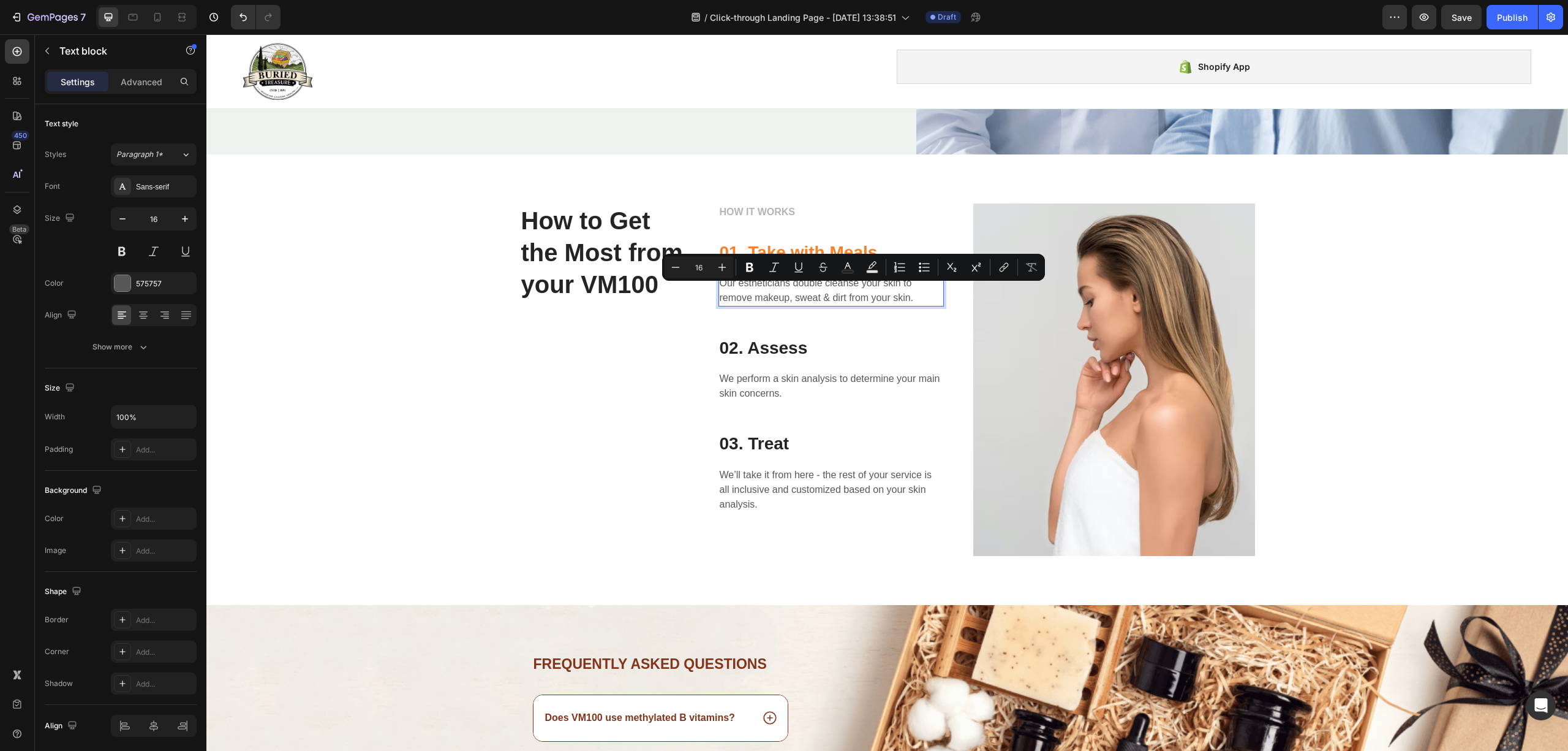
click at [820, 287] on p "Our estheticians double cleanse your skin to remove makeup, sweat & dirt from y…" at bounding box center [831, 290] width 223 height 29
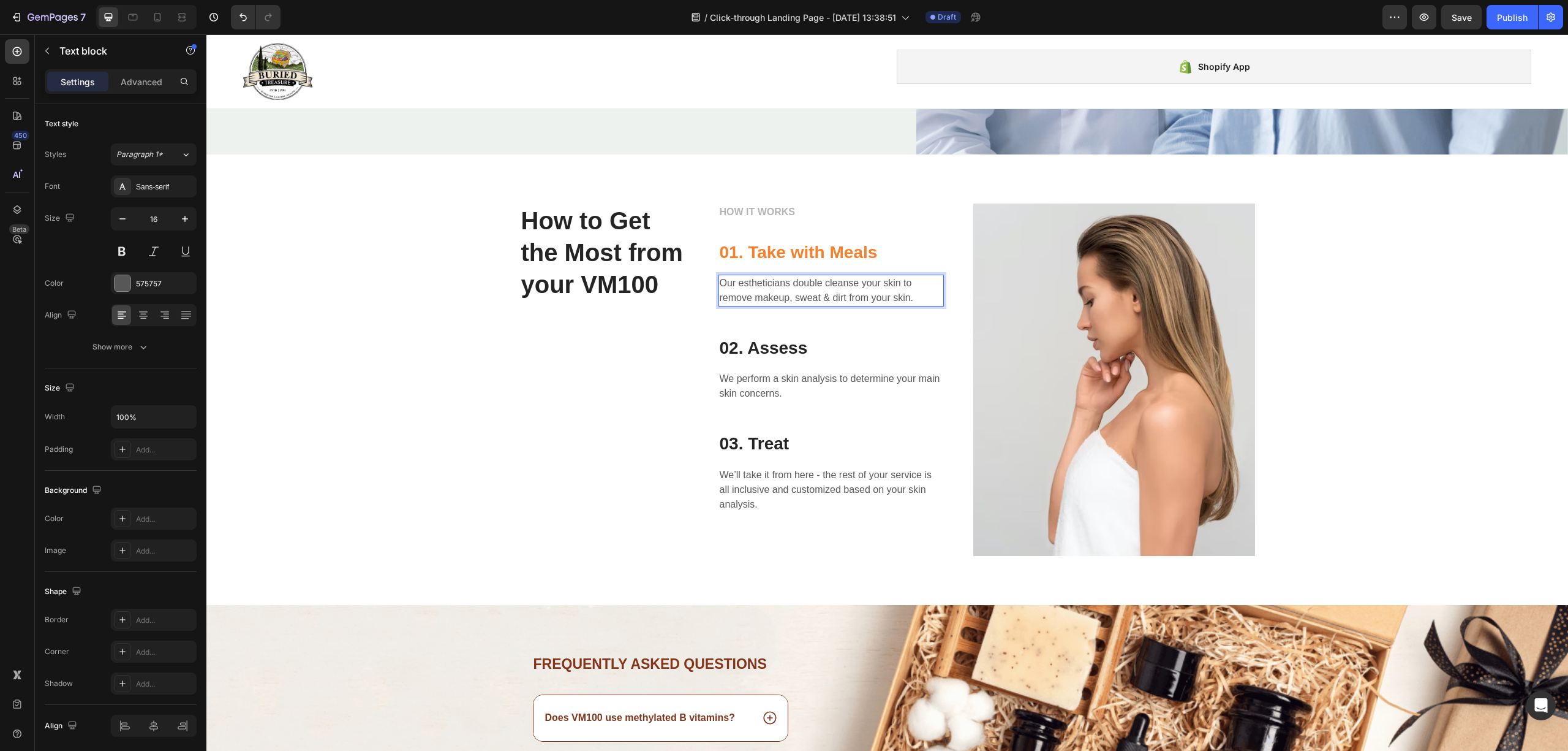
click at [910, 287] on p "Our estheticians double cleanse your skin to remove makeup, sweat & dirt from y…" at bounding box center [831, 290] width 223 height 29
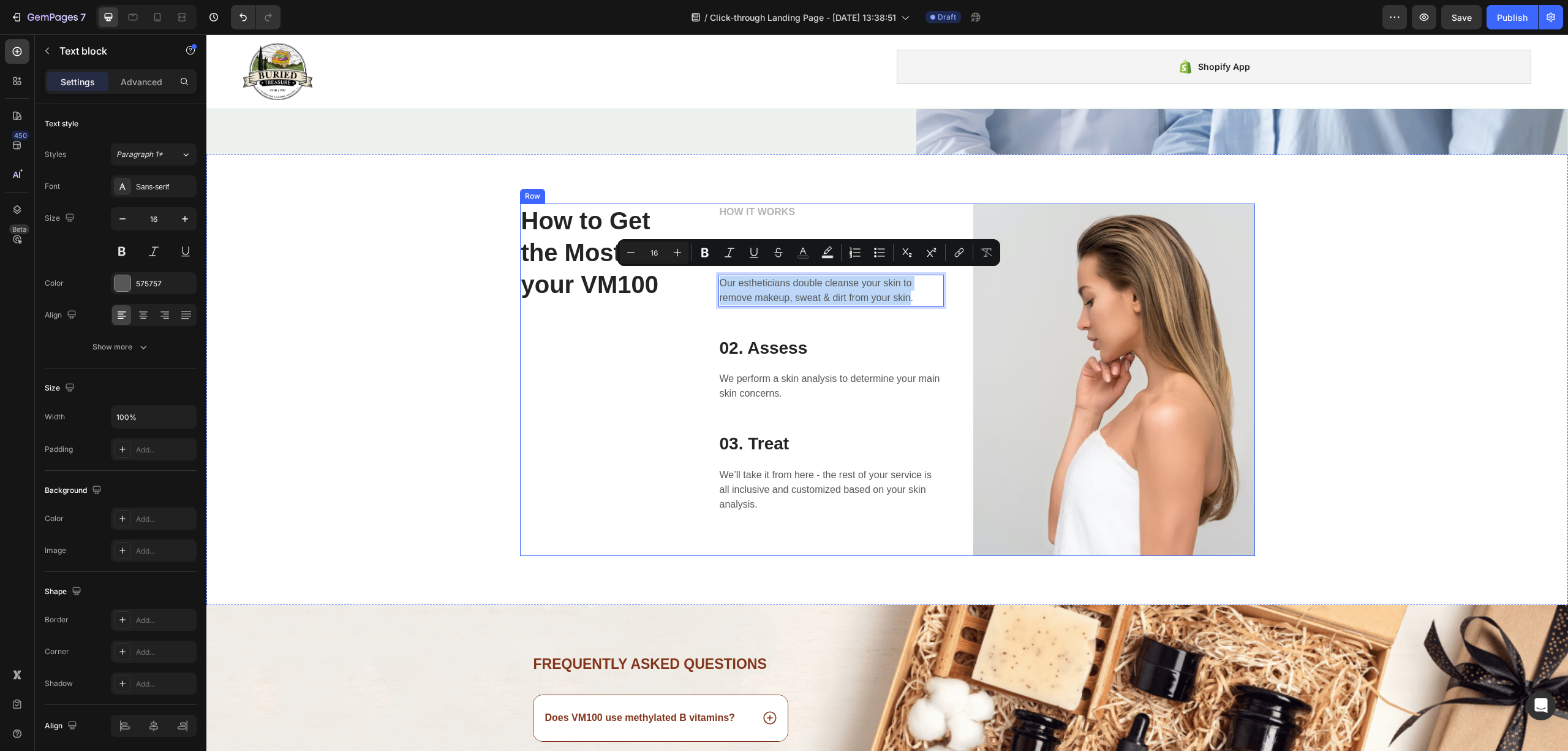
drag, startPoint x: 905, startPoint y: 287, endPoint x: 753, endPoint y: 270, distance: 152.9
click at [719, 260] on div "01. Take with Meals Heading Our estheticians double cleanse your skin to remove…" at bounding box center [831, 274] width 225 height 66
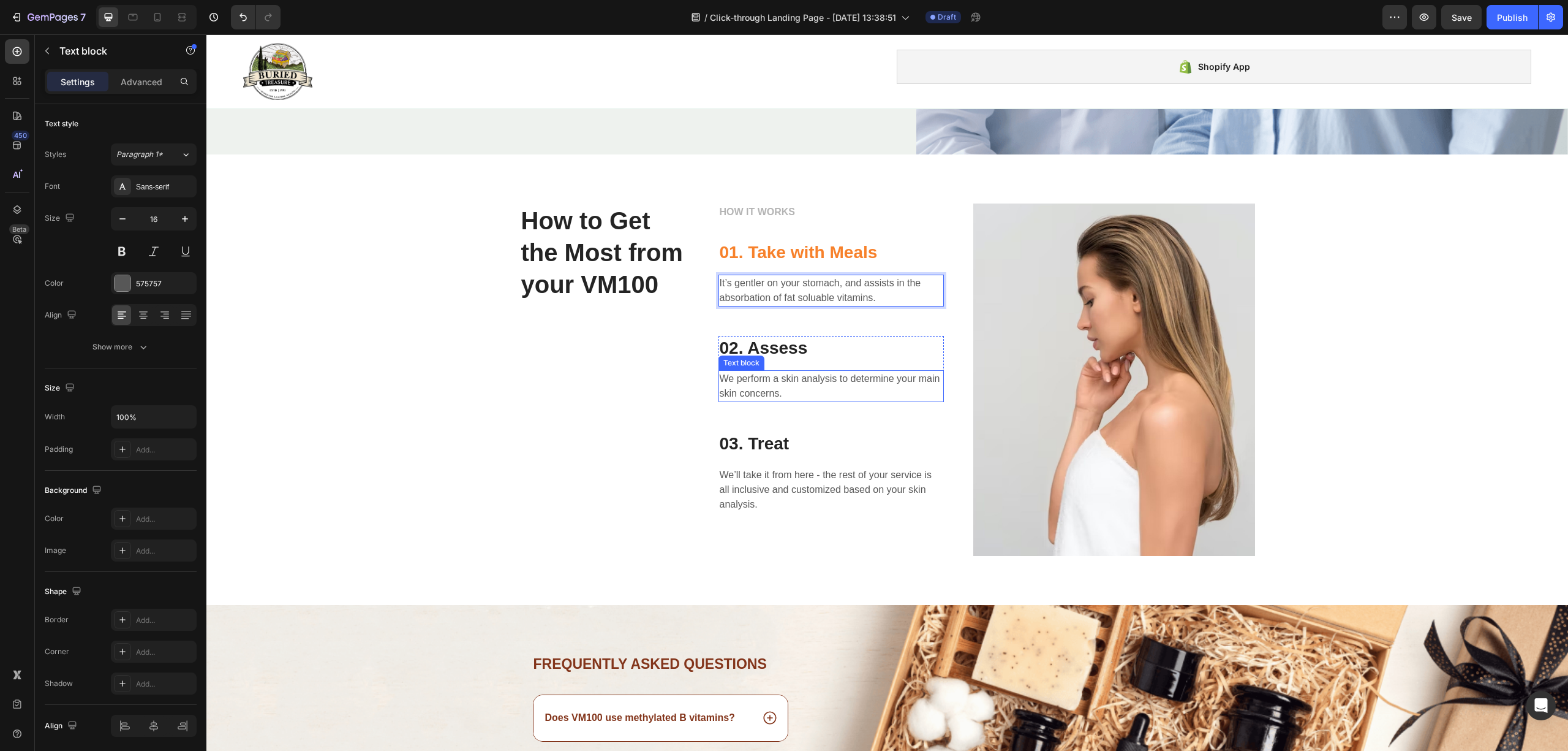
click at [760, 372] on p "We perform a skin analysis to determine your main skin concerns." at bounding box center [831, 386] width 223 height 29
click at [844, 282] on p "It’s gentler on your stomach, and assists in the absorbation of fat soluable vi…" at bounding box center [831, 290] width 223 height 29
click at [814, 371] on div "We perform a skin analysis to determine your main skin concerns." at bounding box center [831, 386] width 225 height 32
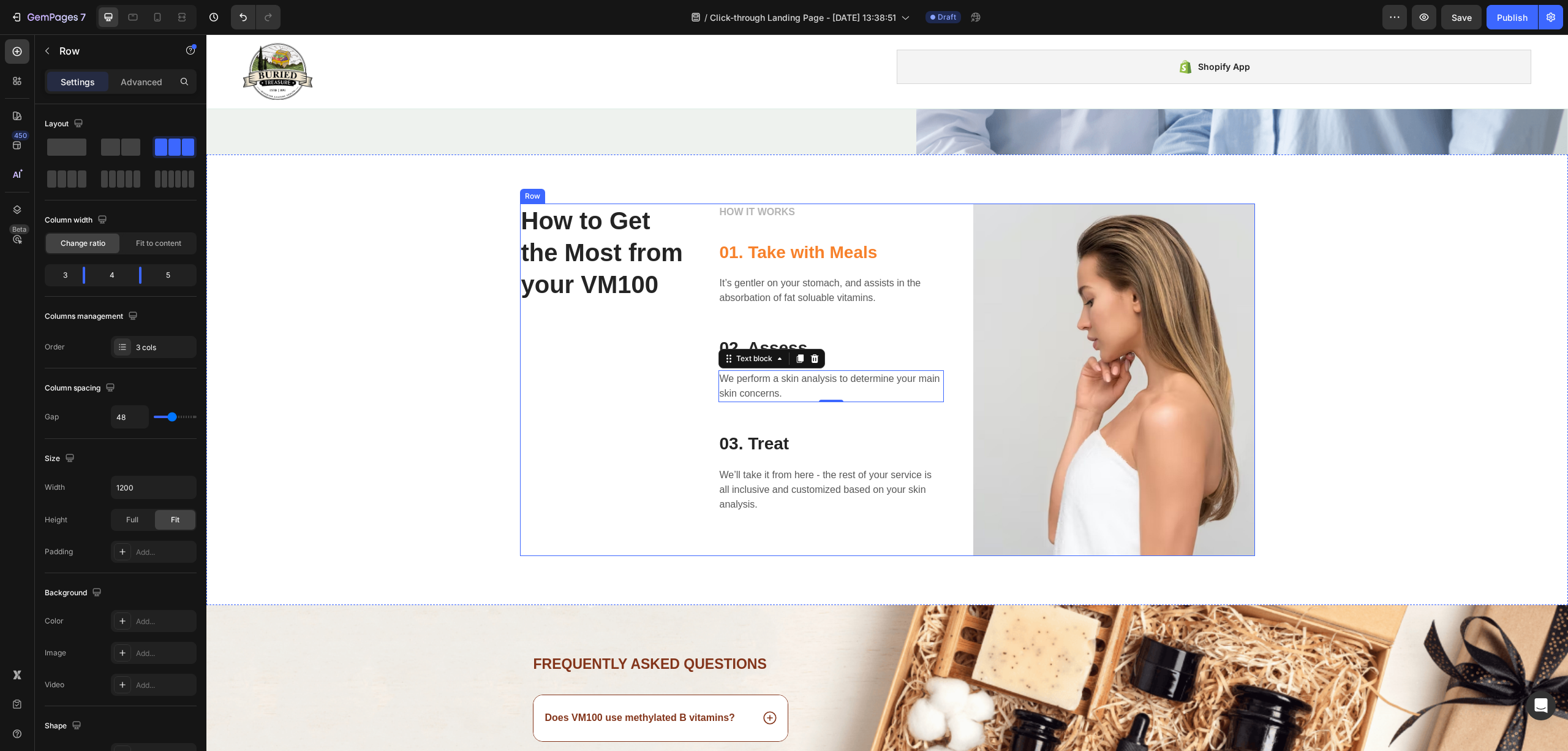
click at [839, 327] on div "HOW IT WORKS Text block 01. Take with Meals Heading It’s gentler on your stomac…" at bounding box center [831, 379] width 225 height 352
click at [784, 337] on p "02. Assess" at bounding box center [831, 347] width 223 height 22
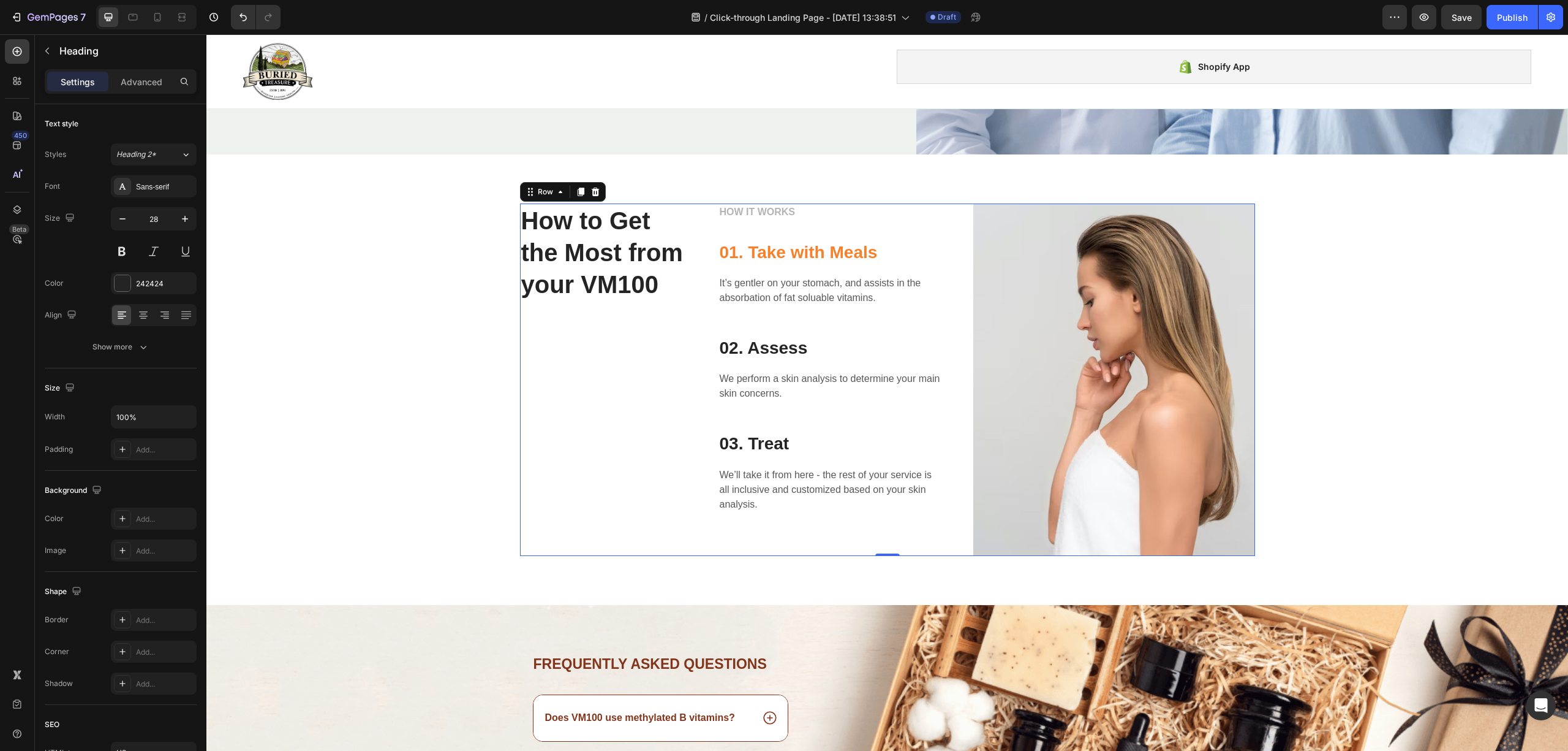
click at [823, 232] on div "HOW IT WORKS Text block 01. Take with Meals Heading It’s gentler on your stomac…" at bounding box center [831, 379] width 225 height 352
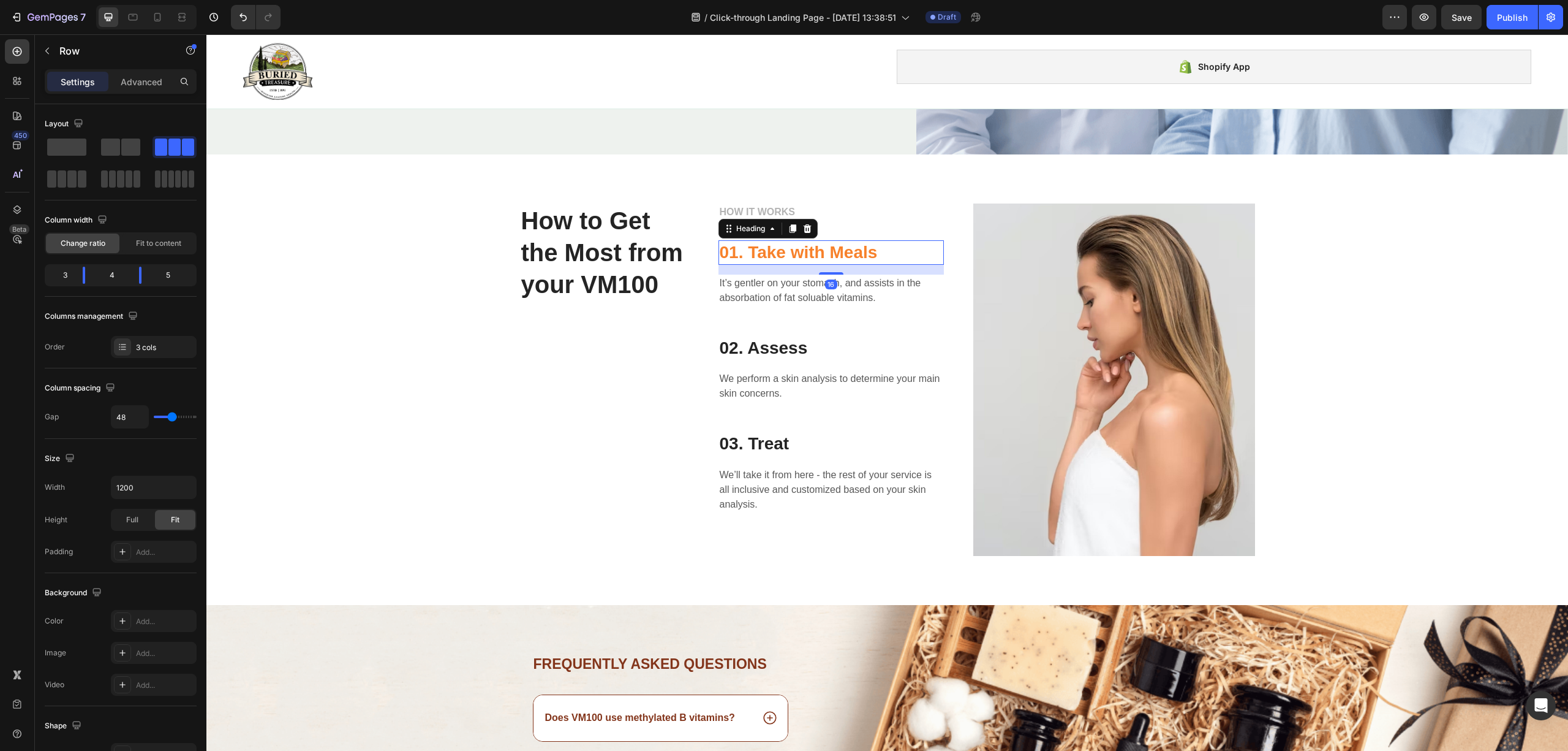
click at [829, 242] on p "01. Take with Meals" at bounding box center [831, 252] width 223 height 22
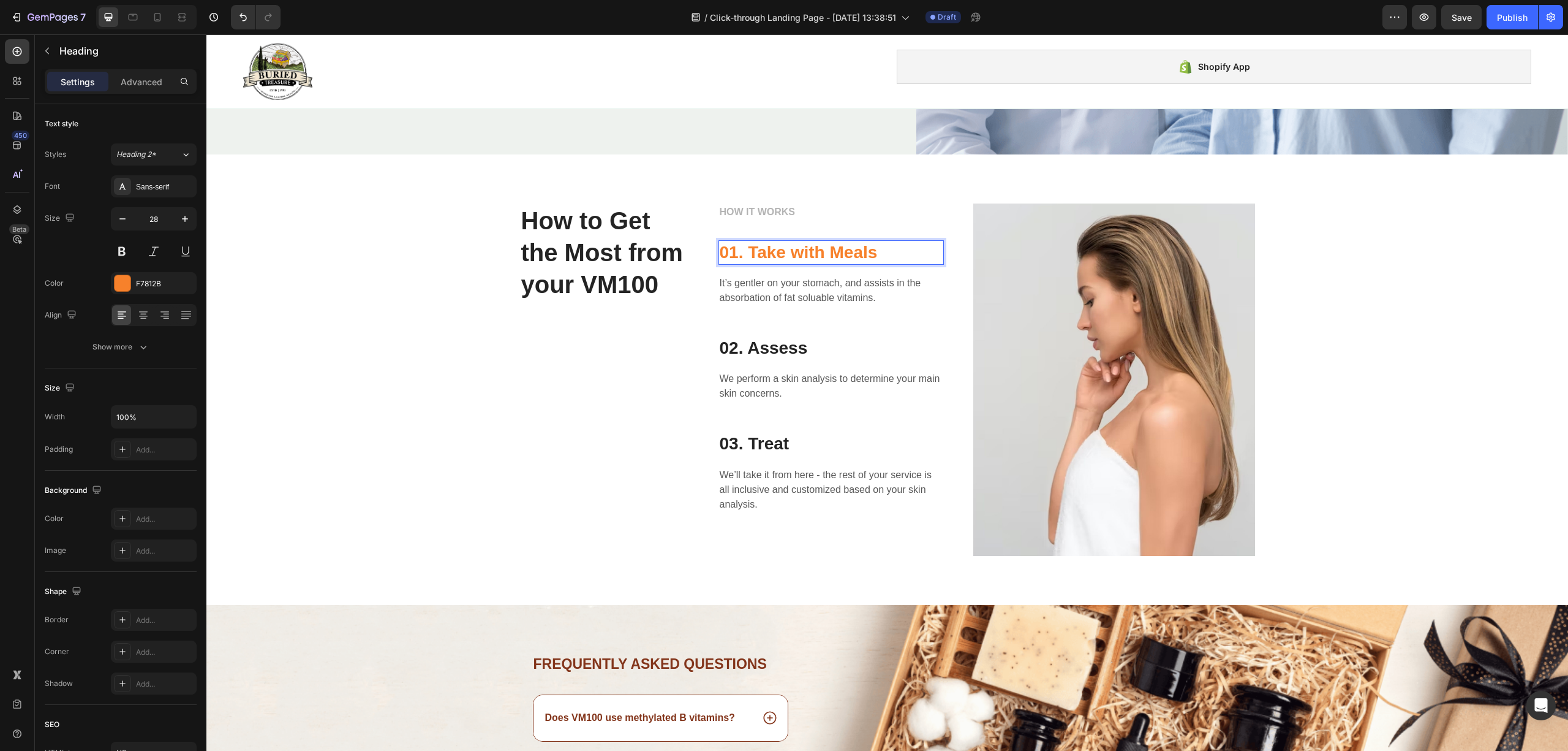
click at [839, 254] on p "01. Take with Meals" at bounding box center [831, 252] width 223 height 22
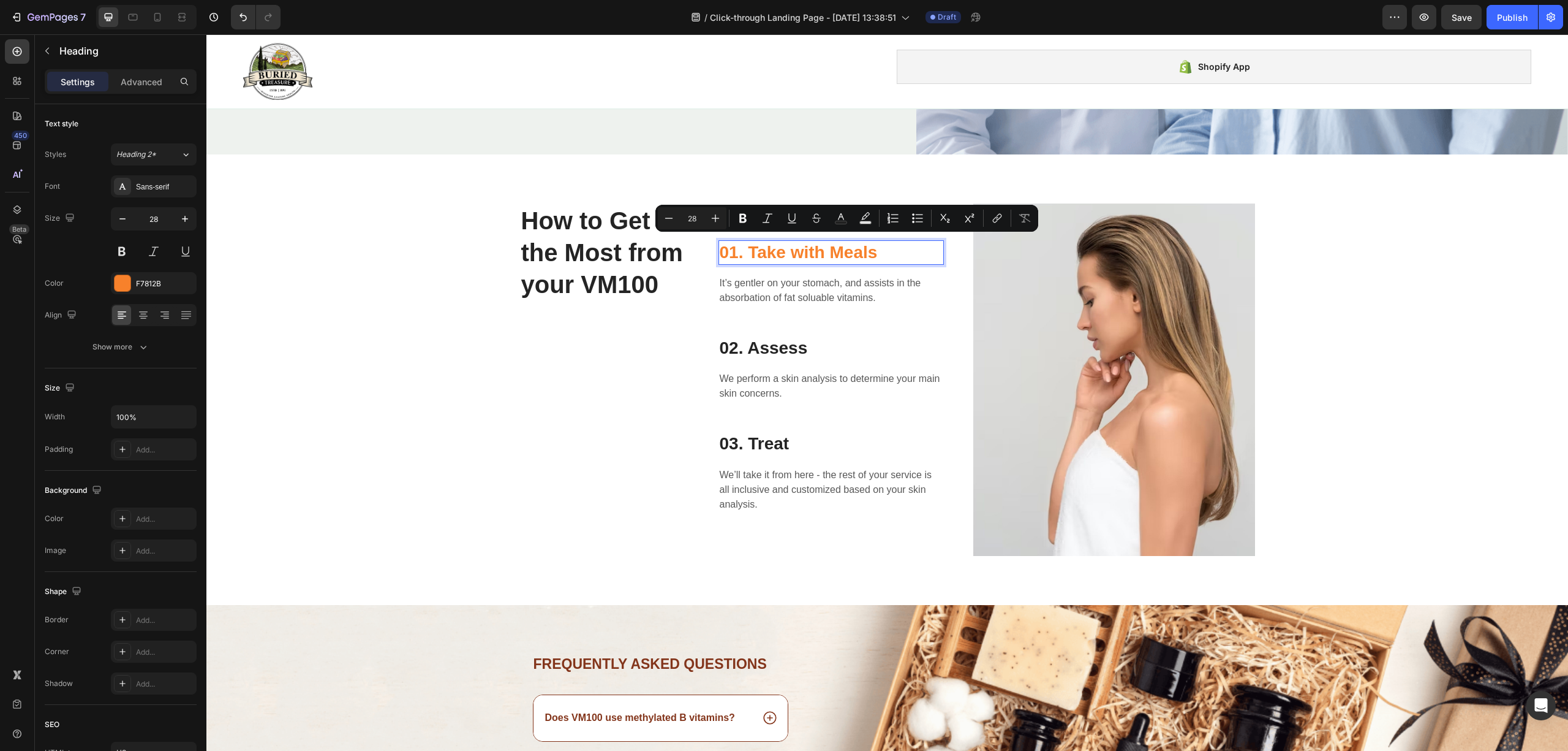
click at [880, 244] on p "01. Take with Meals" at bounding box center [831, 252] width 223 height 22
drag, startPoint x: 880, startPoint y: 244, endPoint x: 741, endPoint y: 231, distance: 139.6
click at [741, 231] on div "HOW IT WORKS Text block 01. Take with Meals Heading 16 It’s gentler on your sto…" at bounding box center [831, 379] width 225 height 352
copy p "Take with Meals"
click at [776, 342] on p "02. Assess" at bounding box center [831, 347] width 223 height 22
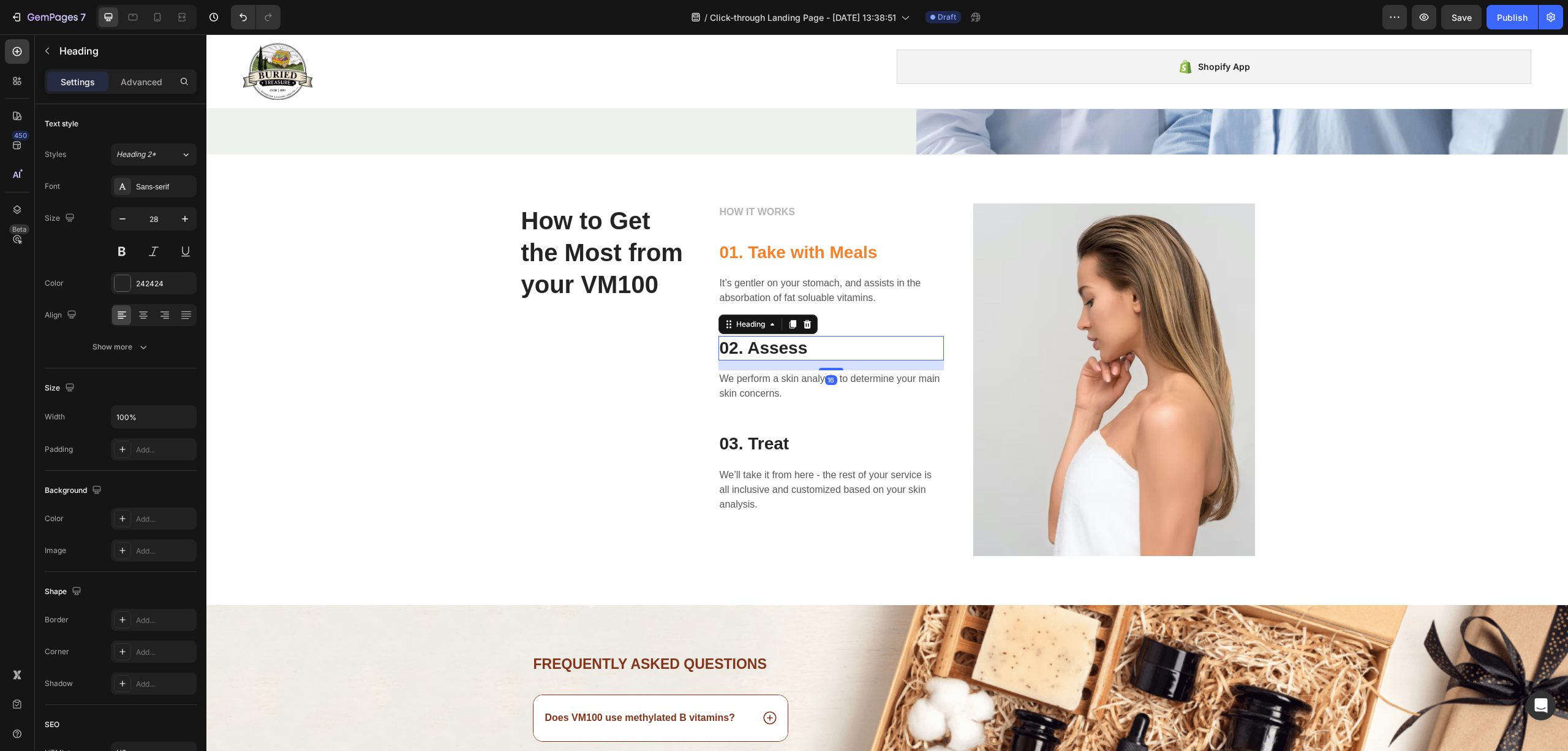
click at [776, 342] on p "02. Assess" at bounding box center [831, 347] width 223 height 22
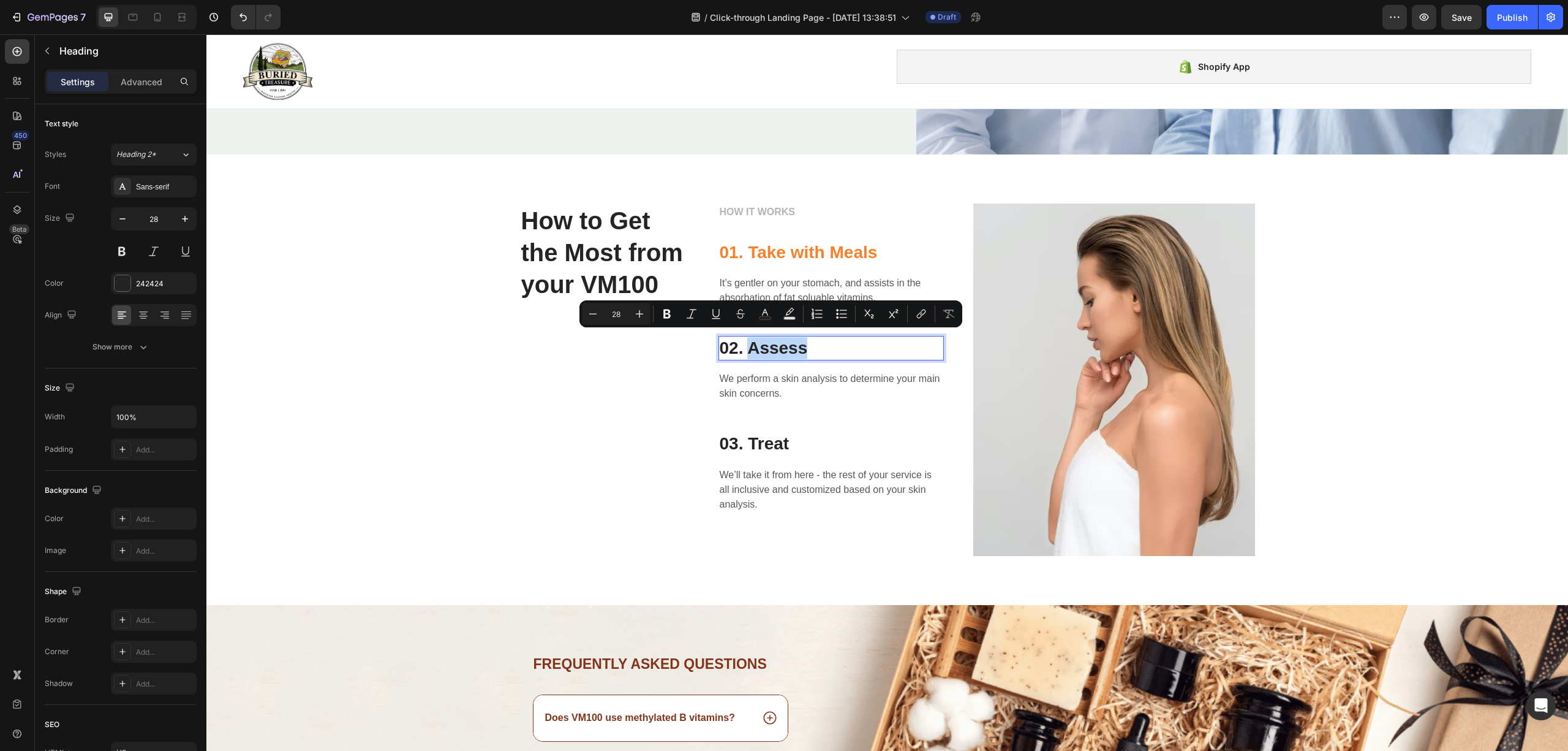
drag, startPoint x: 815, startPoint y: 332, endPoint x: 745, endPoint y: 342, distance: 70.7
click at [745, 342] on p "02. Assess" at bounding box center [831, 347] width 223 height 22
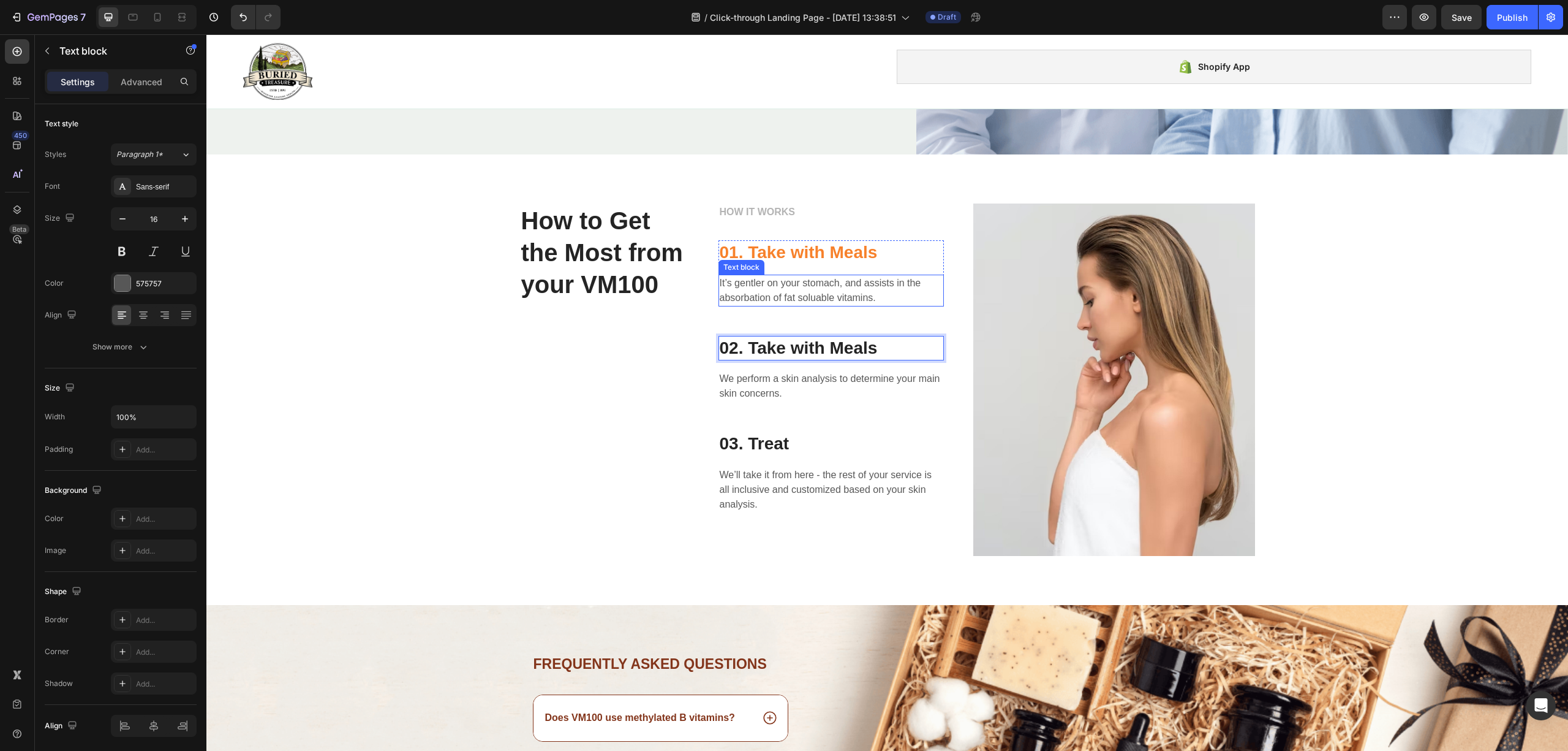
click at [829, 278] on p "It’s gentler on your stomach, and assists in the absorbation of fat soluable vi…" at bounding box center [831, 290] width 223 height 29
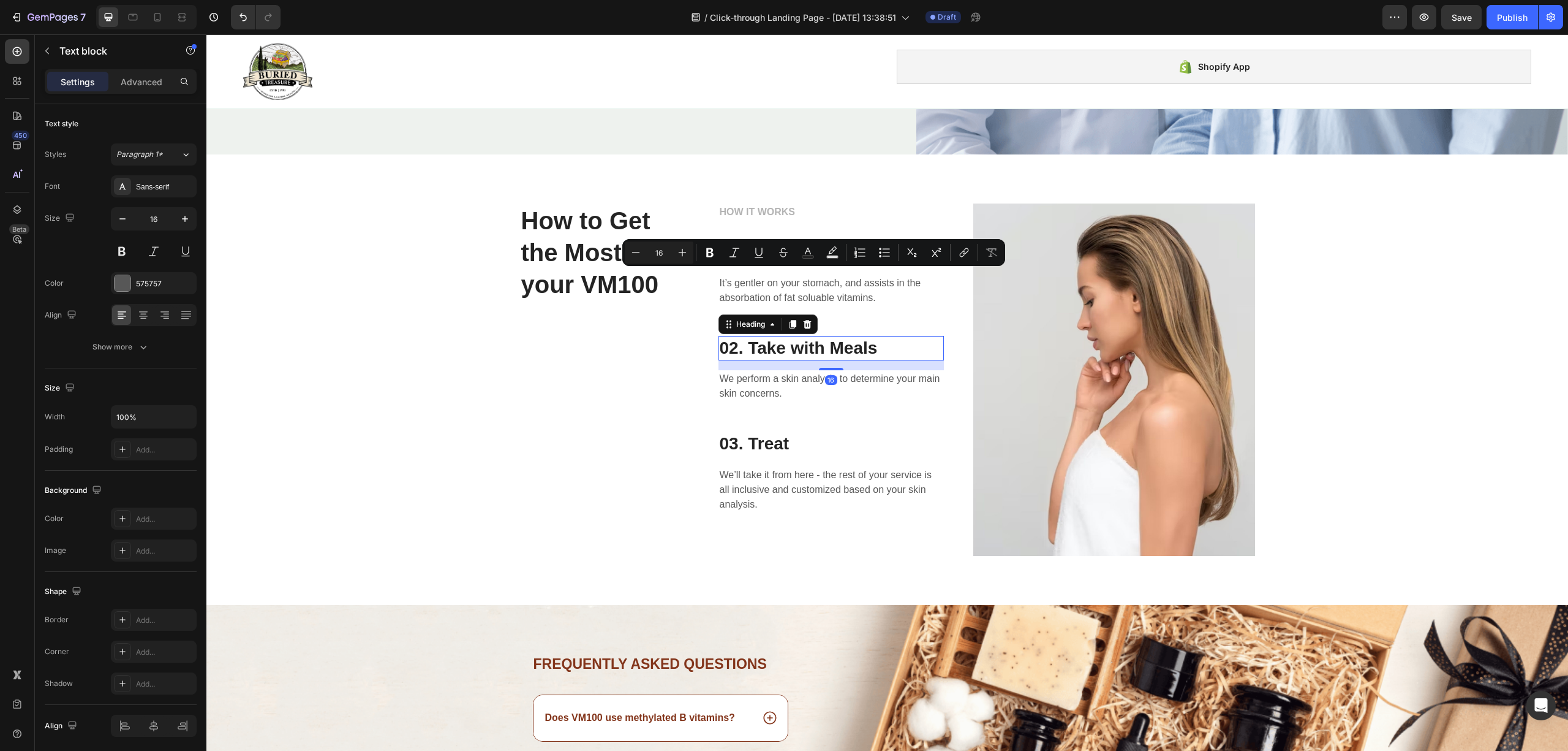
click at [816, 353] on div "02. Take with Meals Heading 16" at bounding box center [831, 347] width 225 height 24
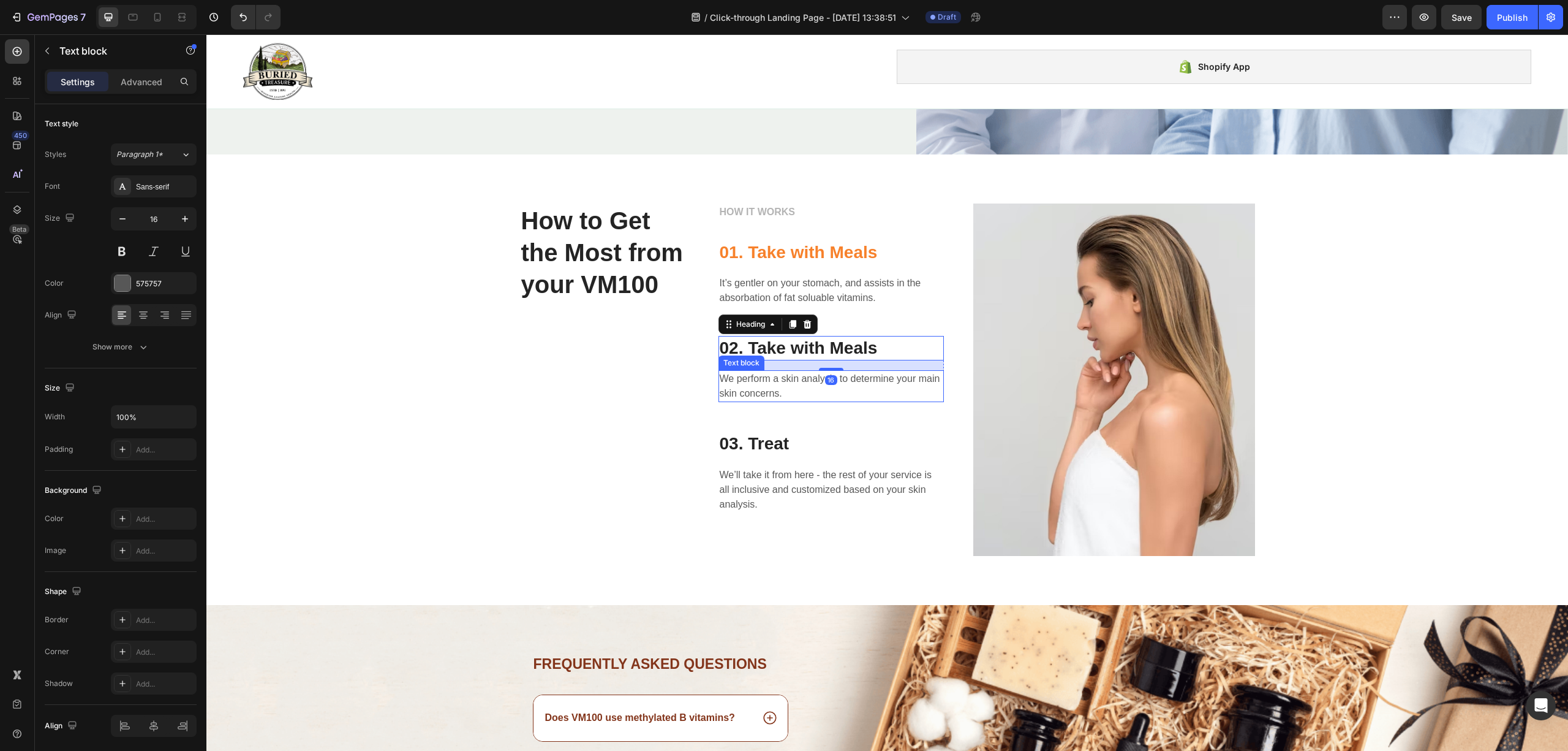
click at [802, 373] on p "We perform a skin analysis to determine your main skin concerns." at bounding box center [831, 386] width 223 height 29
click at [824, 343] on p "02. Take with Meals" at bounding box center [831, 347] width 223 height 22
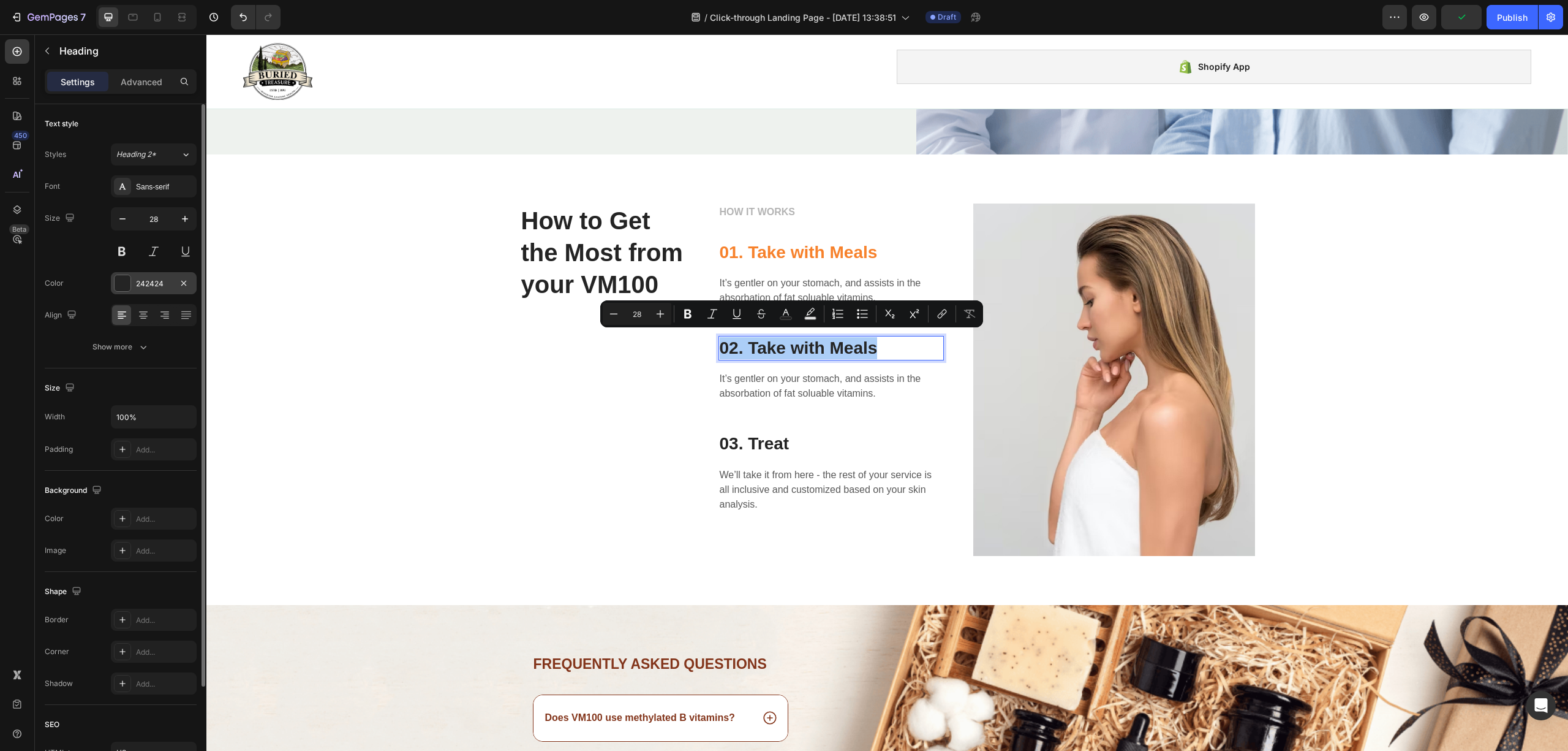
click at [116, 285] on div at bounding box center [122, 283] width 16 height 16
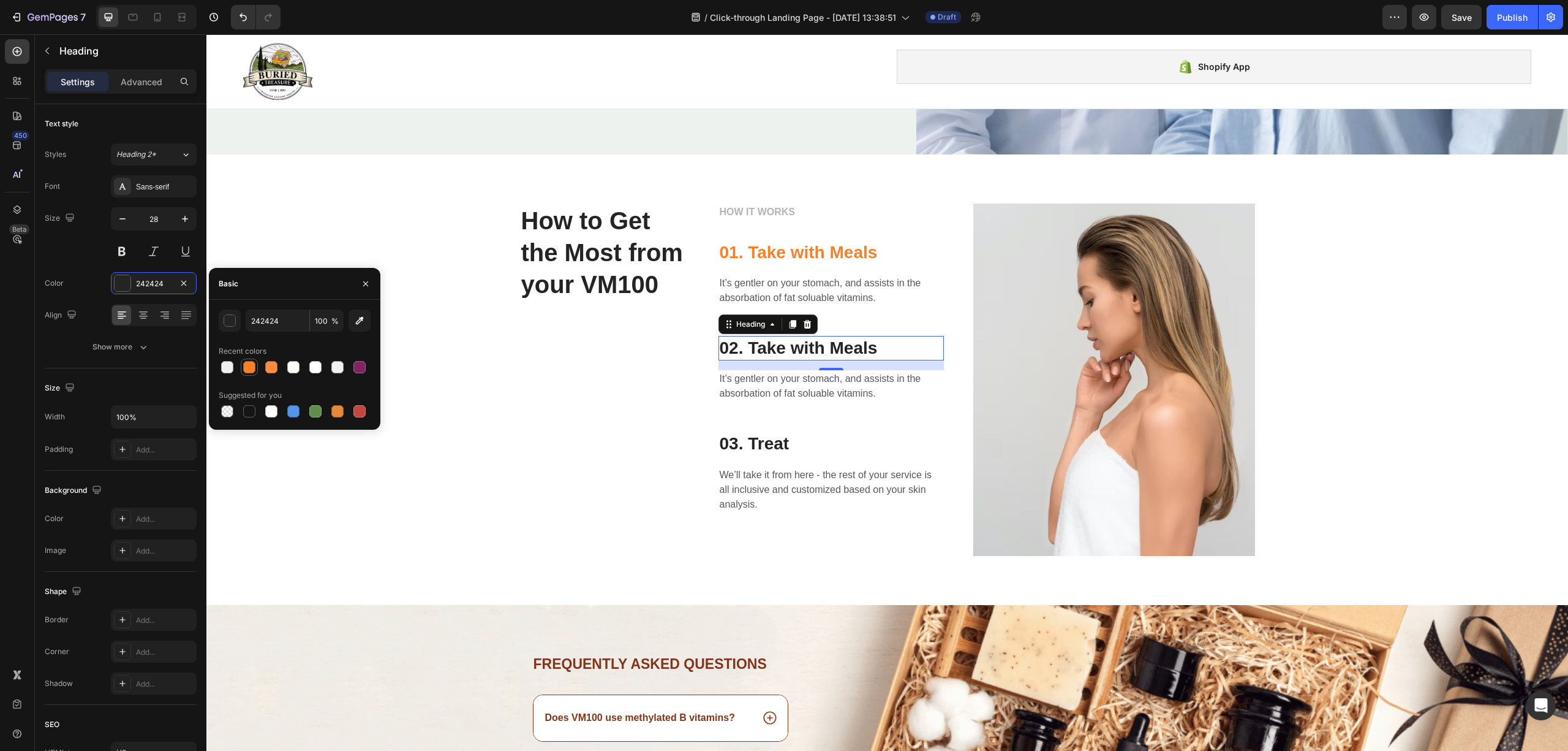
click at [248, 361] on div at bounding box center [249, 367] width 13 height 13
type input "F7812B"
click at [843, 256] on p "01. Take with Meals" at bounding box center [831, 252] width 223 height 22
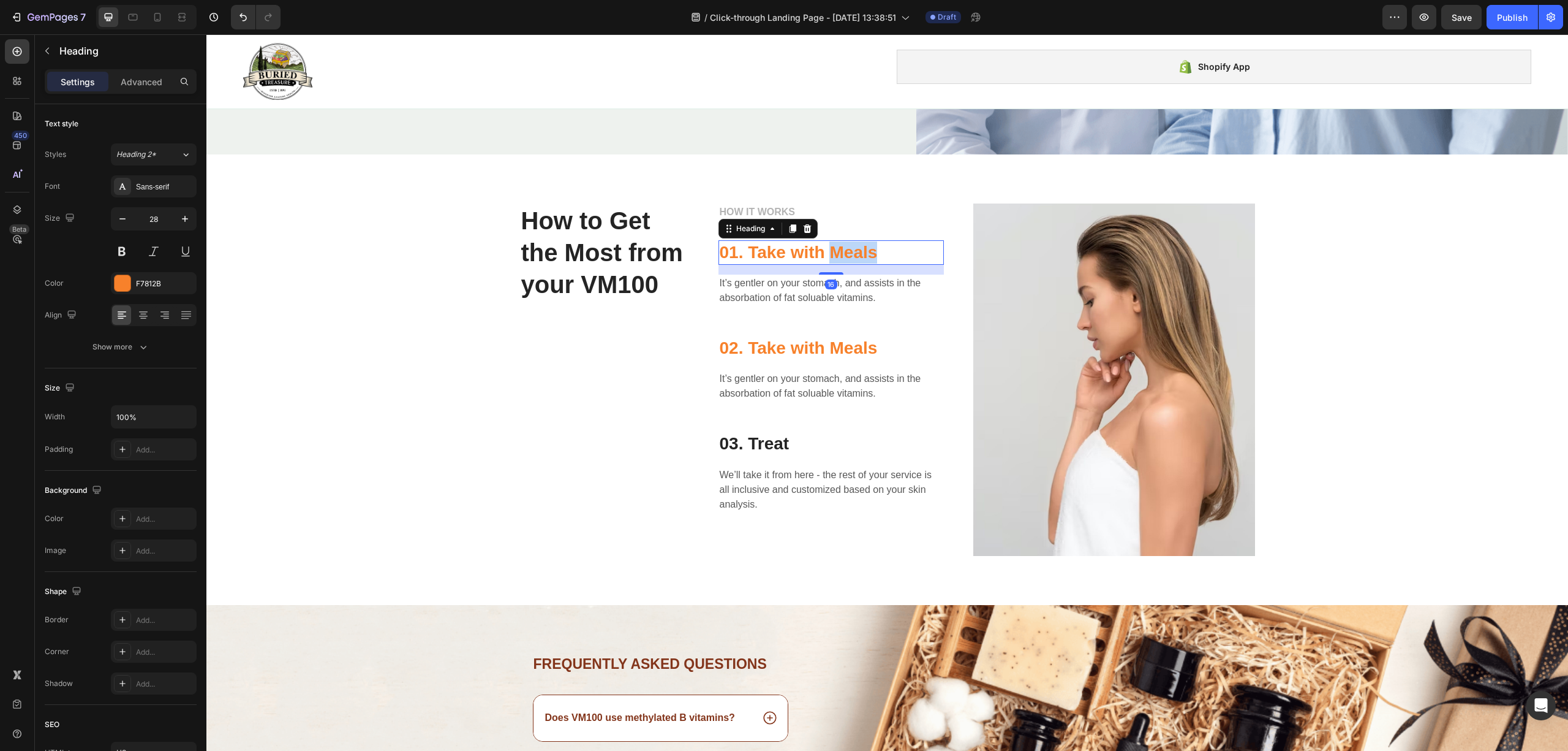
click at [855, 242] on p "01. Take with Meals" at bounding box center [831, 252] width 223 height 22
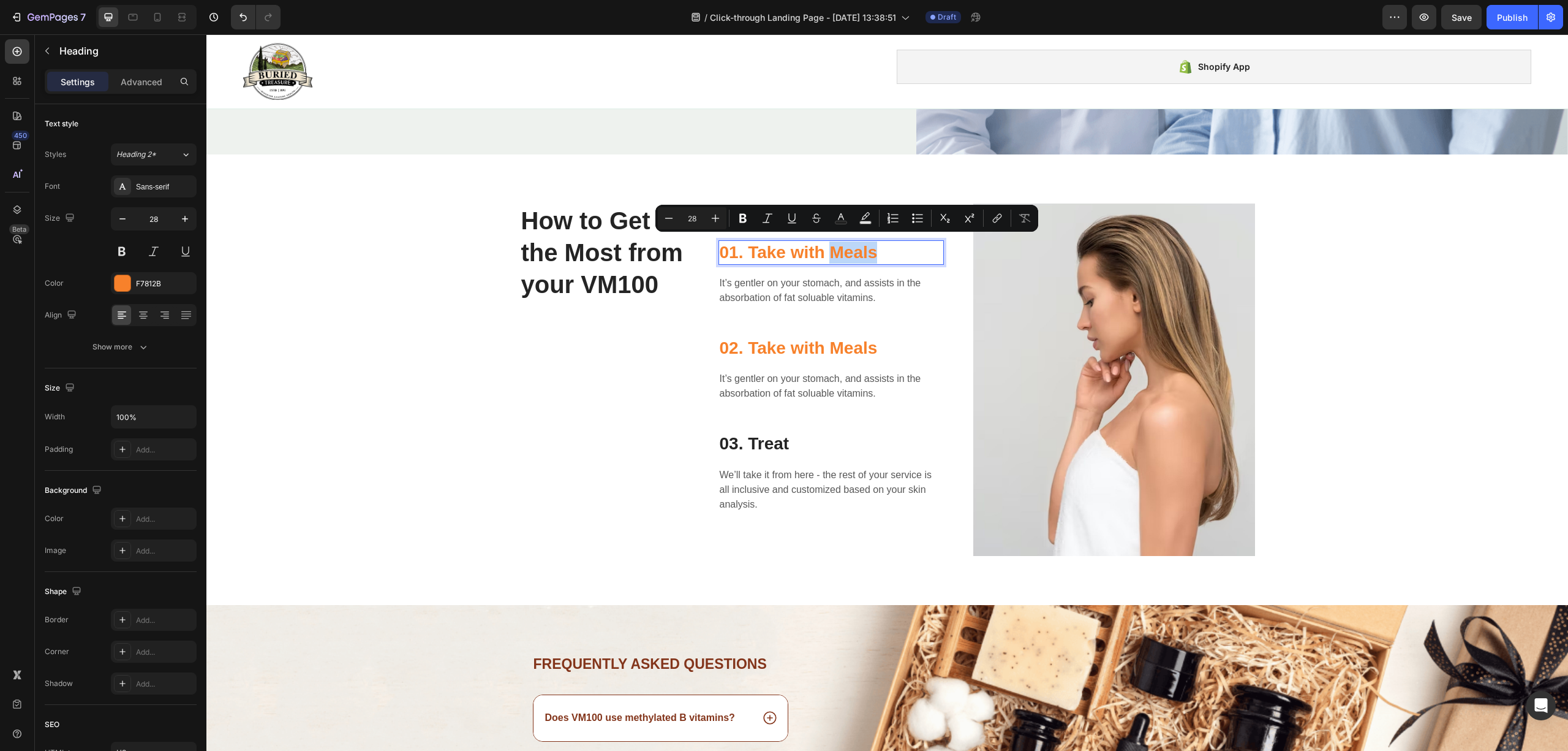
click at [860, 248] on p "01. Take with Meals" at bounding box center [831, 252] width 223 height 22
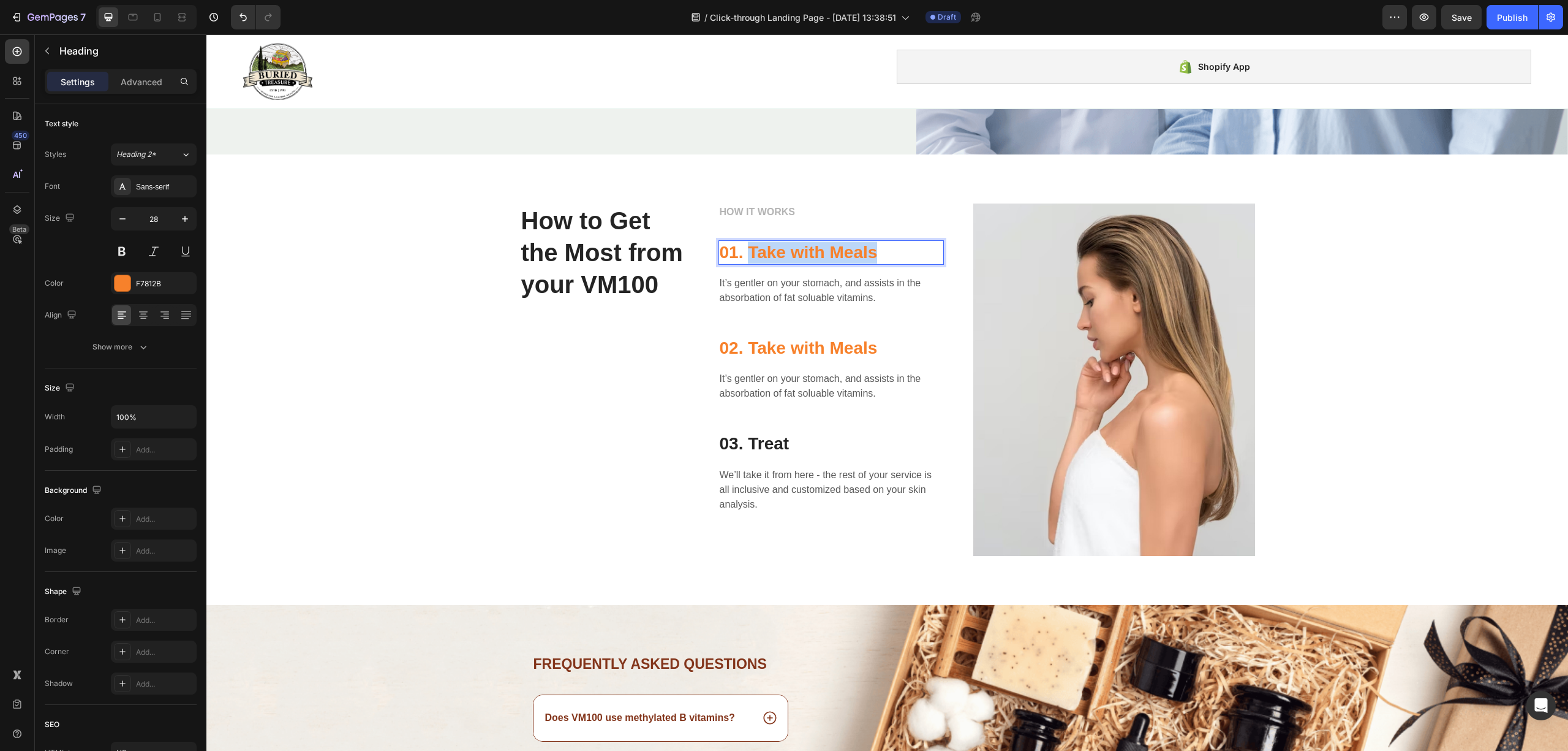
drag, startPoint x: 870, startPoint y: 248, endPoint x: 746, endPoint y: 248, distance: 124.0
click at [746, 248] on p "01. Take with Meals" at bounding box center [831, 252] width 223 height 22
click at [767, 292] on p "It’s gentler on your stomach, and assists in the absorbation of fat soluable vi…" at bounding box center [831, 290] width 223 height 29
click at [768, 290] on p "It’s gentler on your stomach, and assists in the absorbation of fat soluable vi…" at bounding box center [831, 290] width 223 height 29
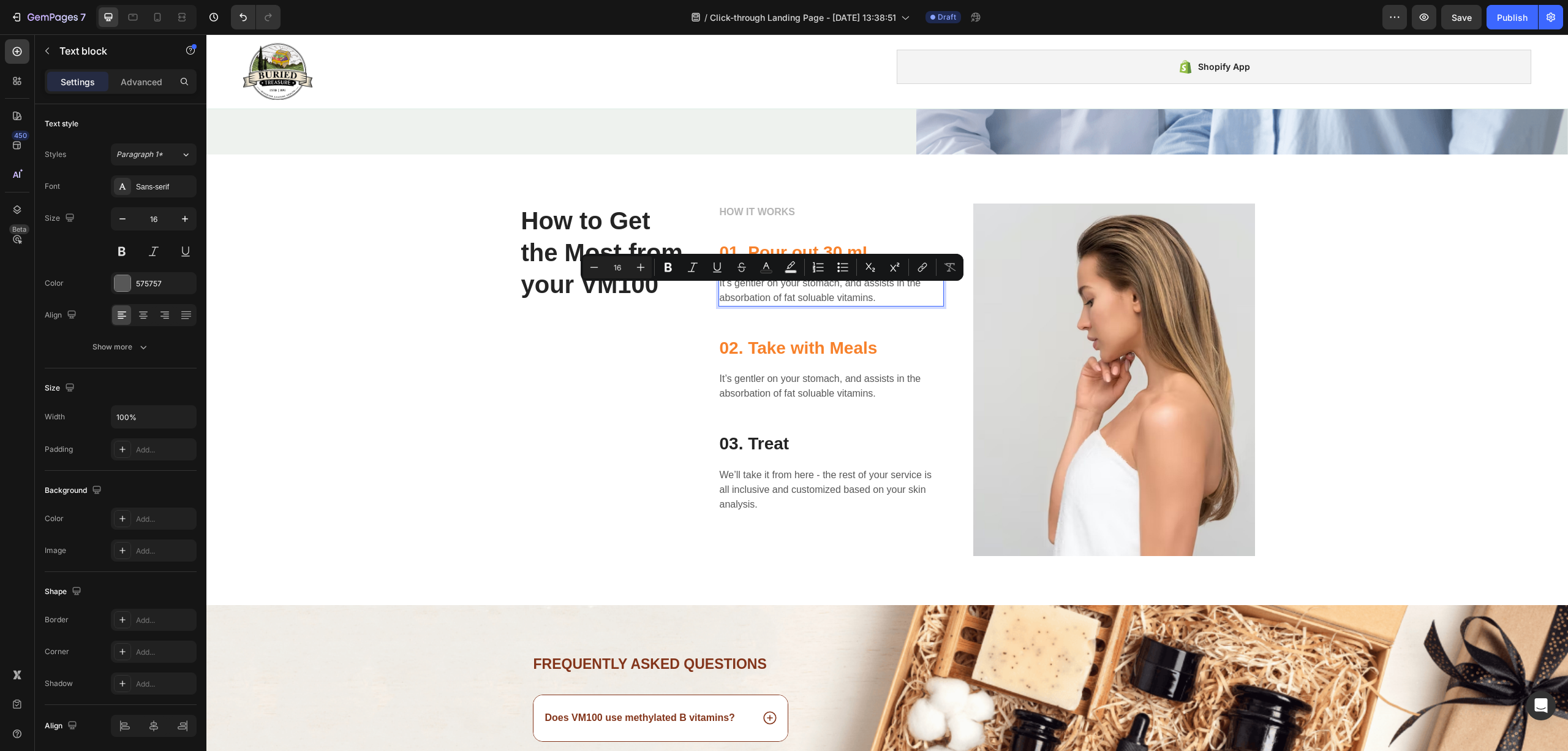
click at [906, 284] on p "It’s gentler on your stomach, and assists in the absorbation of fat soluable vi…" at bounding box center [831, 290] width 223 height 29
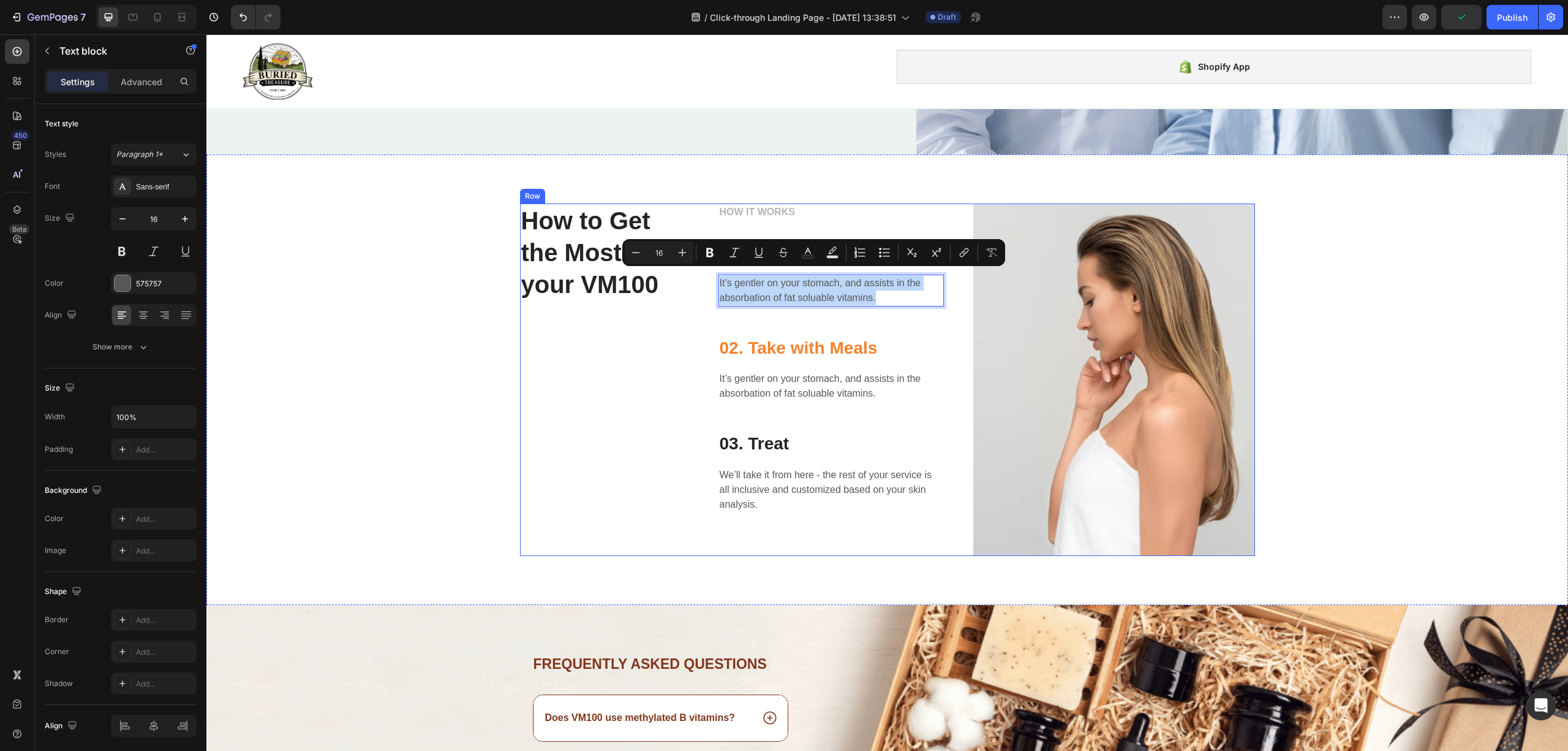
drag, startPoint x: 895, startPoint y: 285, endPoint x: 708, endPoint y: 271, distance: 187.5
click at [707, 276] on div "How to Get the Most from your VM100 Heading HOW IT WORKS Text block 01. Pour ou…" at bounding box center [887, 379] width 735 height 352
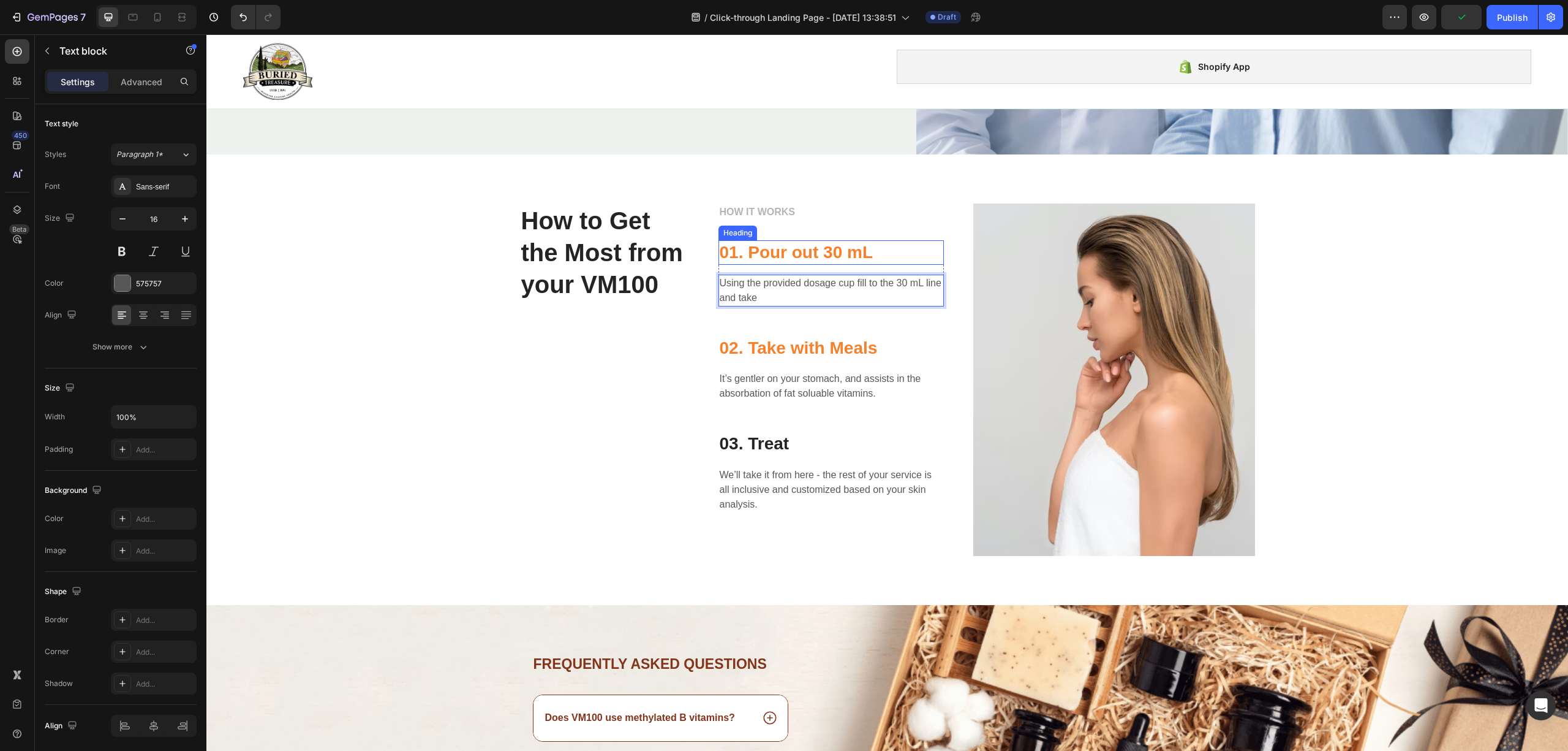
click at [751, 253] on p "01. Pour out 30 mL" at bounding box center [831, 252] width 223 height 22
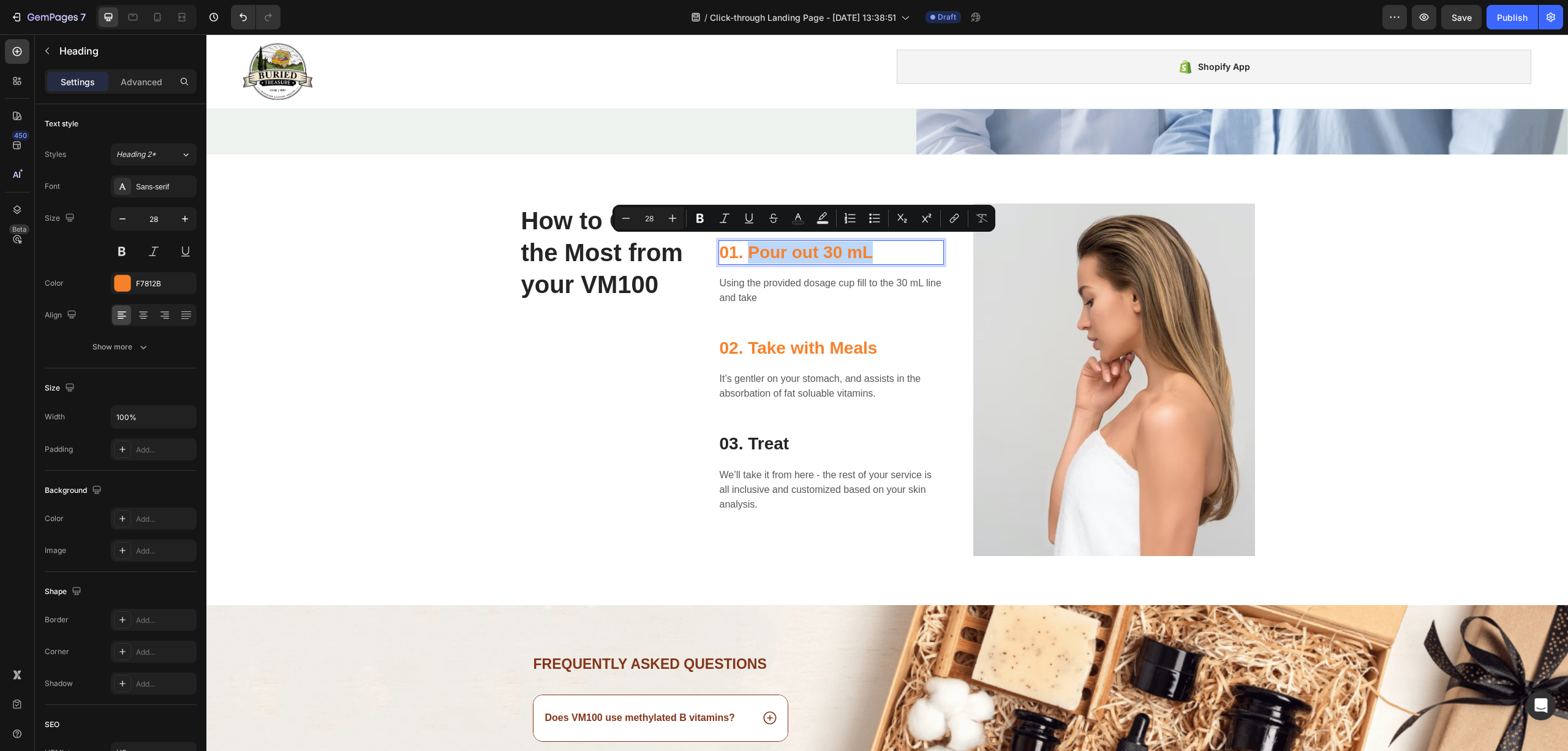
drag, startPoint x: 889, startPoint y: 247, endPoint x: 740, endPoint y: 248, distance: 149.0
click at [740, 248] on p "01. Pour out 30 mL" at bounding box center [831, 252] width 223 height 22
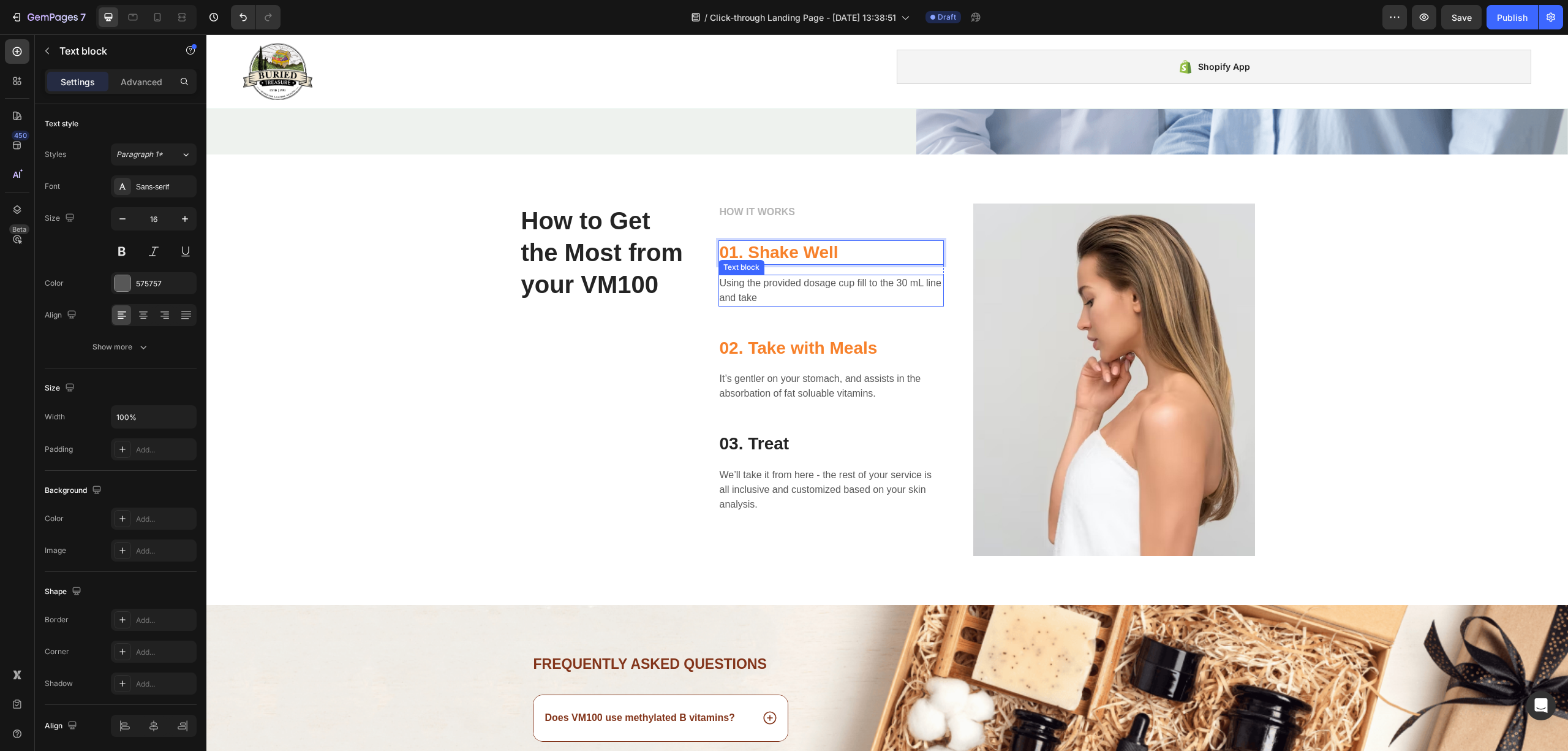
click at [720, 288] on p "Using the provided dosage cup fill to the 30 mL line and take" at bounding box center [831, 290] width 223 height 29
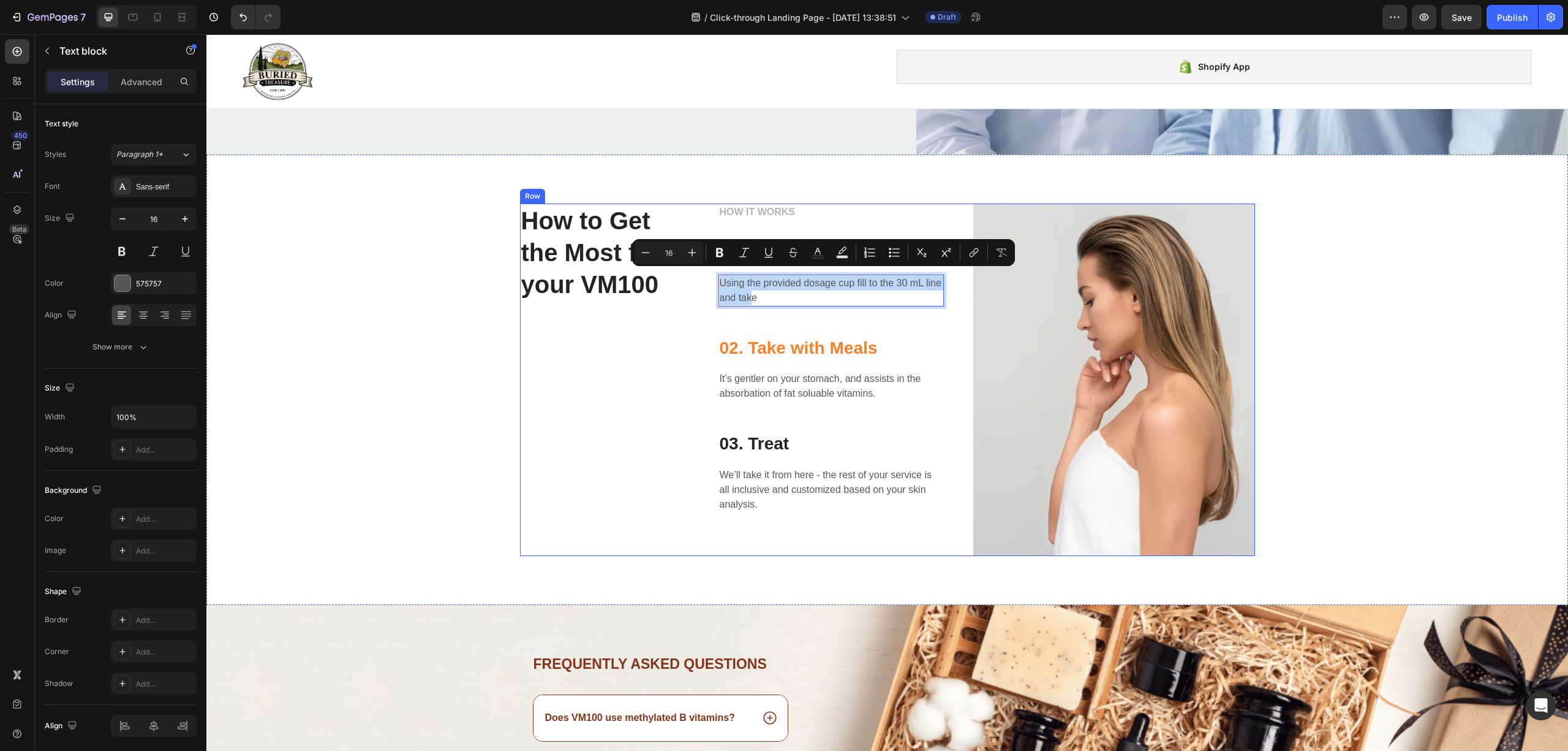
drag, startPoint x: 748, startPoint y: 292, endPoint x: 699, endPoint y: 283, distance: 49.8
click at [699, 283] on div "How to Get the Most from your VM100 Heading HOW IT WORKS Text block 01. Shake W…" at bounding box center [887, 379] width 735 height 352
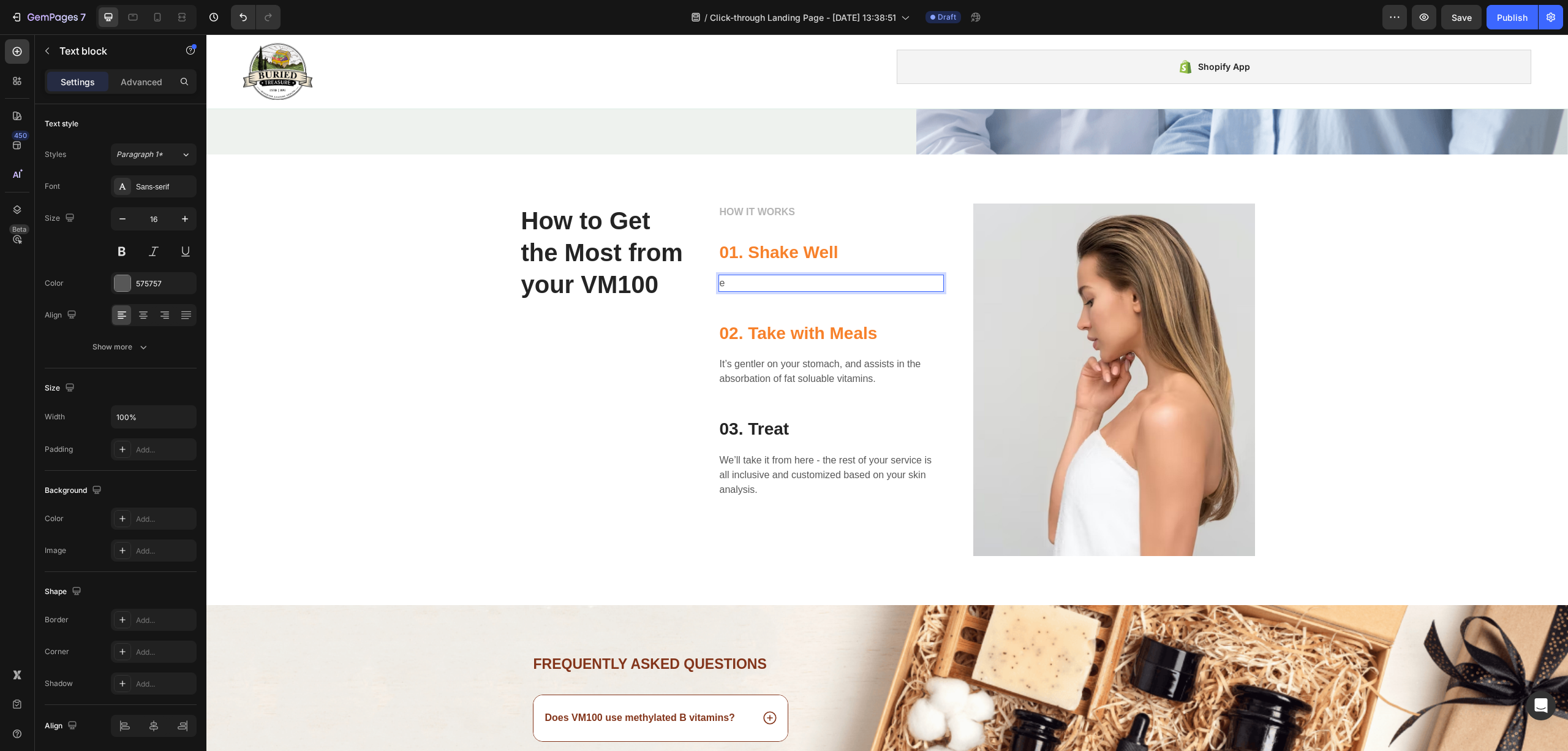
click at [782, 276] on p "e" at bounding box center [831, 282] width 223 height 15
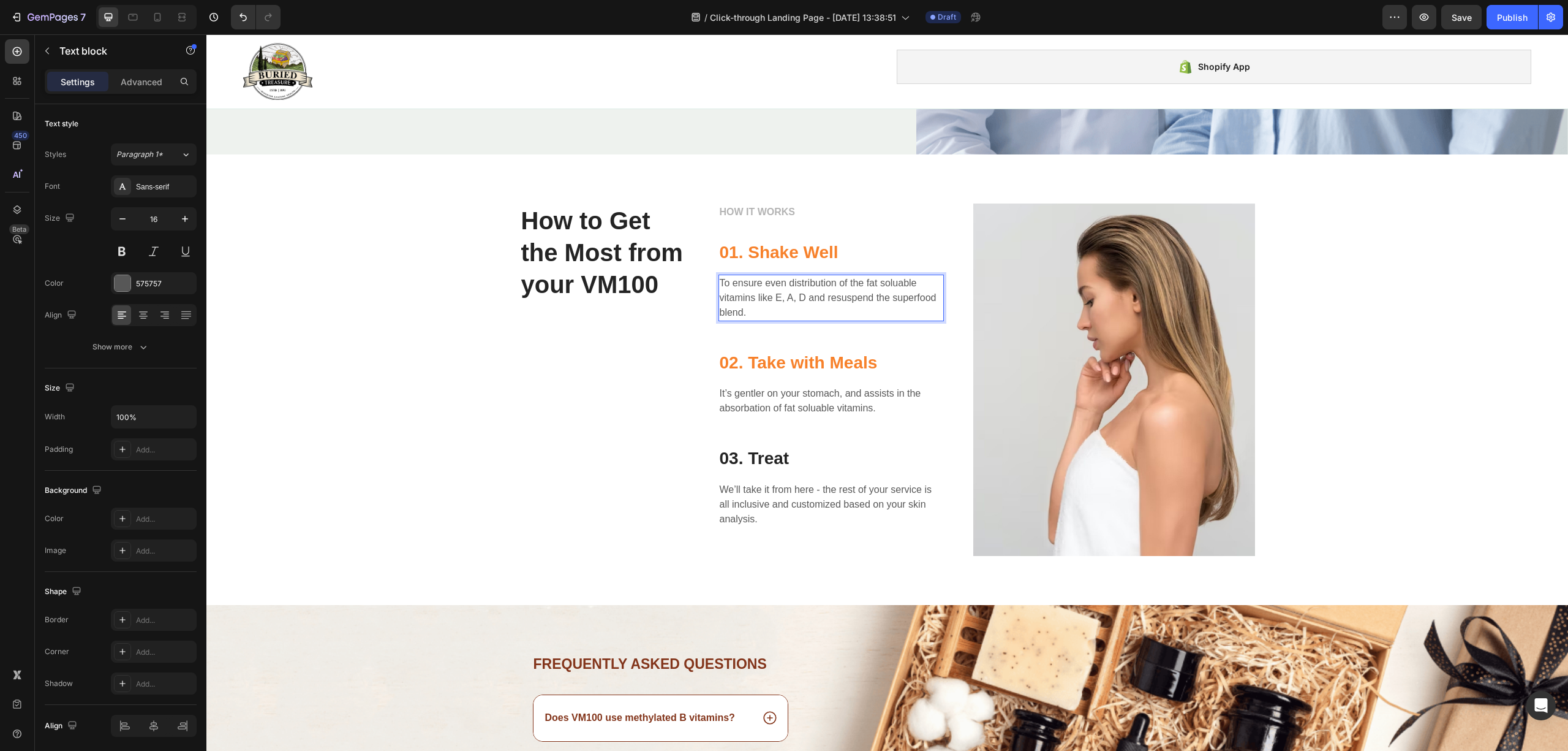
click at [888, 285] on p "To ensure even distribution of the fat soluable vitamins like E, A, D and resus…" at bounding box center [831, 297] width 223 height 44
click at [889, 282] on p "To ensure even distribution of the fat soluable vitamins like E, A, D and resus…" at bounding box center [831, 297] width 223 height 44
click at [796, 397] on p "It’s gentler on your stomach, and assists in the absorbation of fat soluable vi…" at bounding box center [831, 401] width 223 height 29
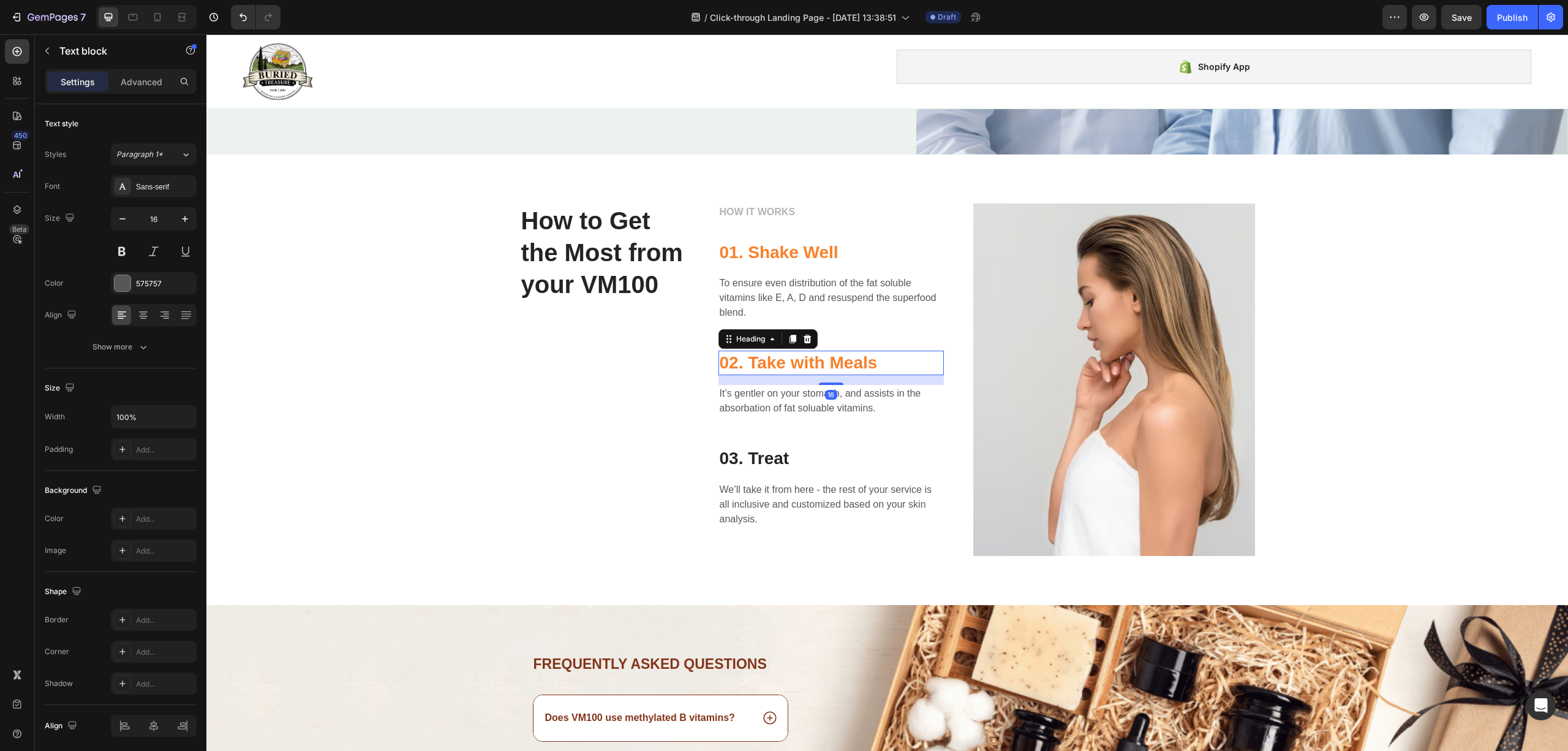
click at [873, 360] on p "02. Take with Meals" at bounding box center [831, 363] width 223 height 22
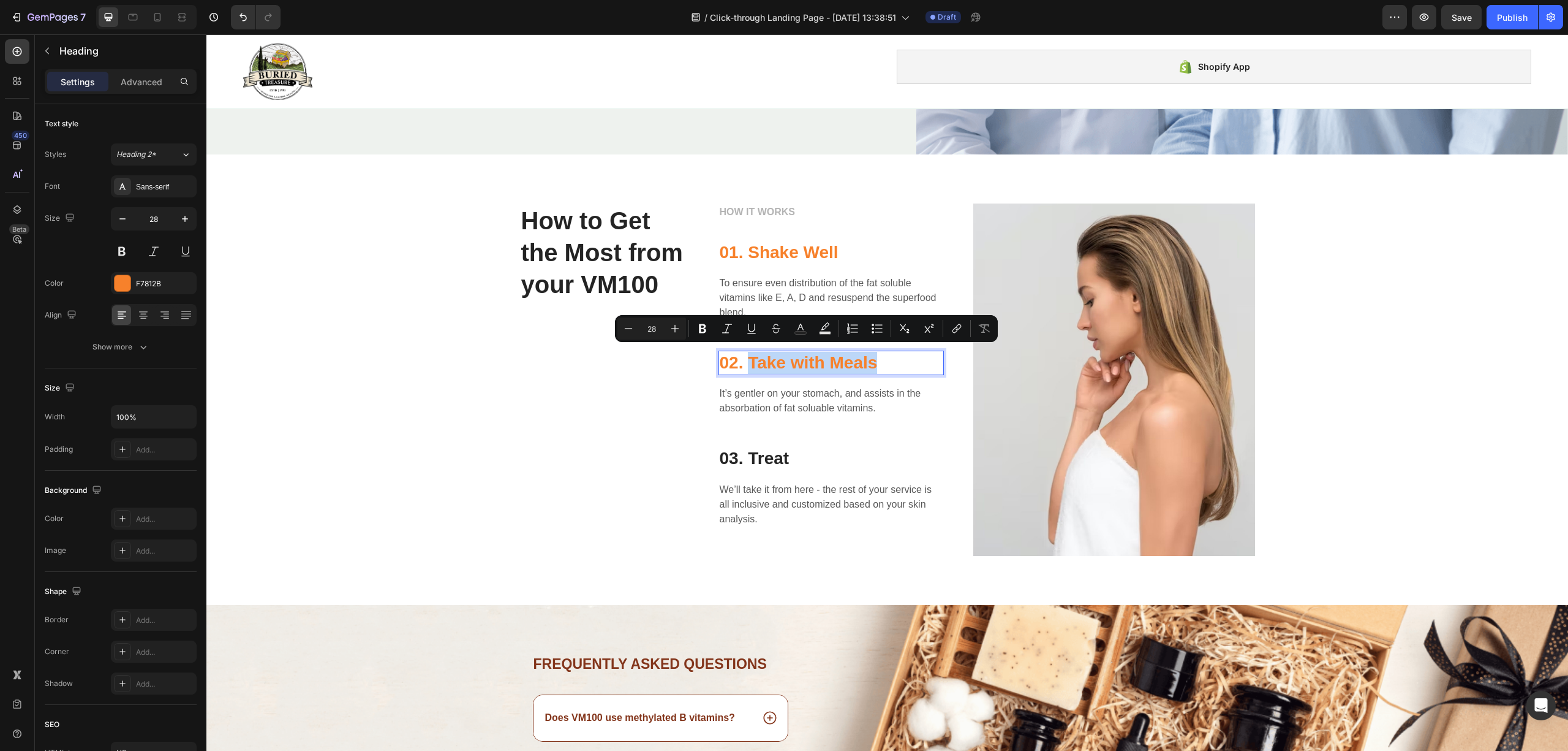
drag, startPoint x: 873, startPoint y: 360, endPoint x: 745, endPoint y: 359, distance: 128.0
copy p "Take with Meals"
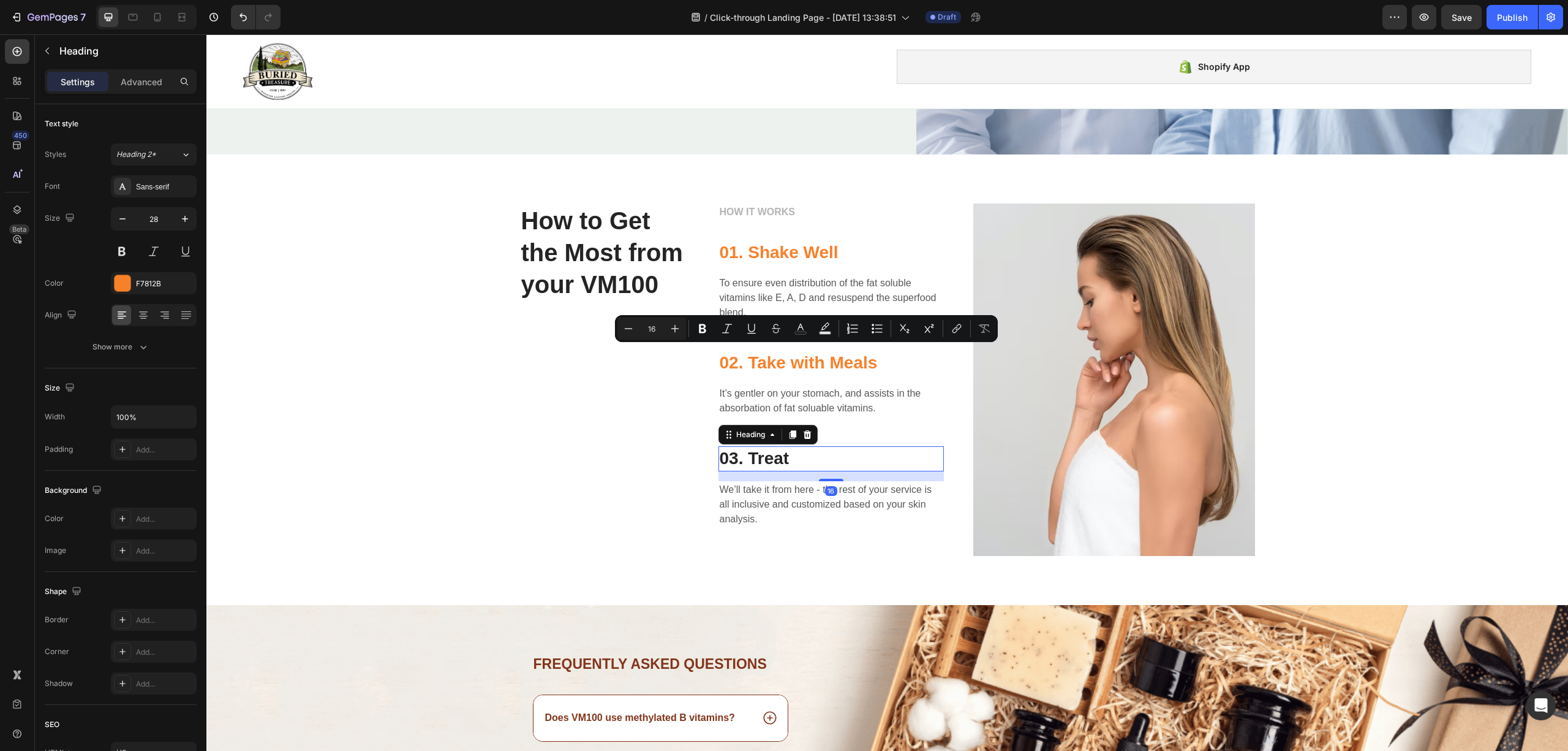
click at [772, 452] on p "03. Treat" at bounding box center [831, 458] width 223 height 22
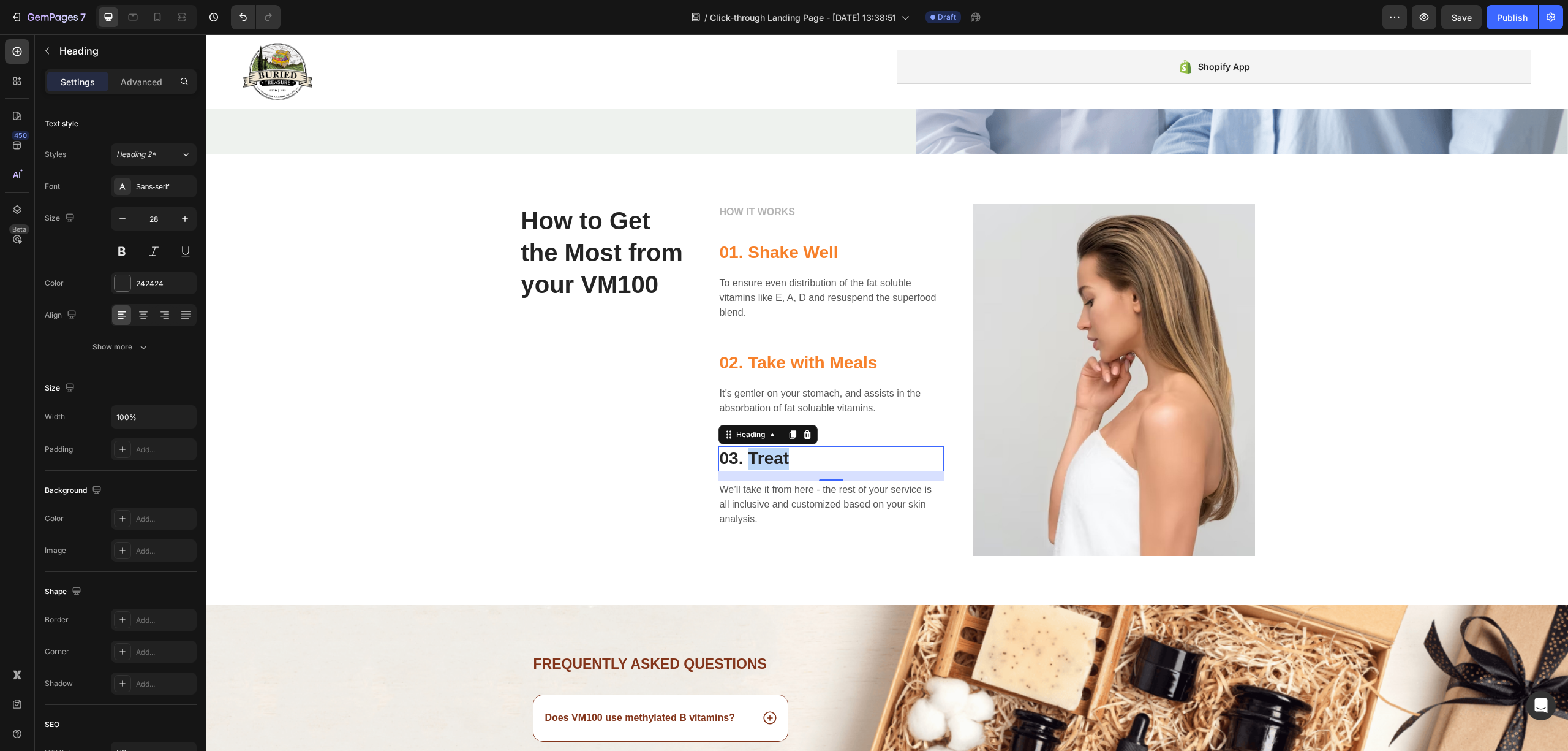
click at [802, 447] on p "03. Treat" at bounding box center [831, 458] width 223 height 22
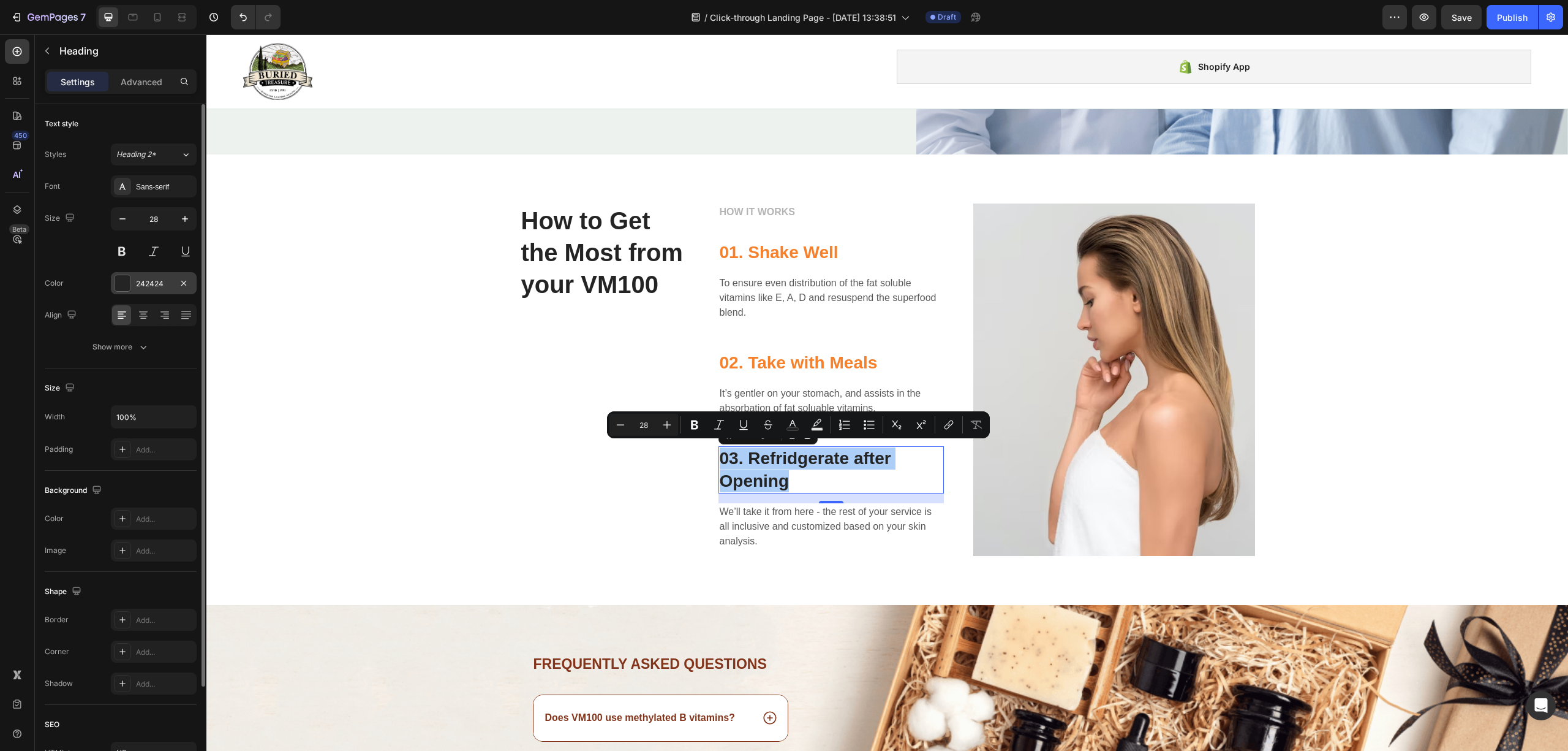
click at [125, 290] on div at bounding box center [122, 283] width 16 height 16
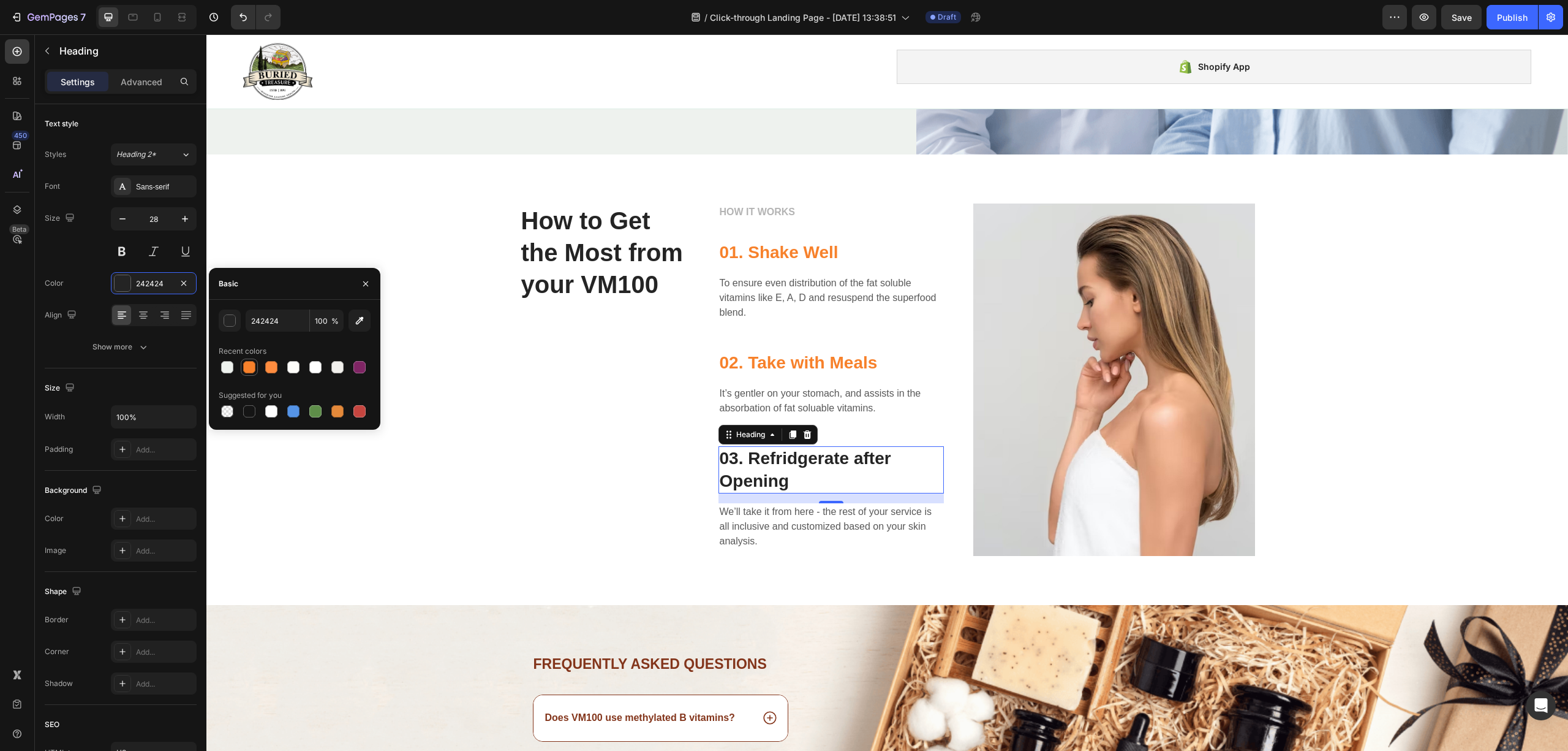
click at [245, 367] on div at bounding box center [249, 367] width 13 height 13
type input "F7812B"
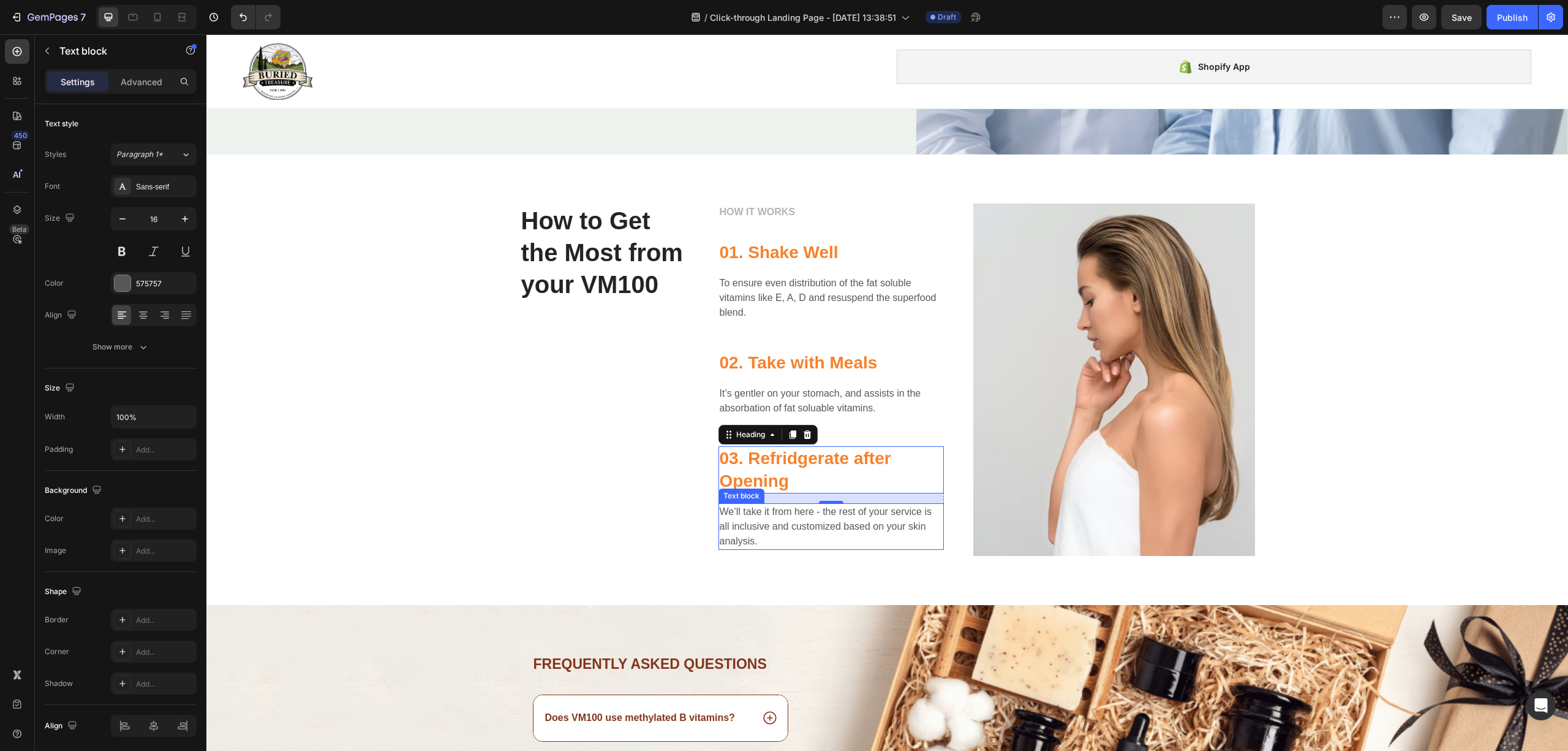
click at [775, 507] on p "We’ll take it from here - the rest of your service is all inclusive and customi…" at bounding box center [831, 526] width 223 height 44
click at [569, 274] on p "How to Get the Most from your VM100" at bounding box center [605, 252] width 167 height 96
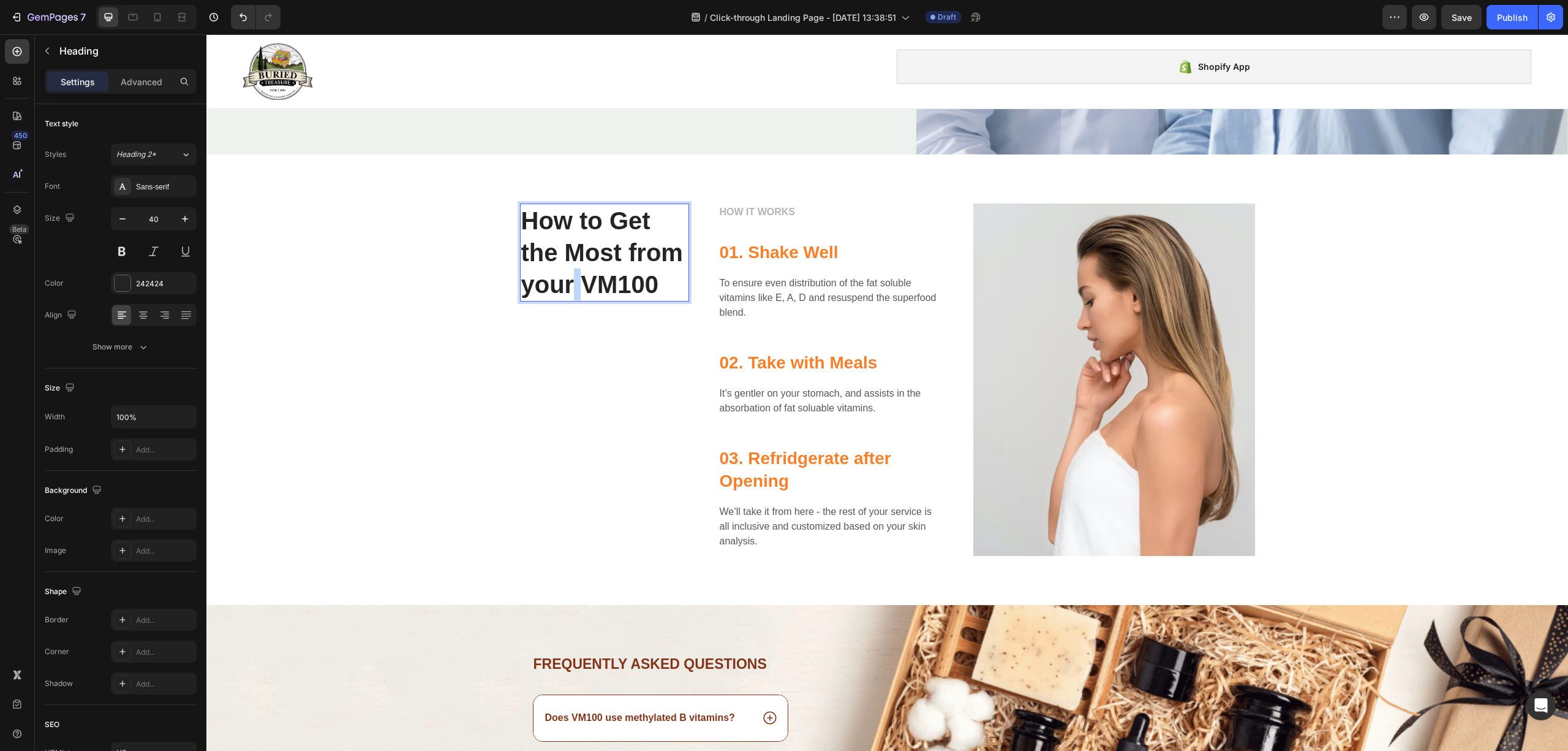
click at [571, 273] on p "How to Get the Most from your VM100" at bounding box center [605, 252] width 167 height 96
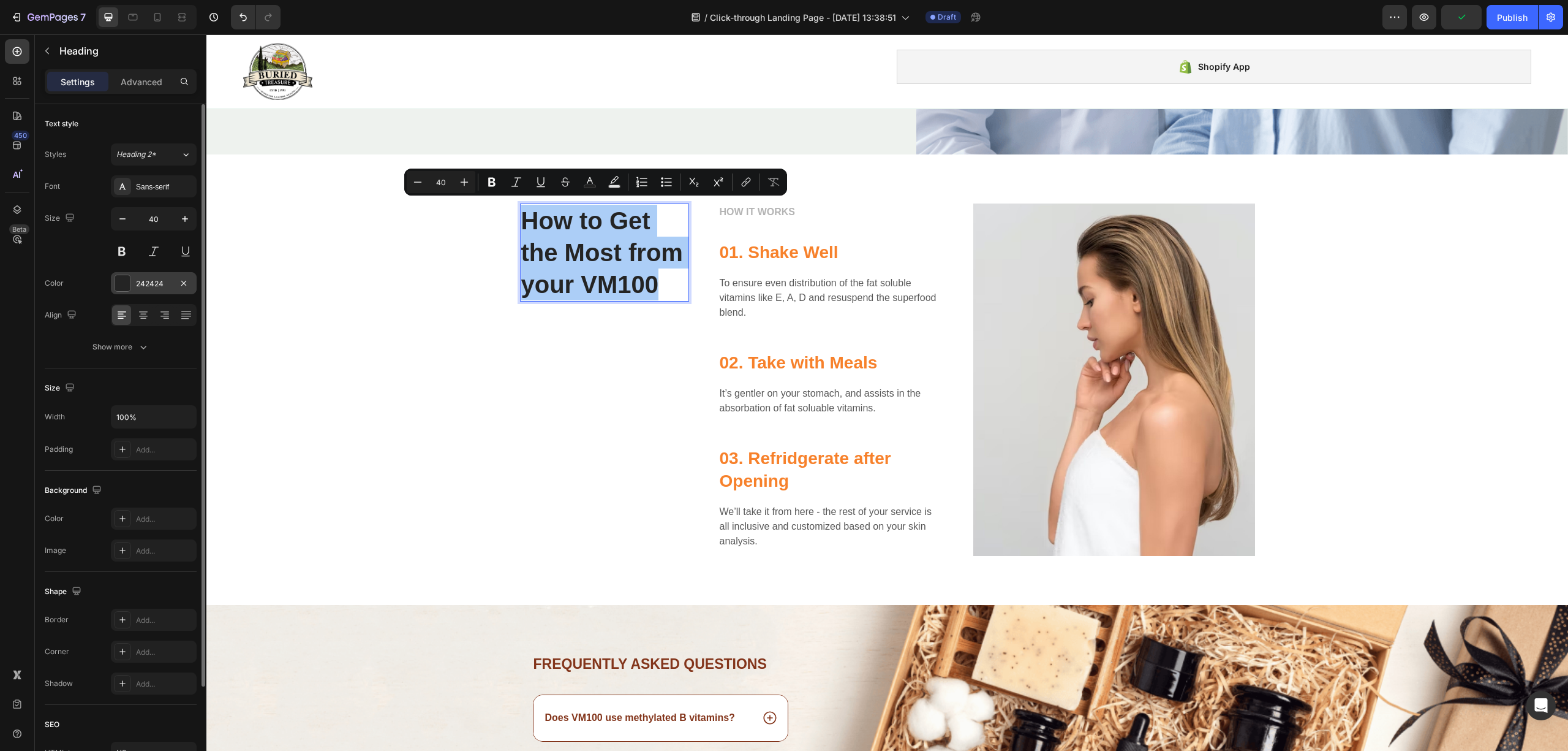
click at [115, 292] on div at bounding box center [122, 283] width 17 height 17
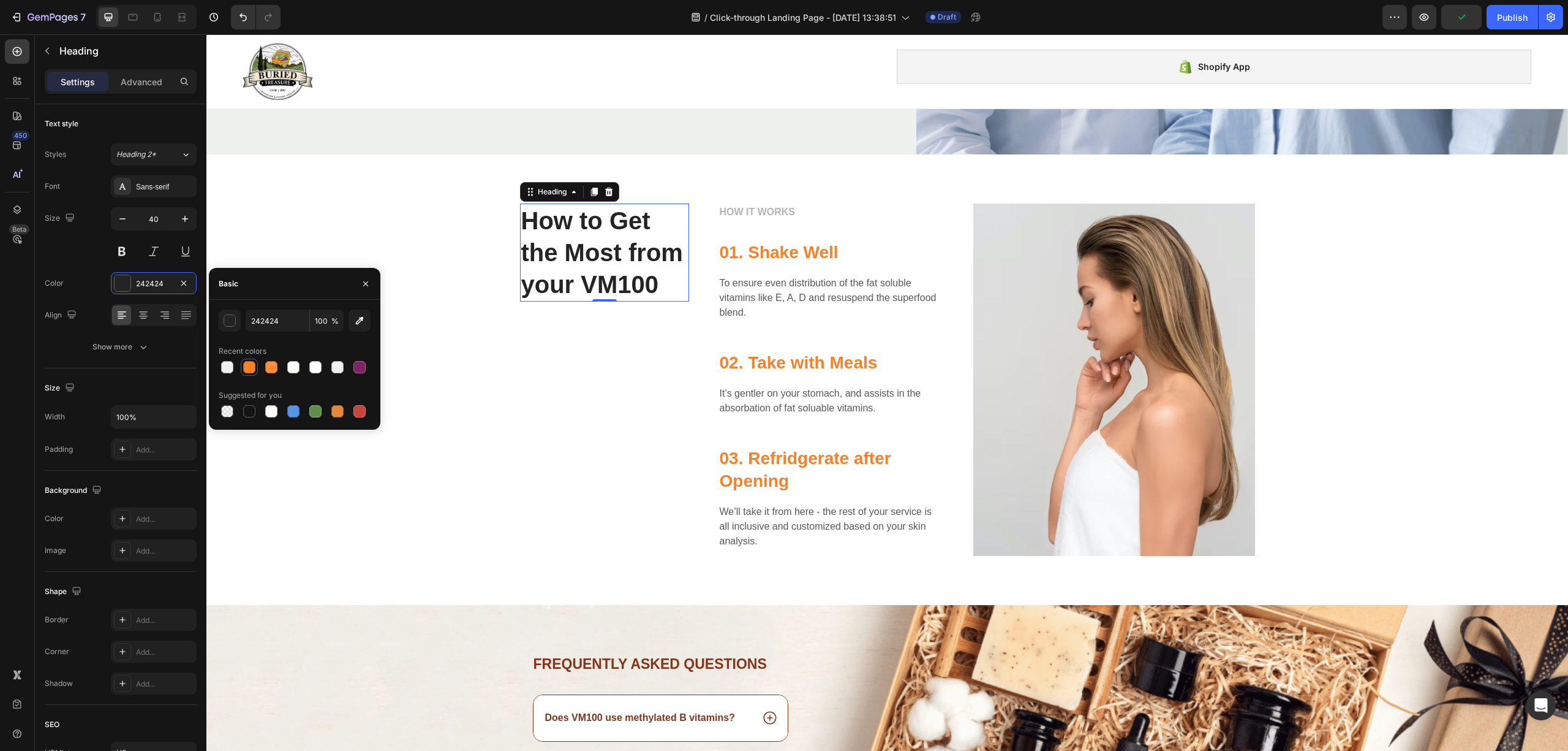
click at [245, 367] on div at bounding box center [249, 367] width 13 height 13
type input "F7812B"
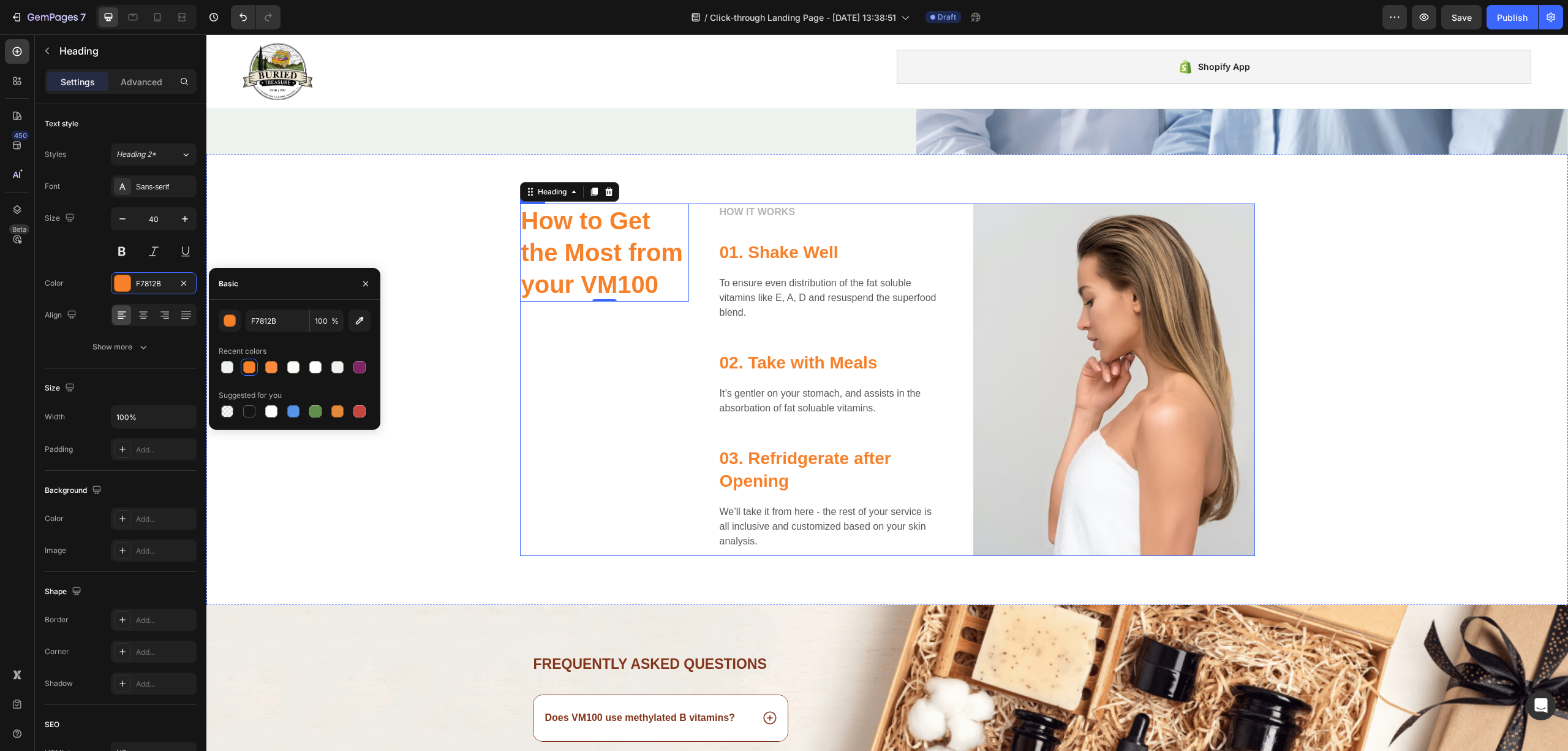
click at [608, 422] on div "How to Get the Most from your VM100 Heading 0" at bounding box center [604, 379] width 169 height 352
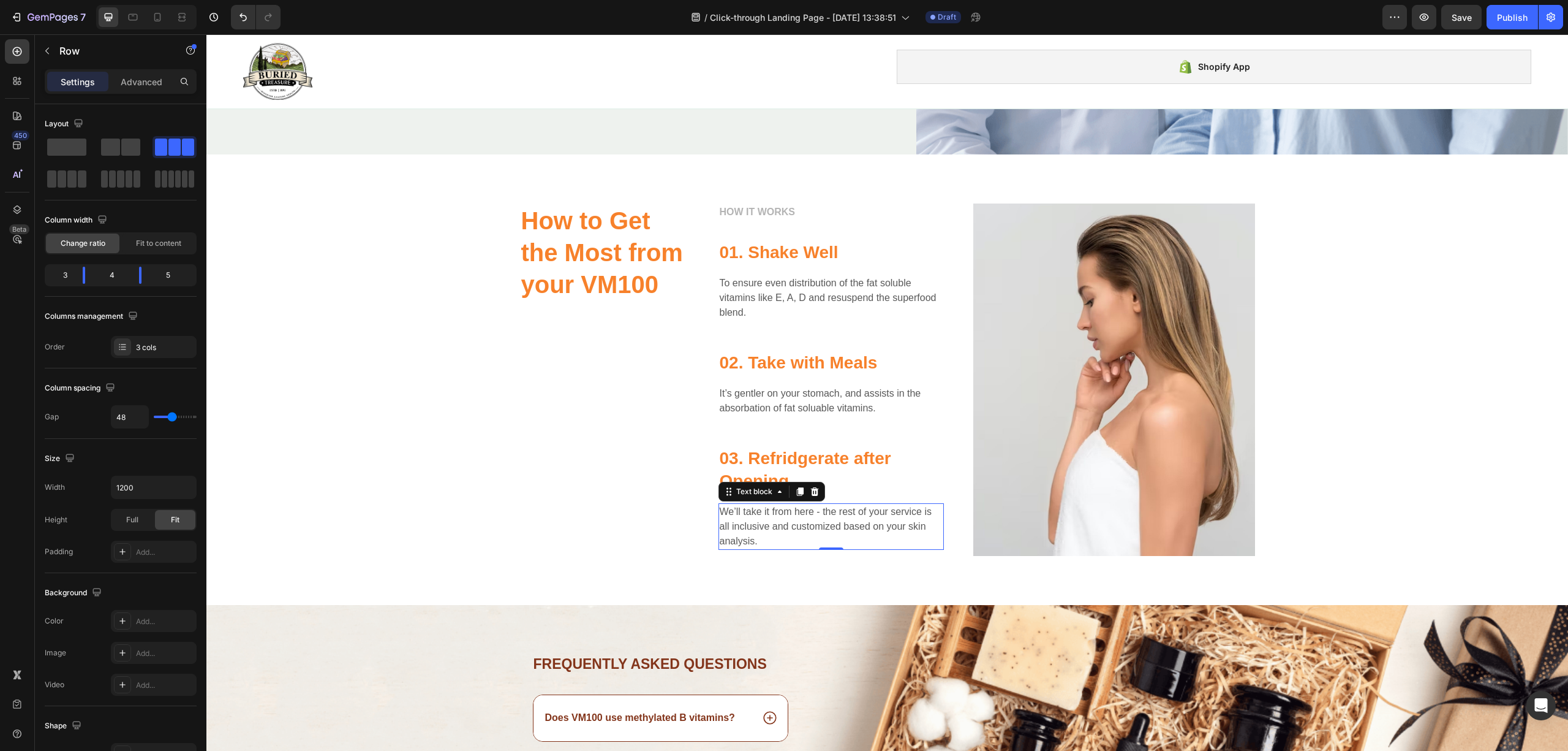
click at [782, 536] on p "We’ll take it from here - the rest of your service is all inclusive and customi…" at bounding box center [831, 526] width 223 height 44
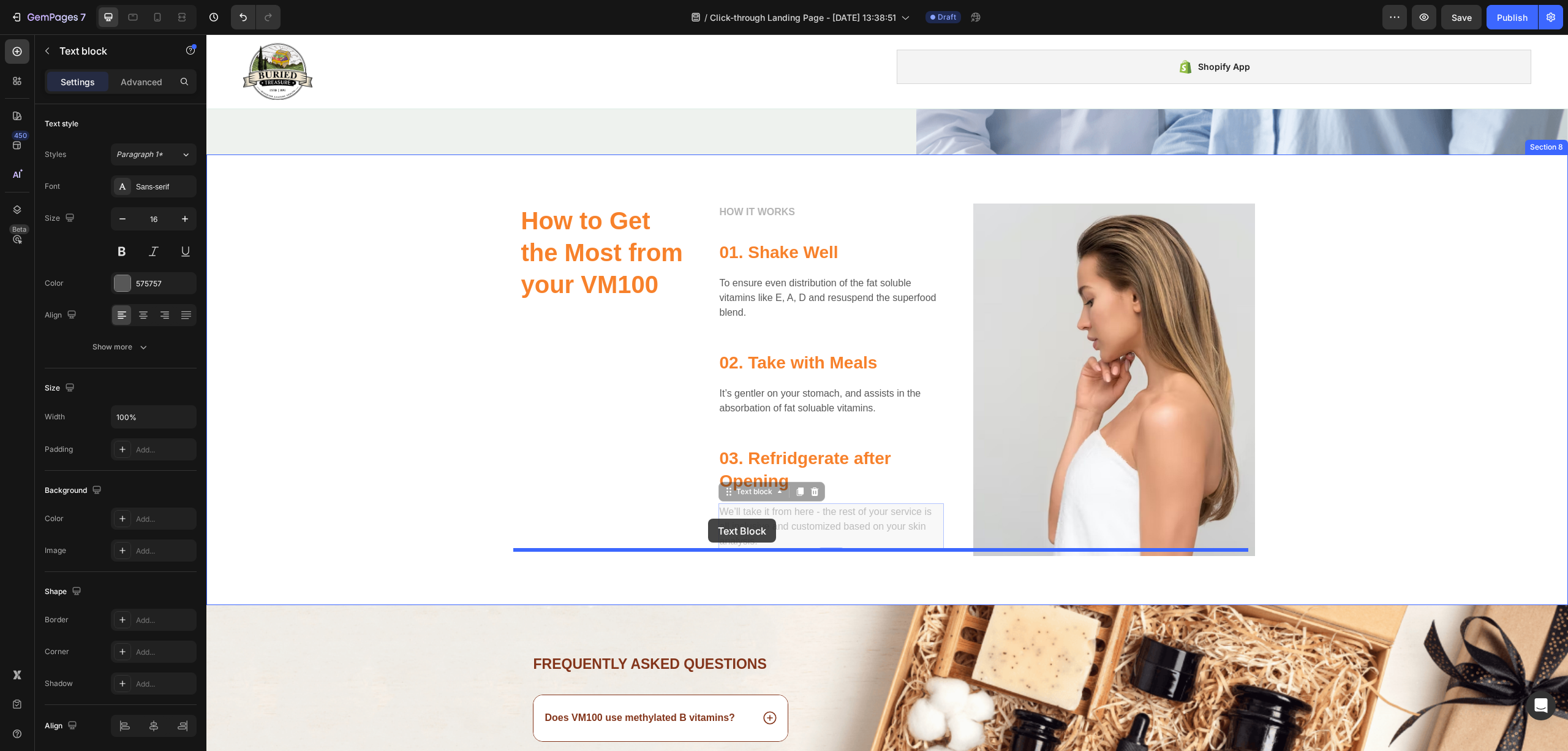
drag, startPoint x: 774, startPoint y: 527, endPoint x: 708, endPoint y: 518, distance: 66.6
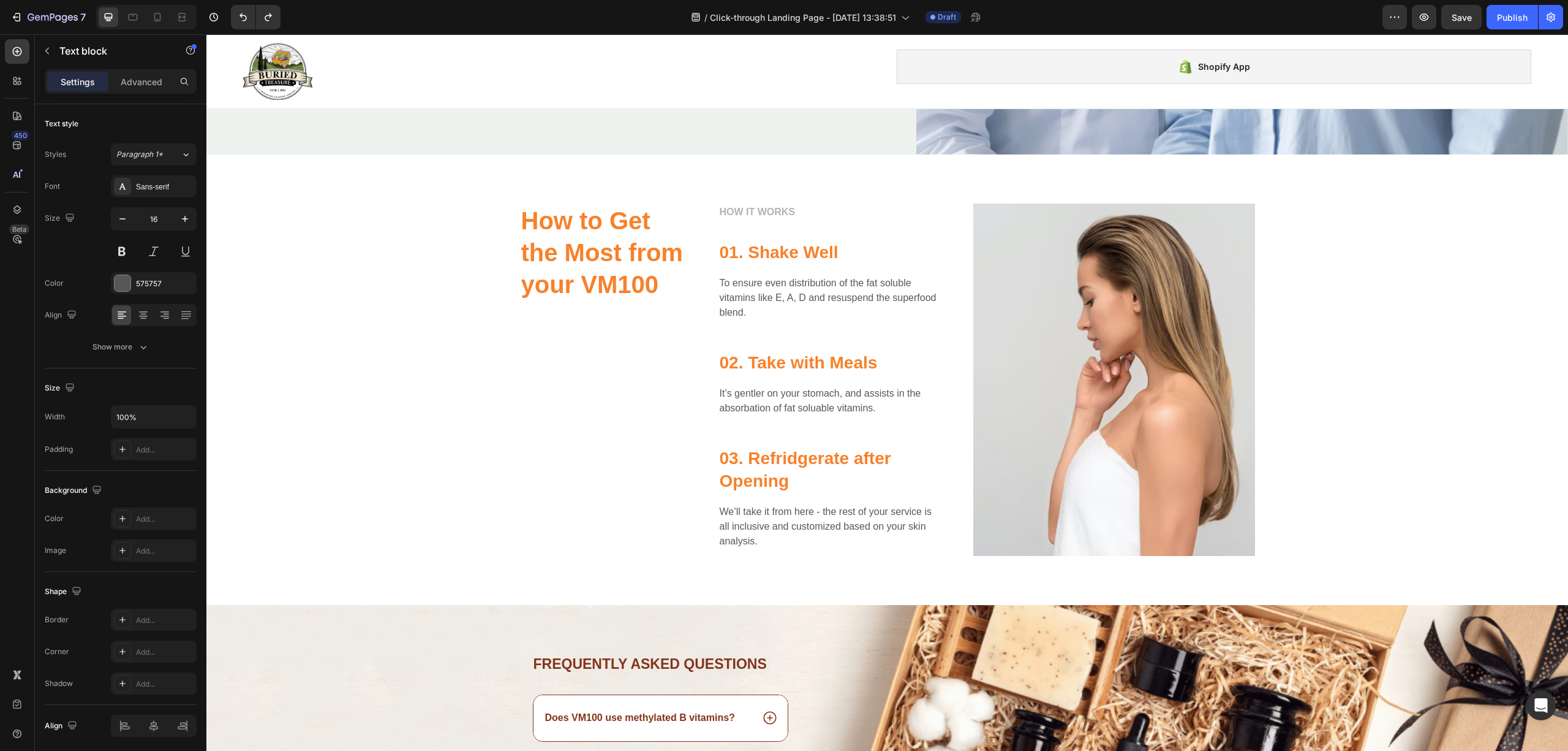
click at [772, 515] on p "We’ll take it from here - the rest of your service is all inclusive and customi…" at bounding box center [831, 526] width 223 height 44
click at [783, 517] on p "Because VM100 contains natural foods it needs to be refrigerated after opening …" at bounding box center [831, 526] width 223 height 44
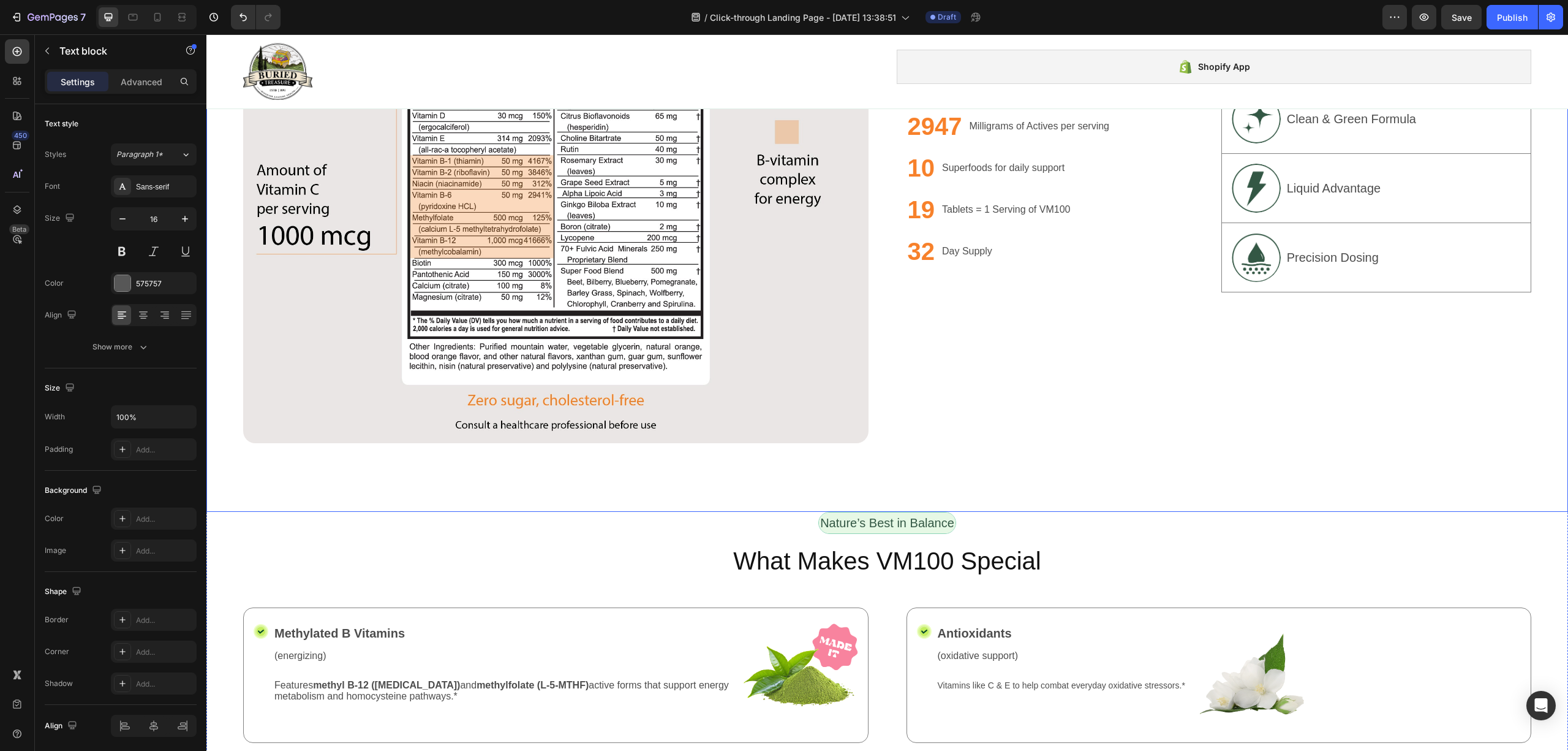
scroll to position [1062, 0]
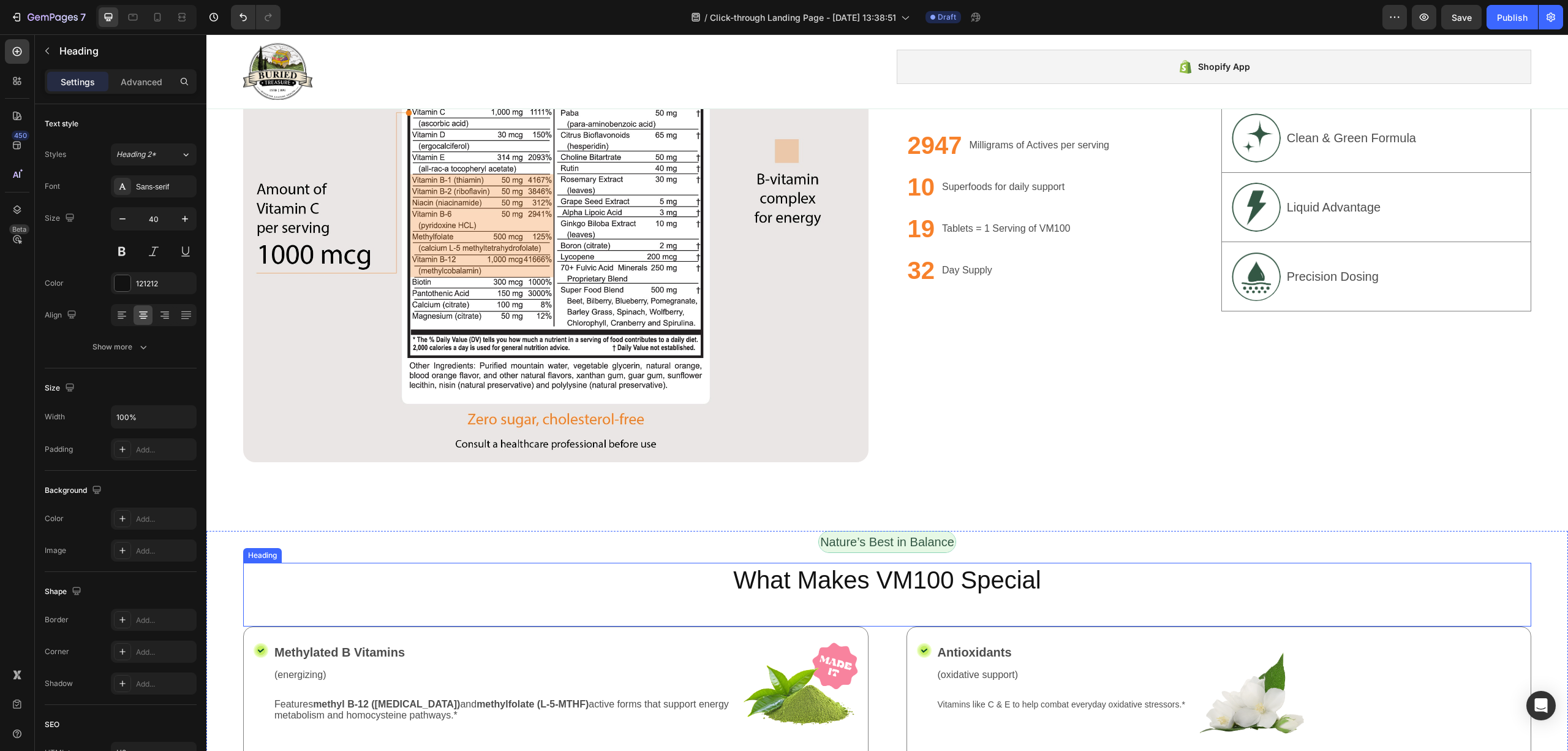
click at [527, 593] on div "What Makes VM100 Special Heading" at bounding box center [887, 595] width 1288 height 64
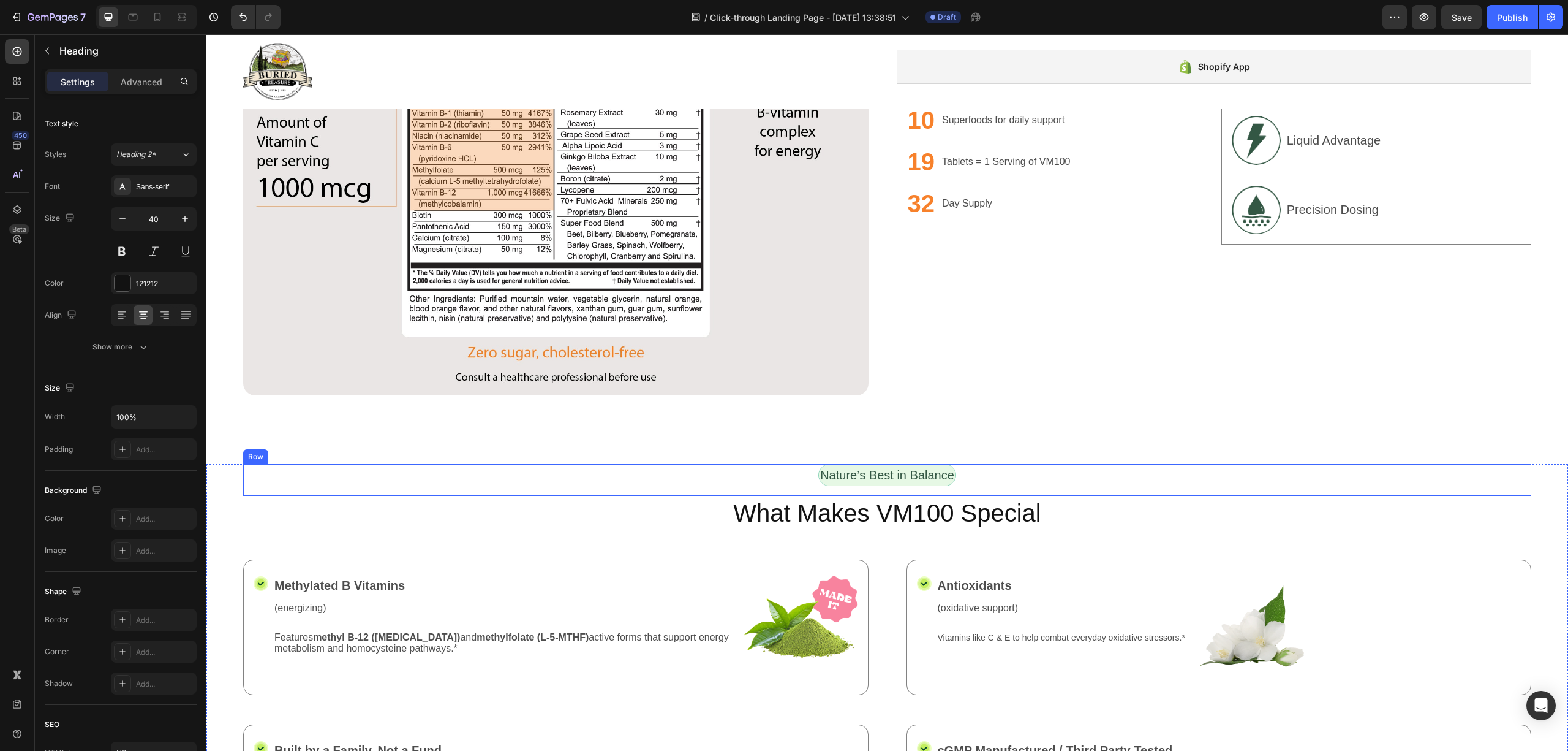
scroll to position [981, 0]
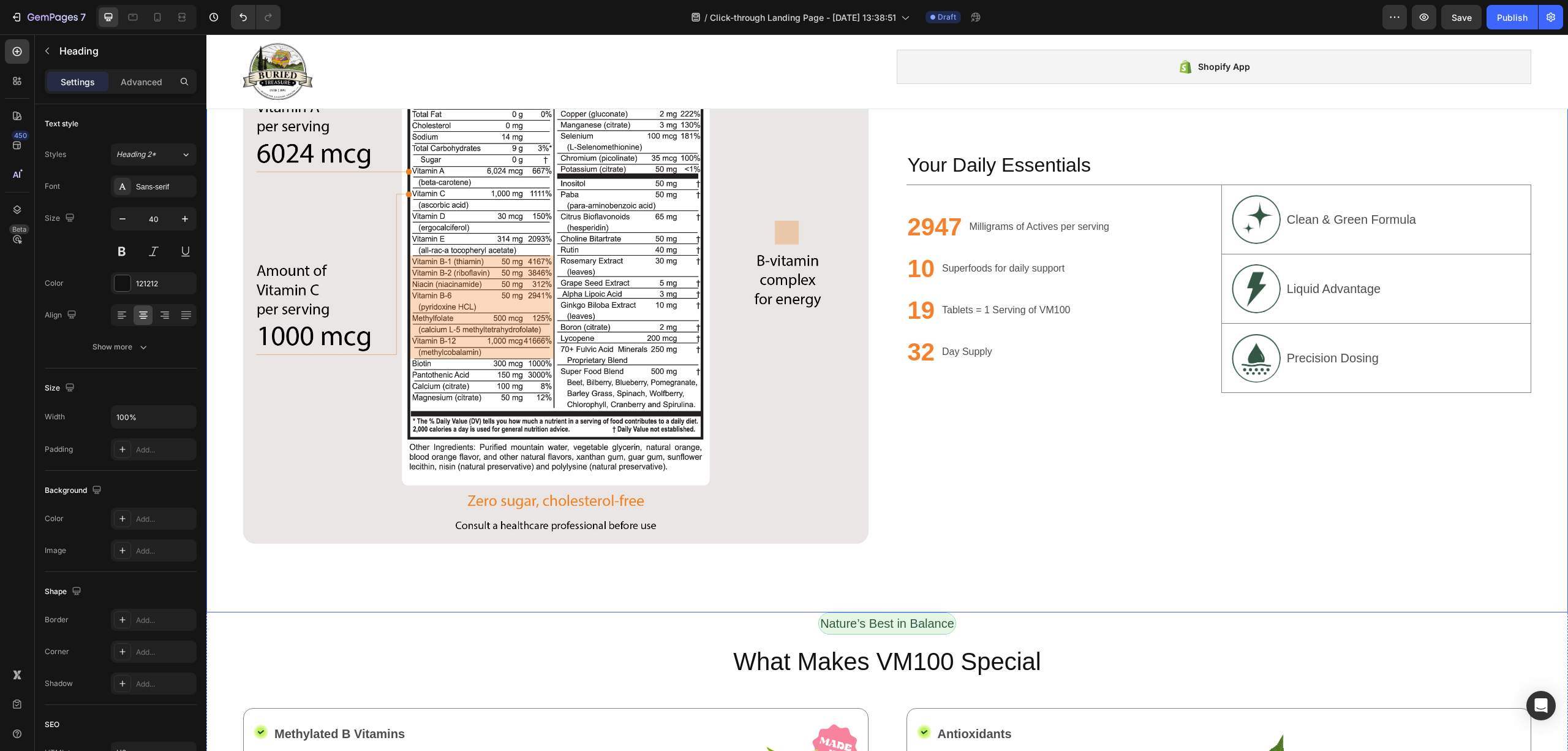
click at [1147, 557] on div "Image Unlock Powerful Benefits at a Glance Heading Text Block Your Daily Essent…" at bounding box center [887, 231] width 1361 height 763
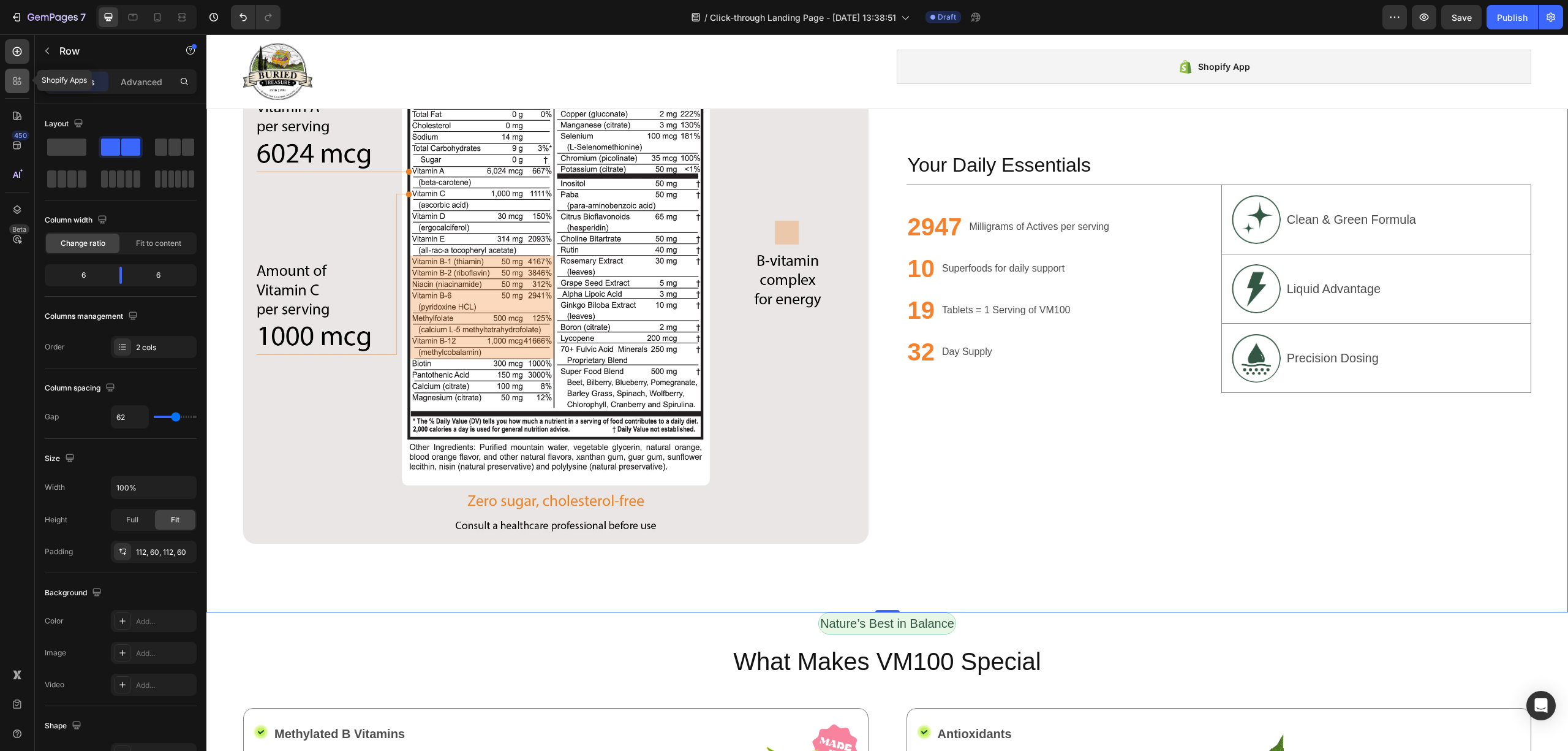
click at [16, 84] on icon at bounding box center [16, 83] width 4 height 4
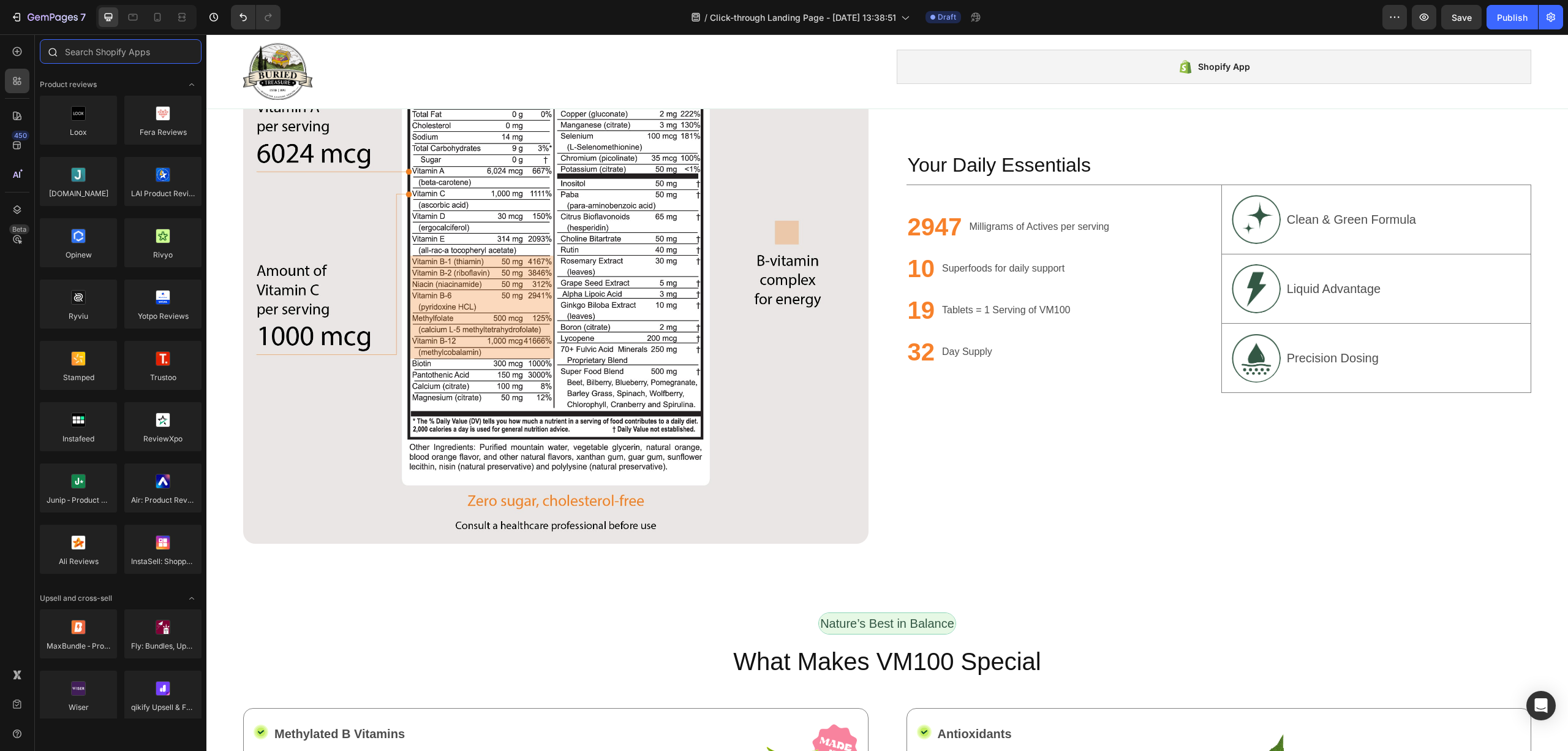
click at [98, 57] on input "text" at bounding box center [120, 50] width 162 height 24
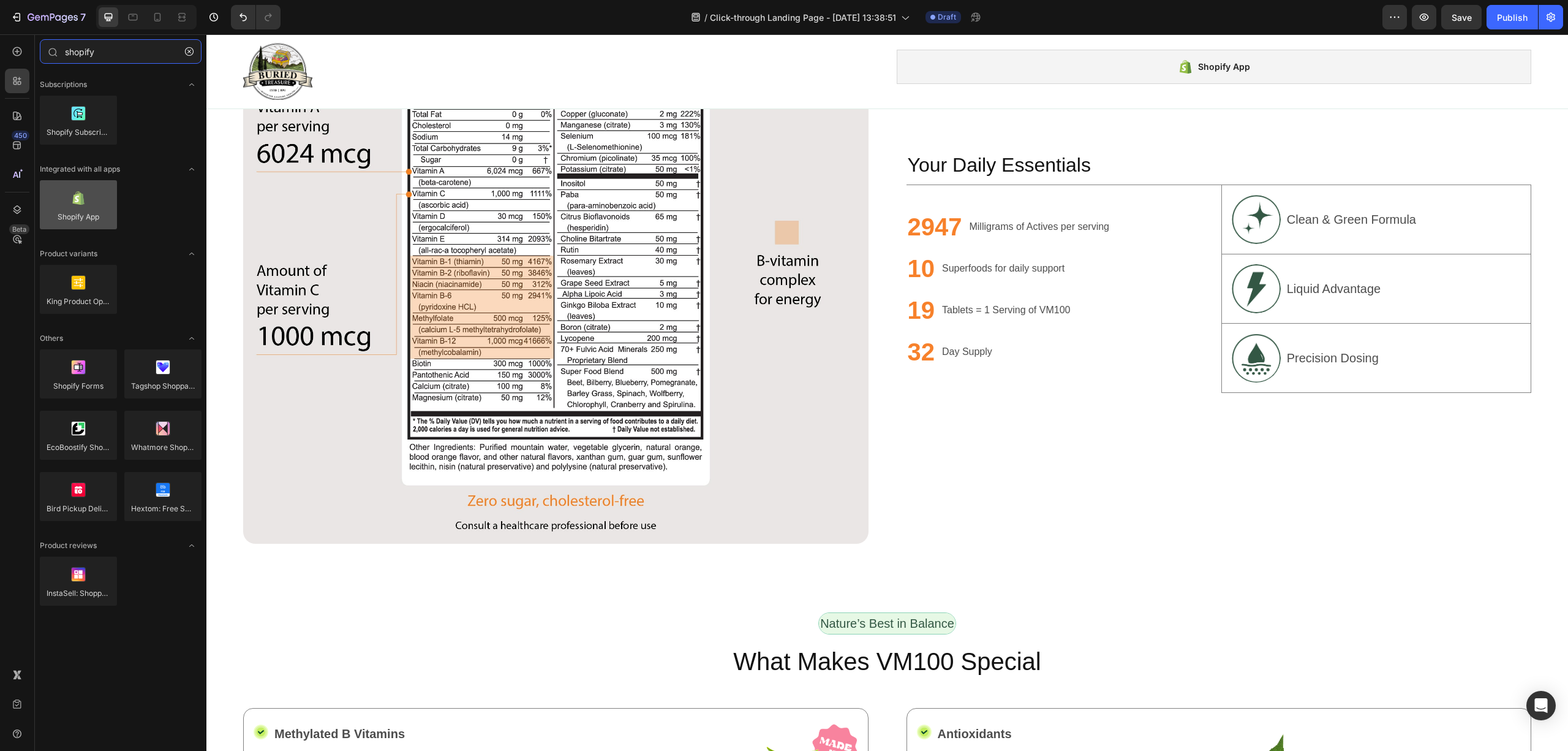
type input "shopify"
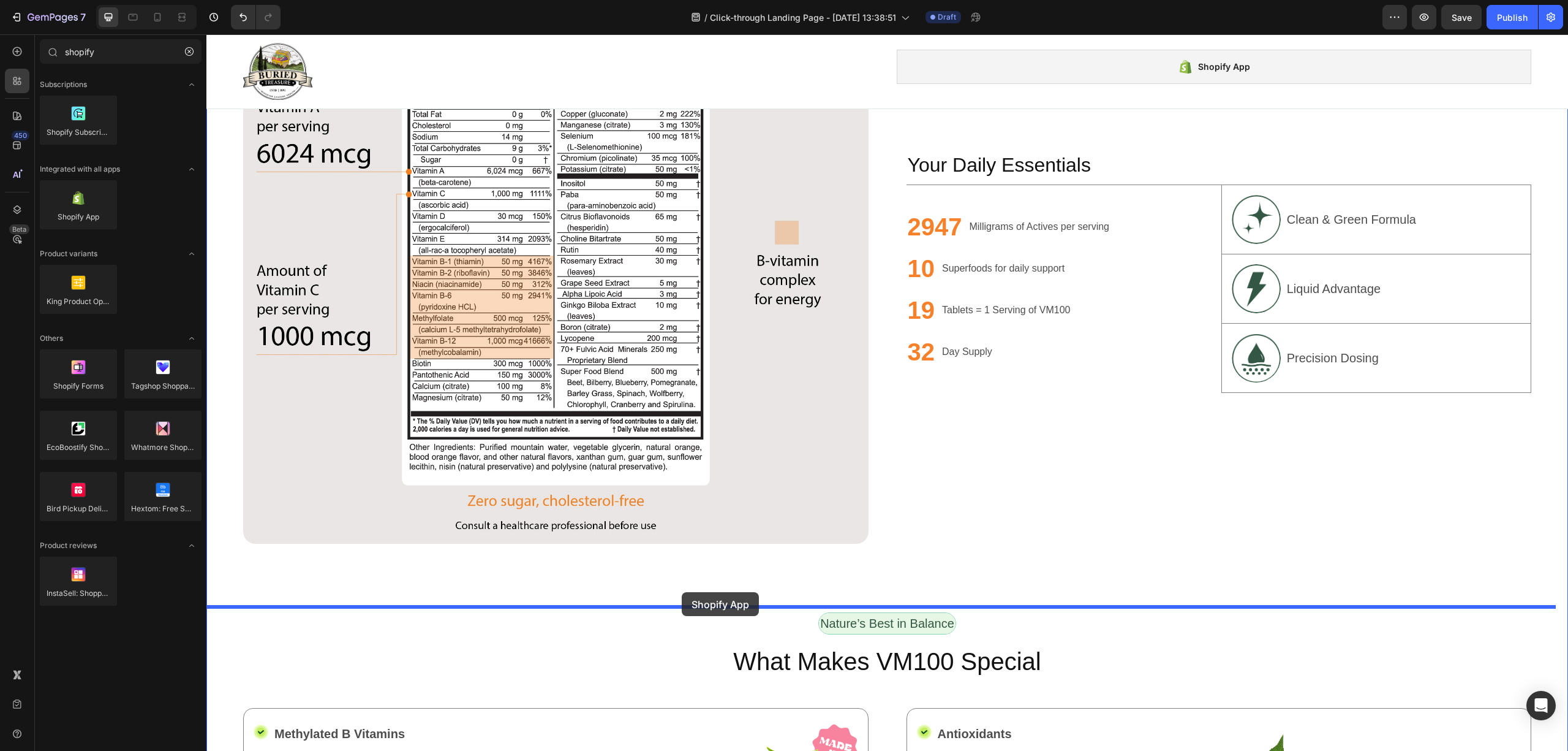
drag, startPoint x: 272, startPoint y: 246, endPoint x: 682, endPoint y: 592, distance: 536.5
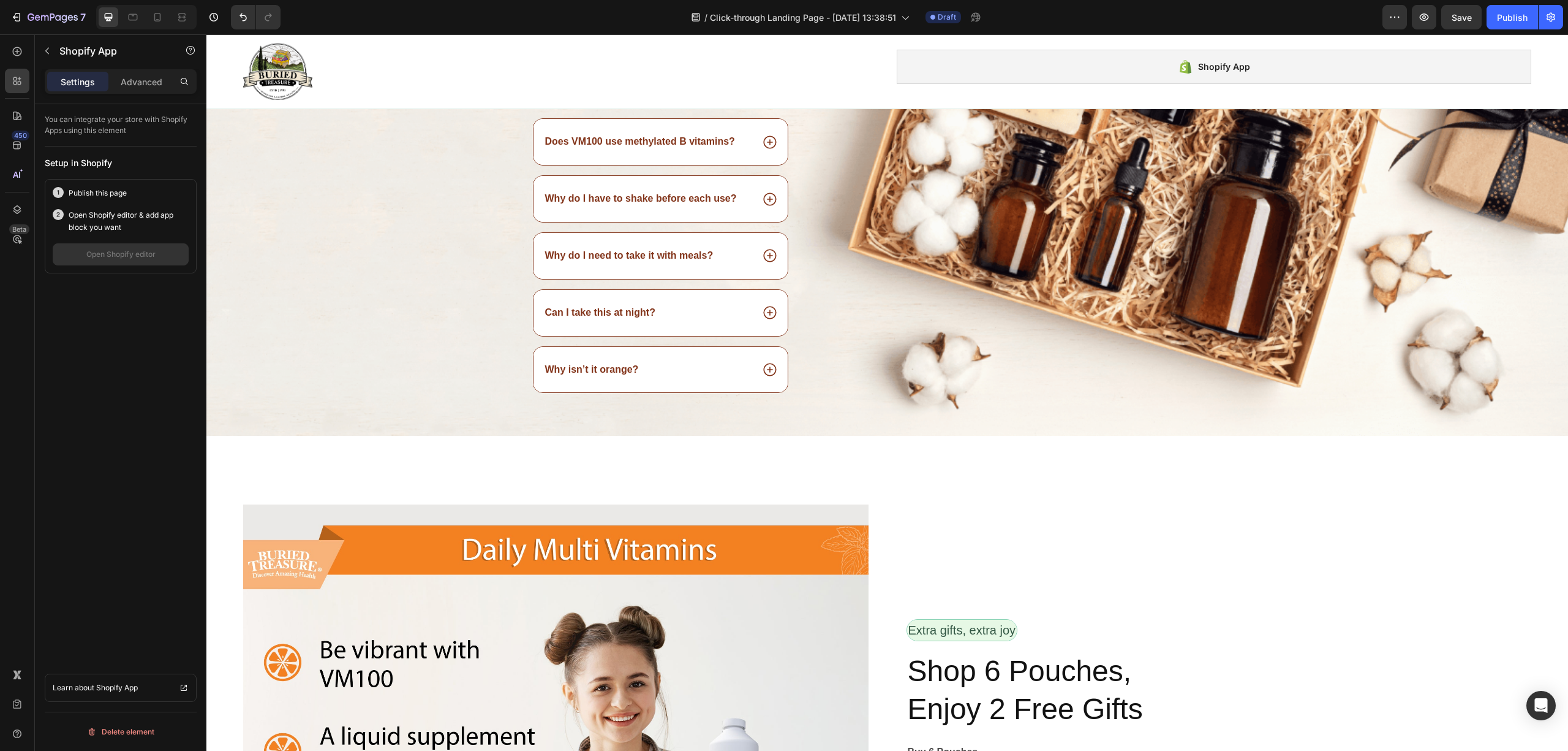
scroll to position [3187, 0]
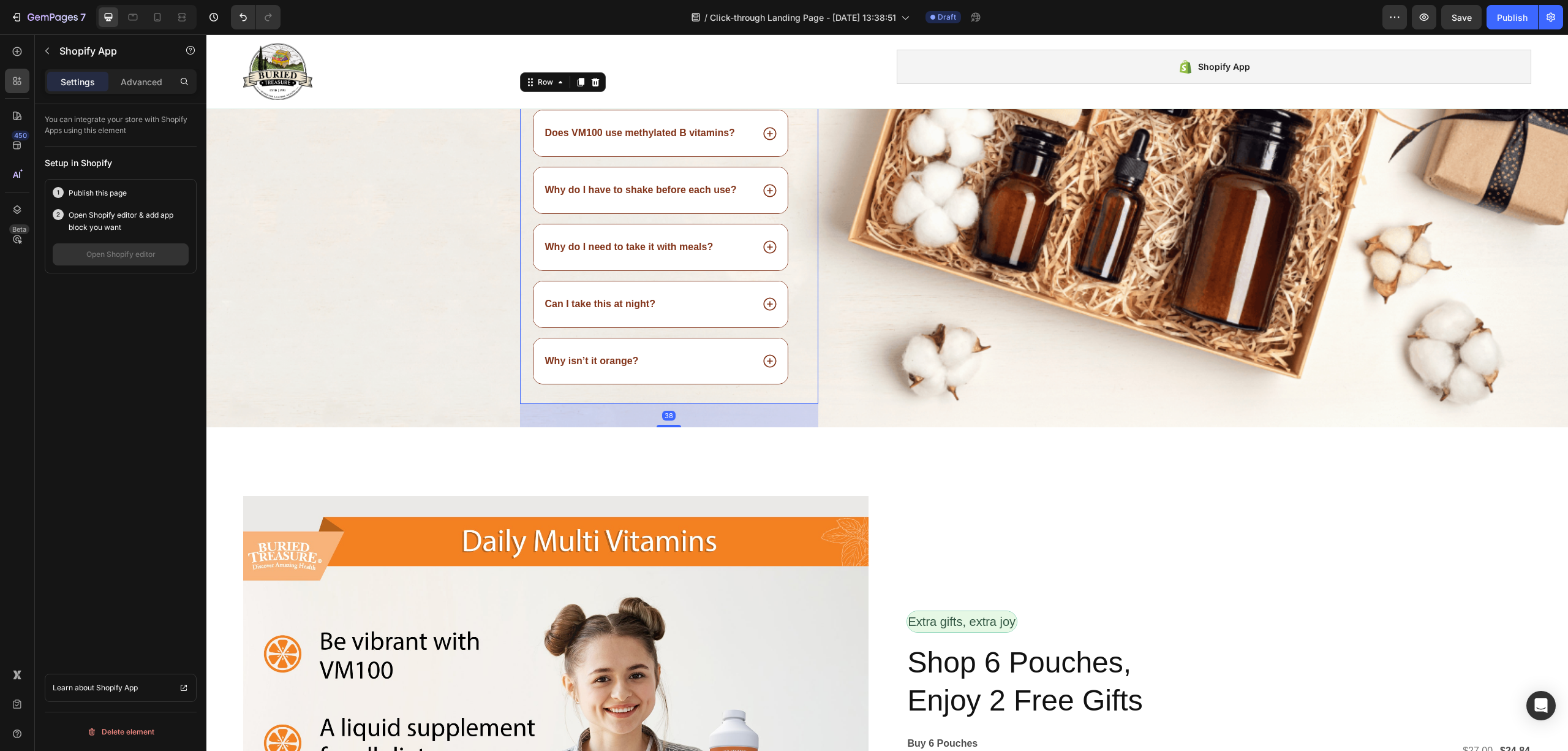
click at [701, 394] on div "Frequently asked questions Heading Does VM100 use methylated B vitamins? Why do…" at bounding box center [660, 237] width 257 height 335
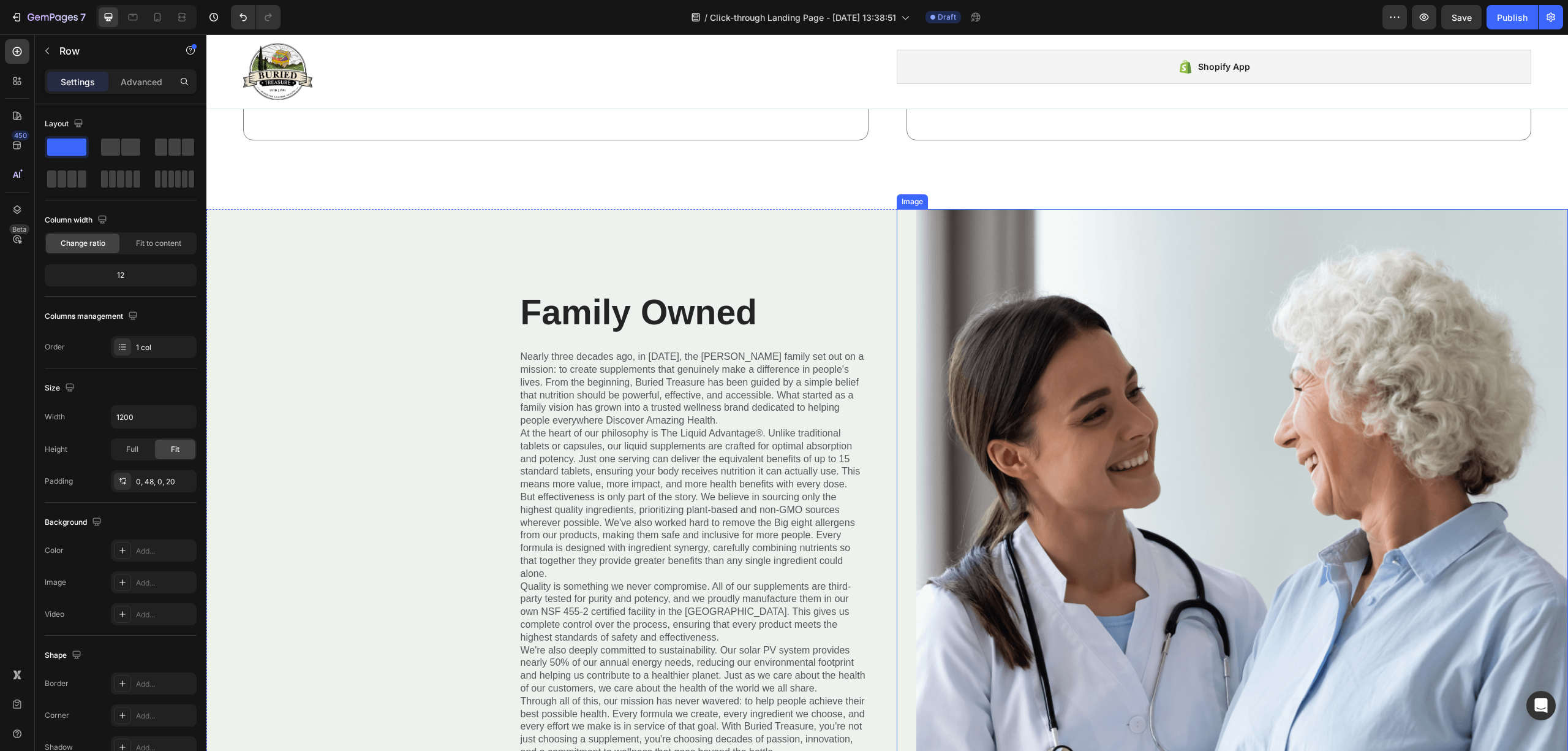
scroll to position [2042, 0]
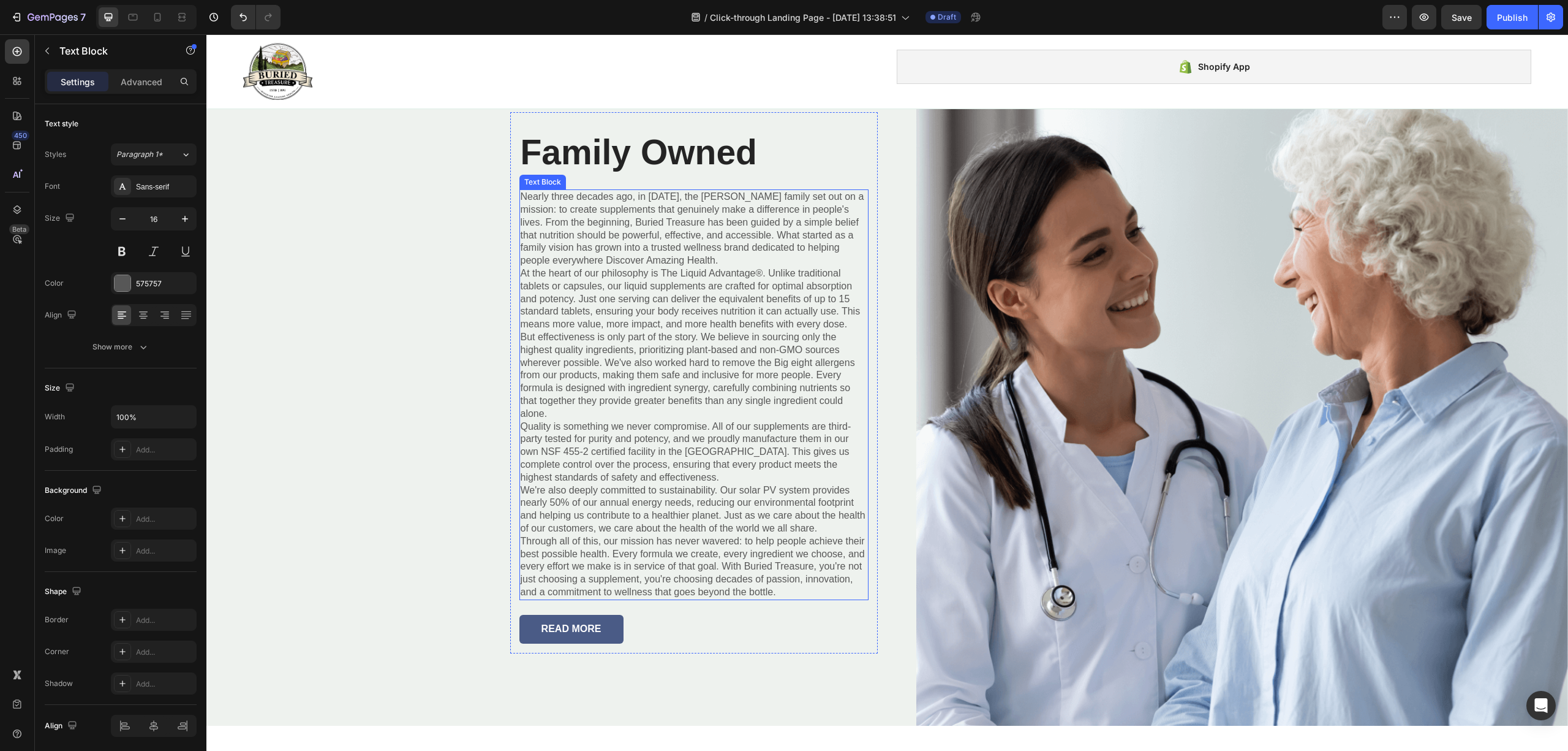
click at [772, 209] on p "Nearly three decades ago, in [DATE], the [PERSON_NAME] family set out on a miss…" at bounding box center [694, 228] width 347 height 77
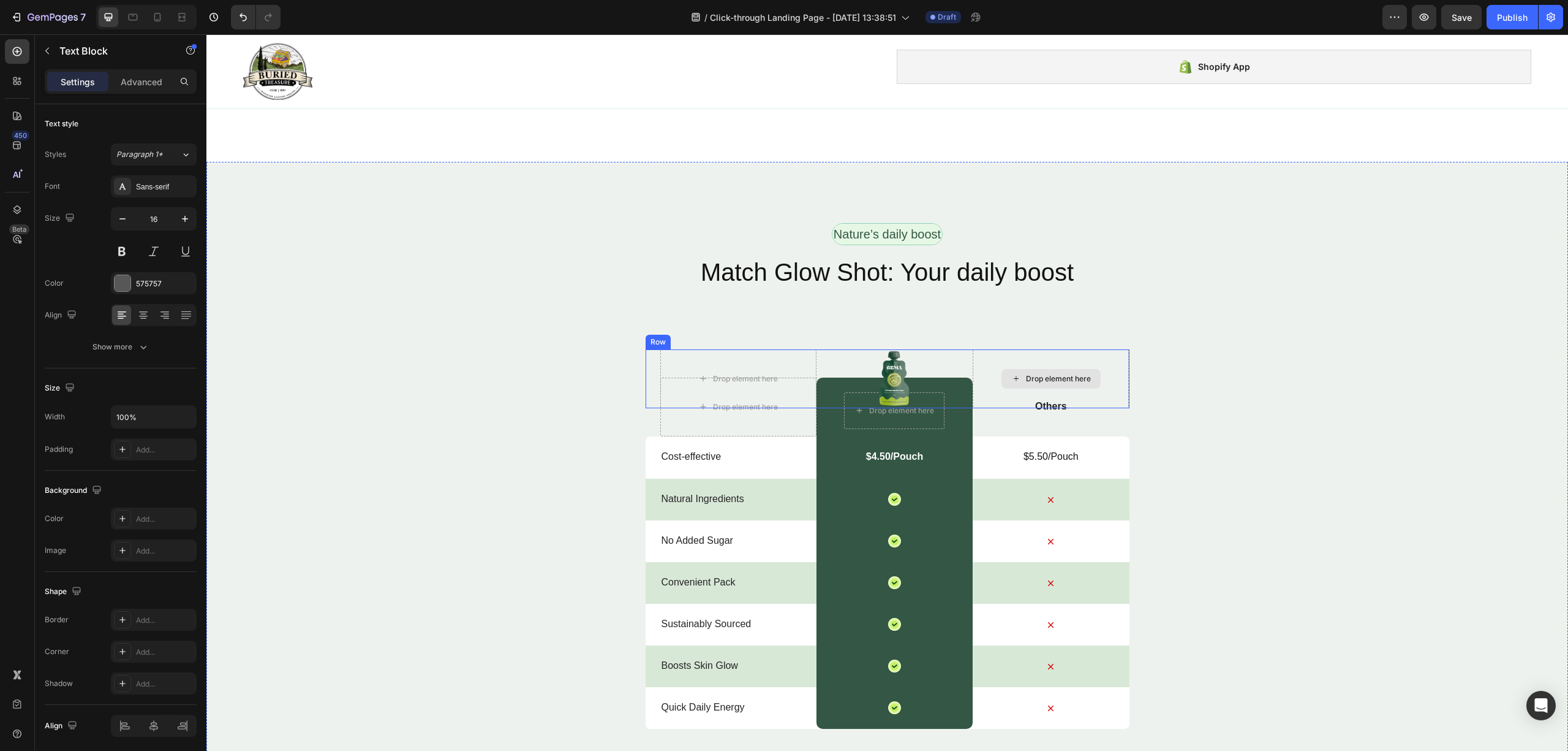
scroll to position [4330, 0]
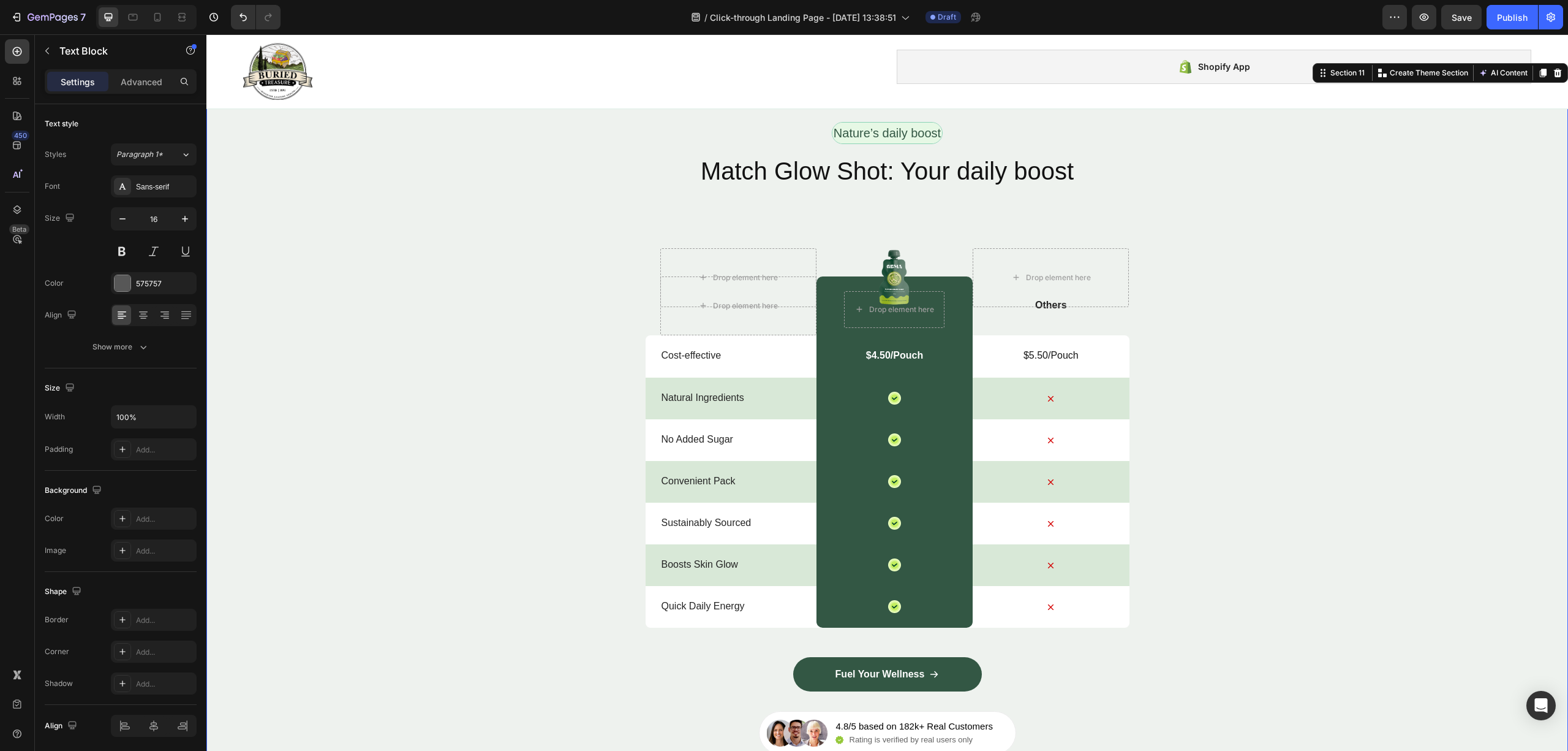
click at [443, 349] on div "Nature’s daily boost Text Block Row Match Glow Shot: Your daily boost Heading D…" at bounding box center [887, 439] width 1361 height 633
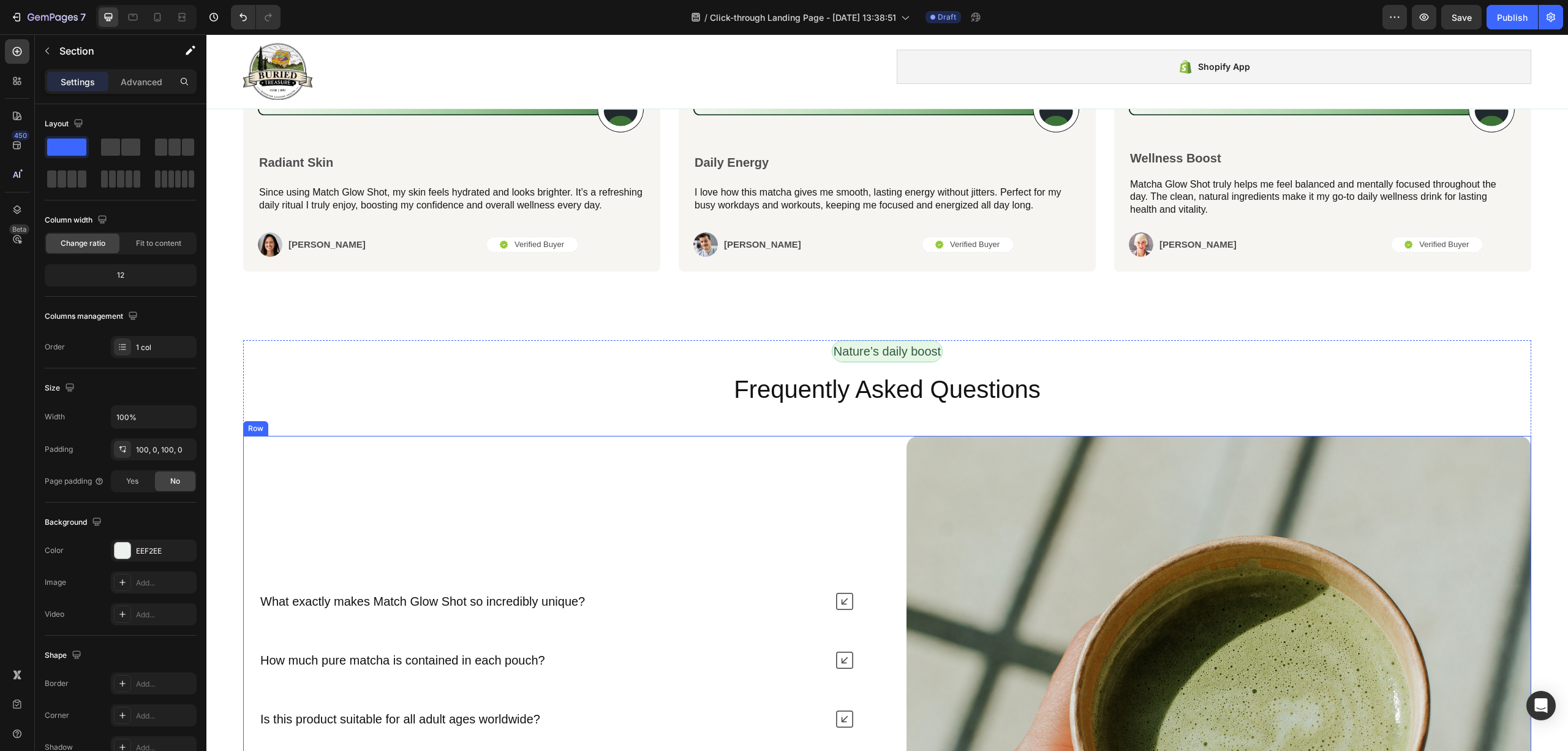
scroll to position [5394, 0]
